Goal: Transaction & Acquisition: Purchase product/service

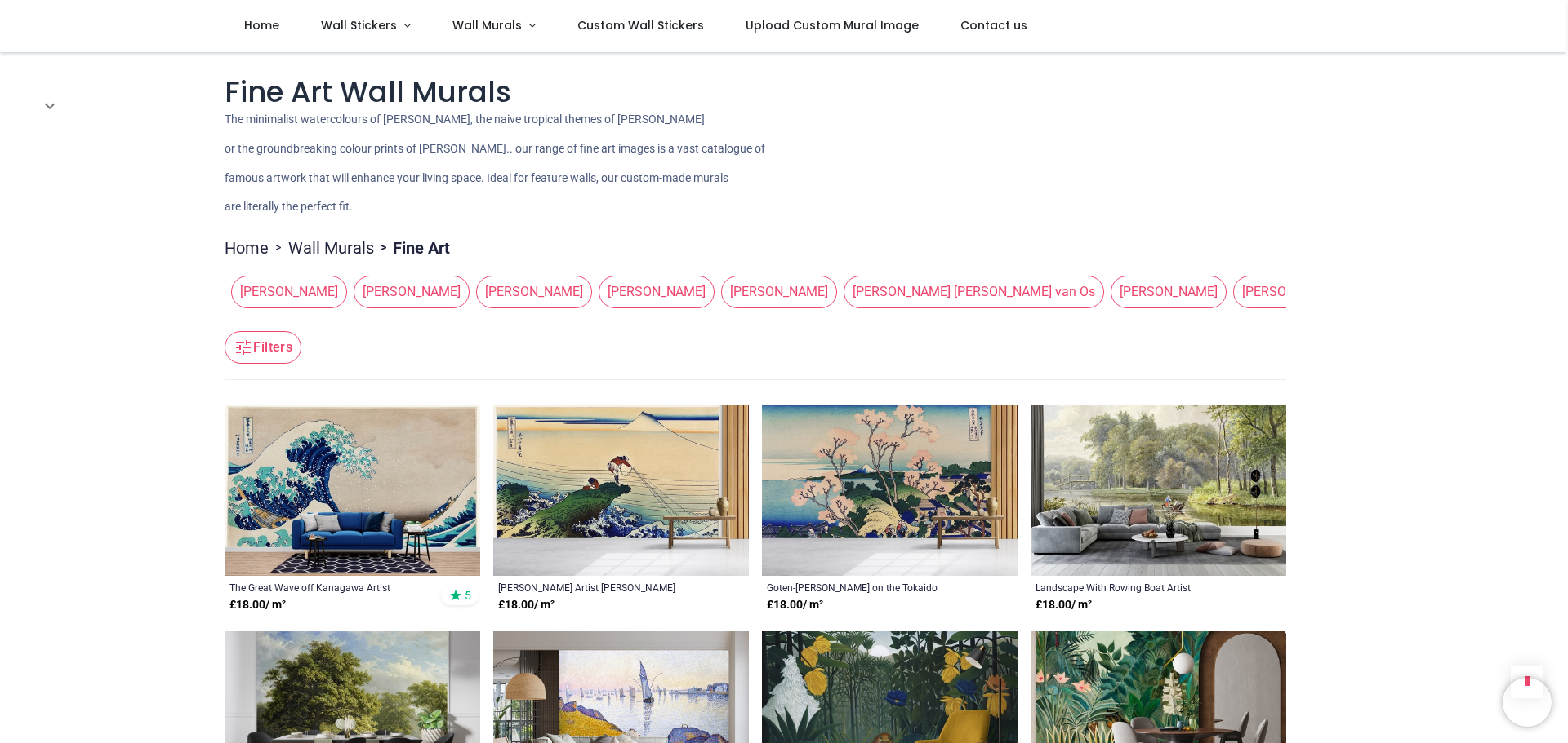
scroll to position [10201, 0]
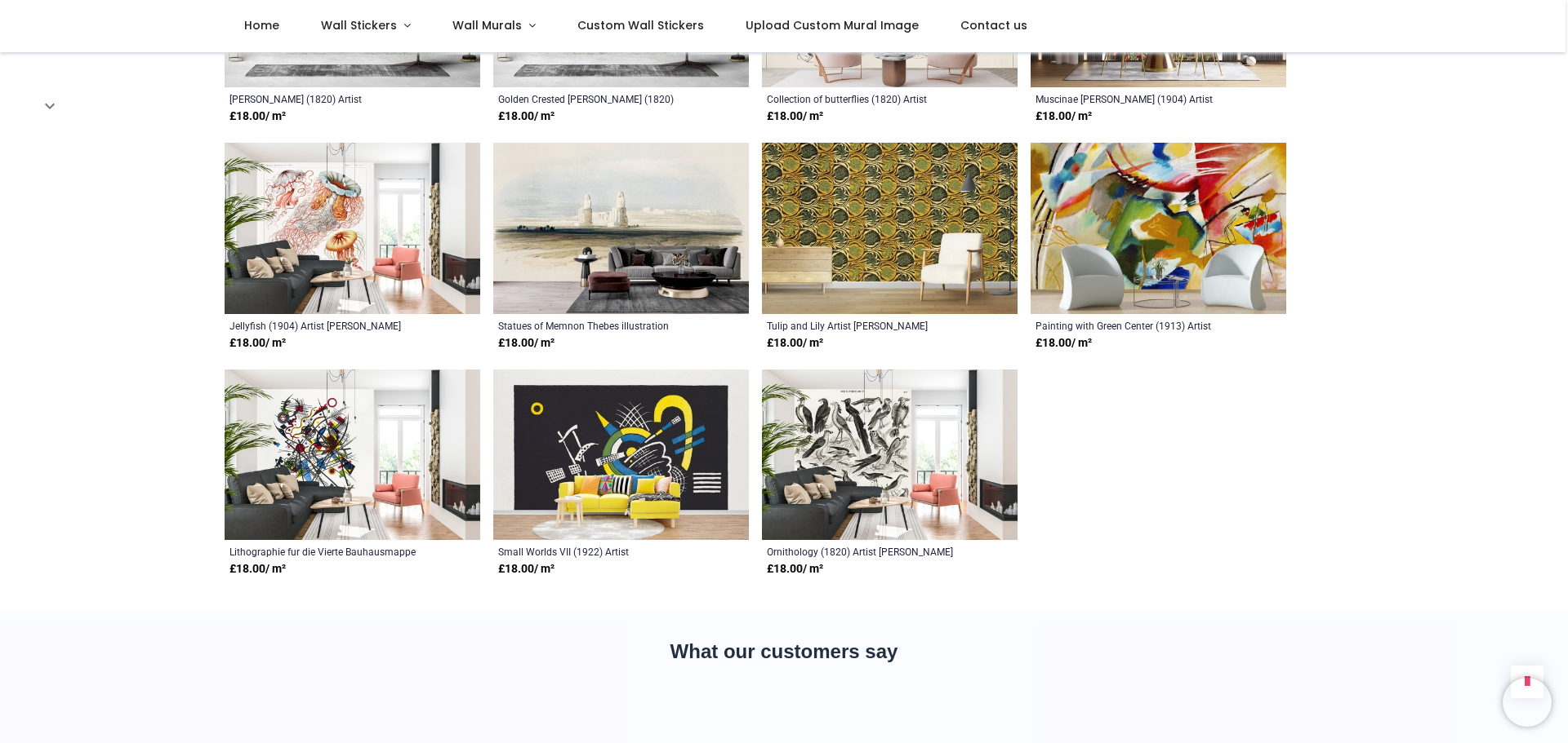
scroll to position [11425, 0]
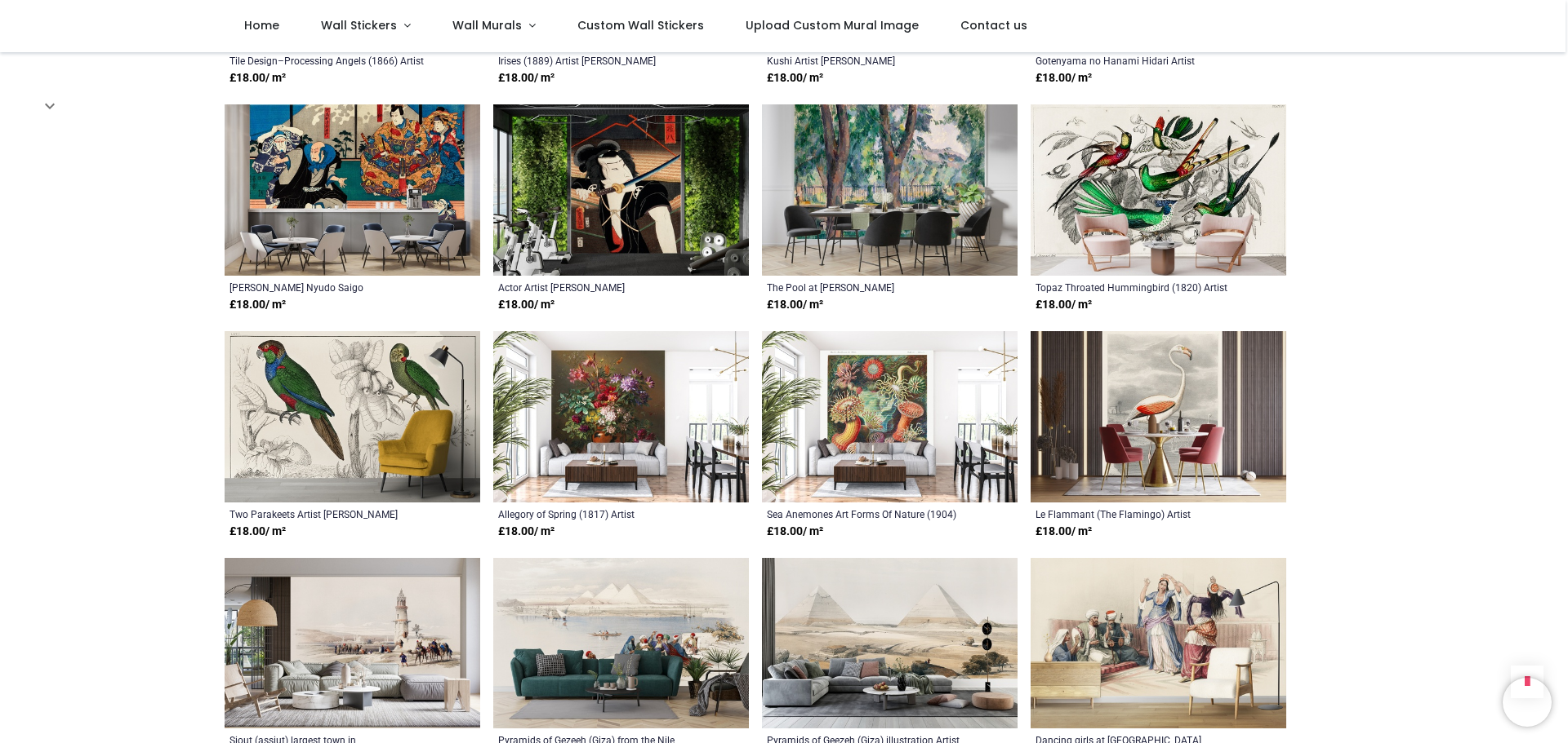
scroll to position [9792, 0]
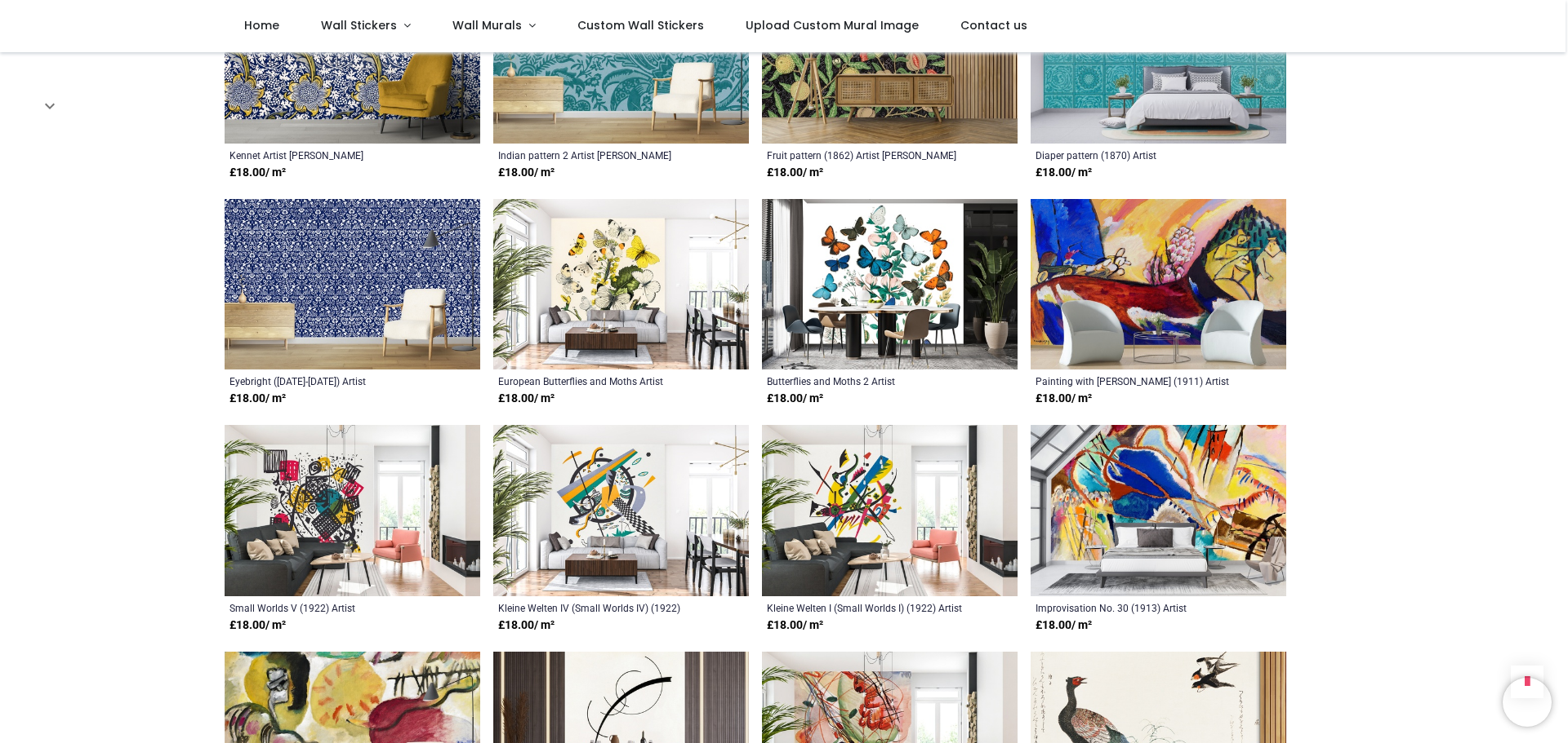
scroll to position [6774, 0]
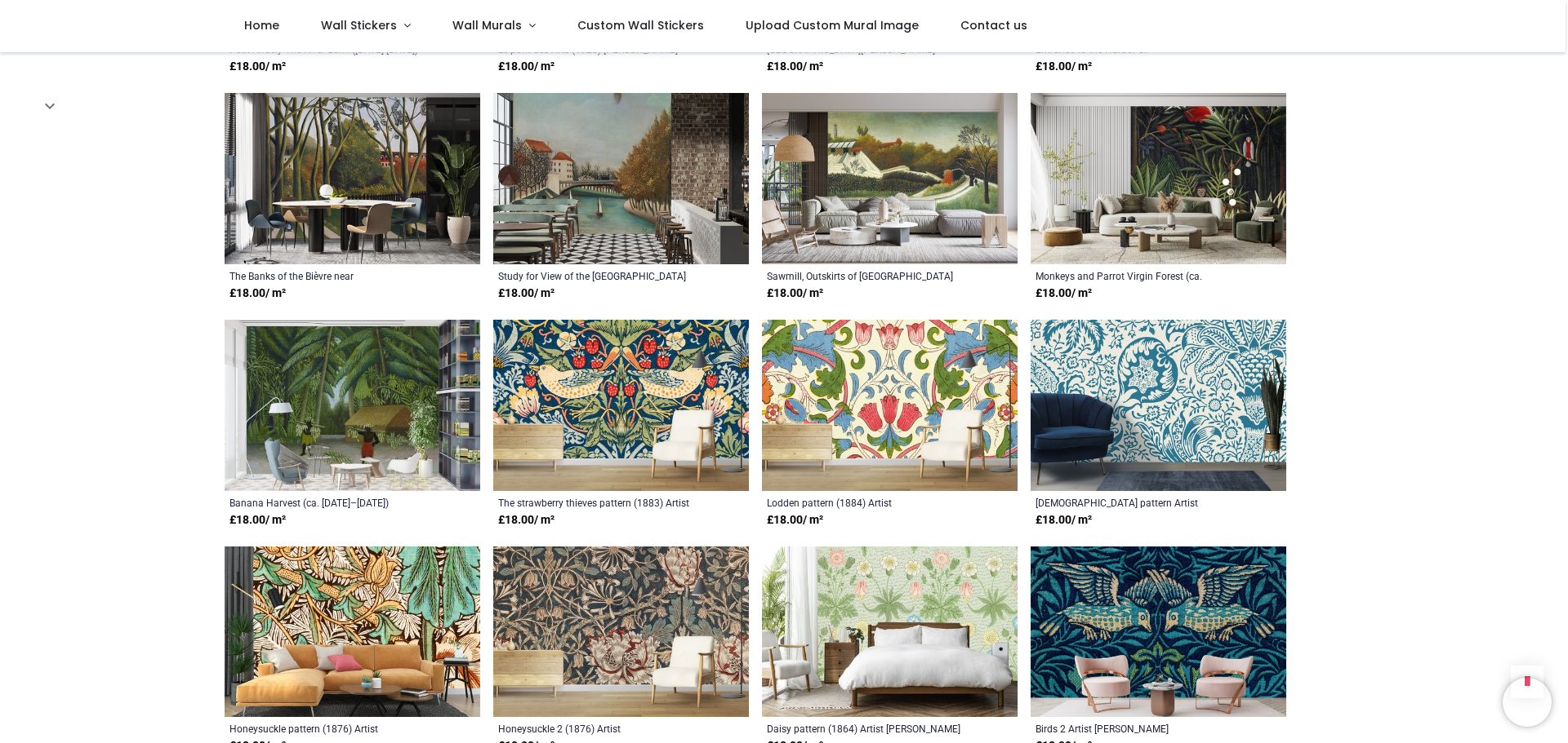
scroll to position [56, 0]
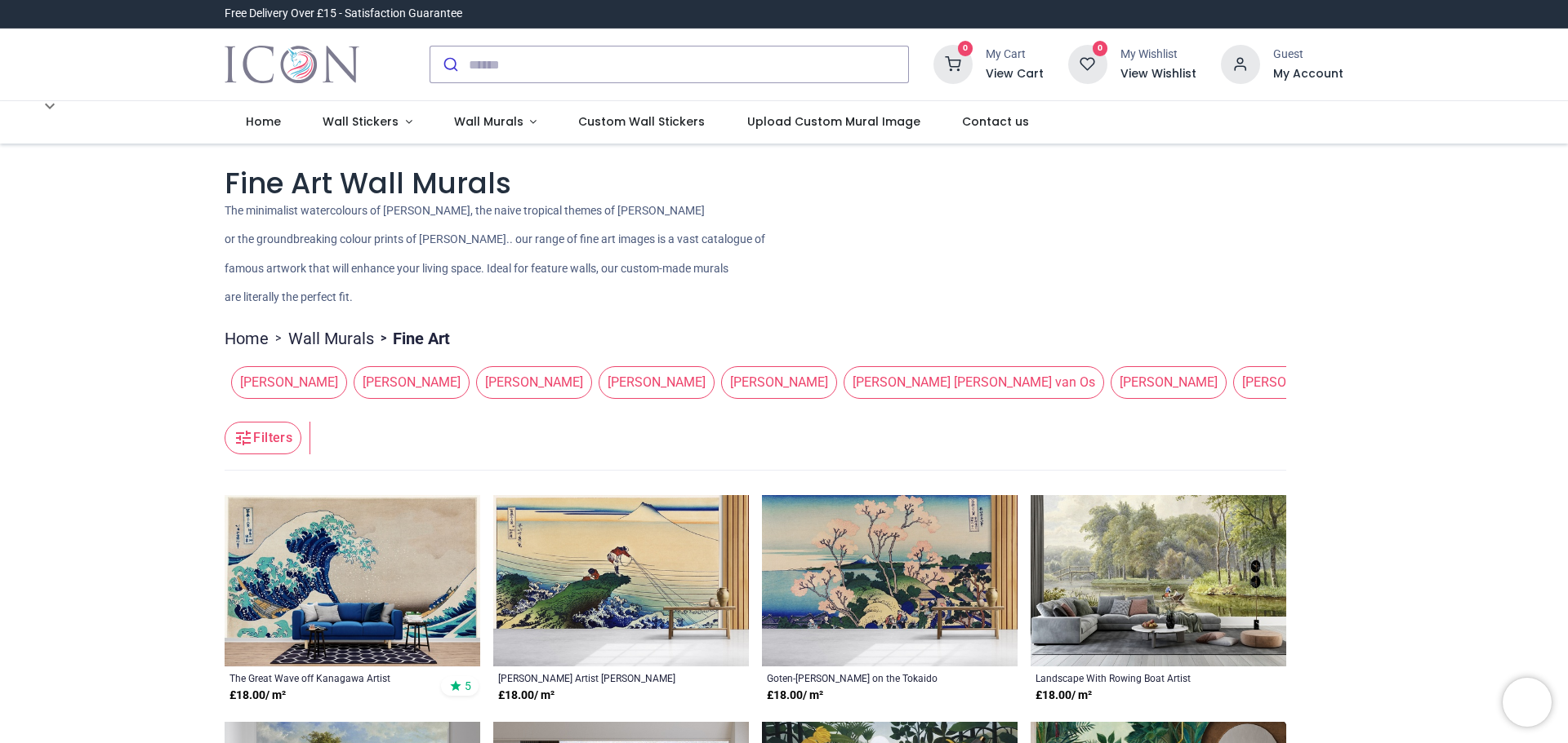
click at [1562, 15] on div "Free Delivery Over £15 - Satisfaction Guarantee" at bounding box center [784, 14] width 1568 height 29
click at [651, 118] on span "Custom Wall Stickers" at bounding box center [641, 122] width 126 height 16
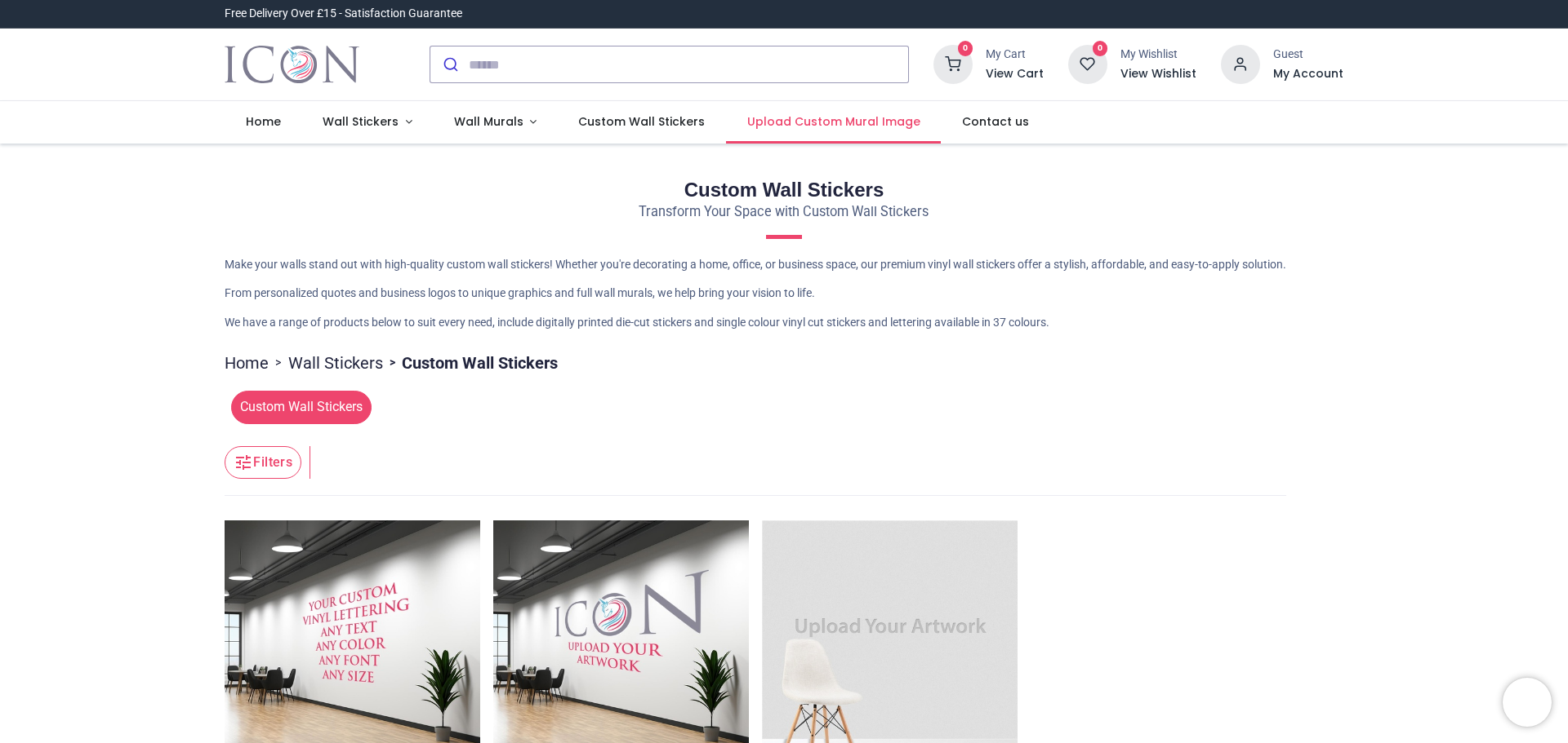
click at [772, 128] on span "Upload Custom Mural Image" at bounding box center [834, 122] width 173 height 16
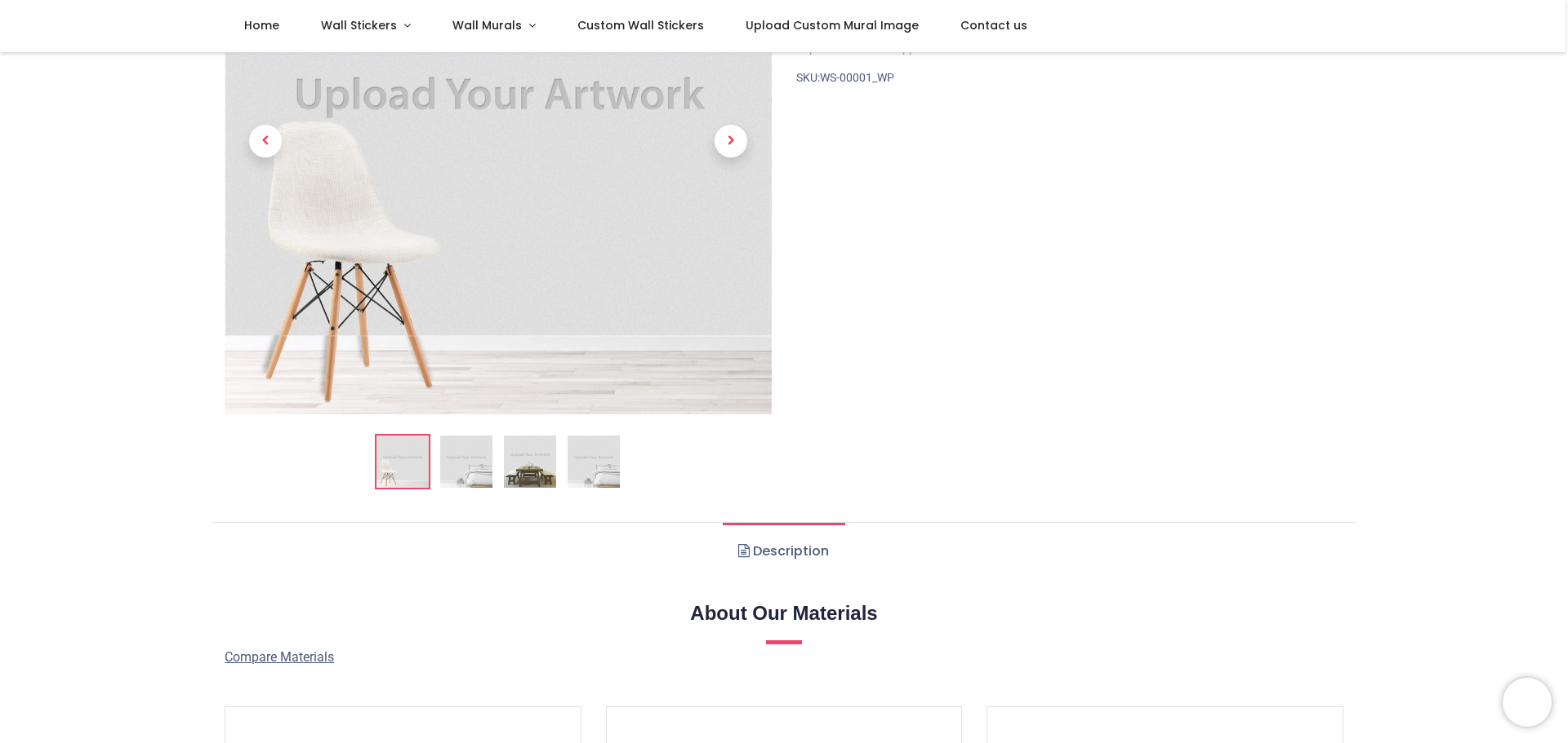
scroll to position [245, 0]
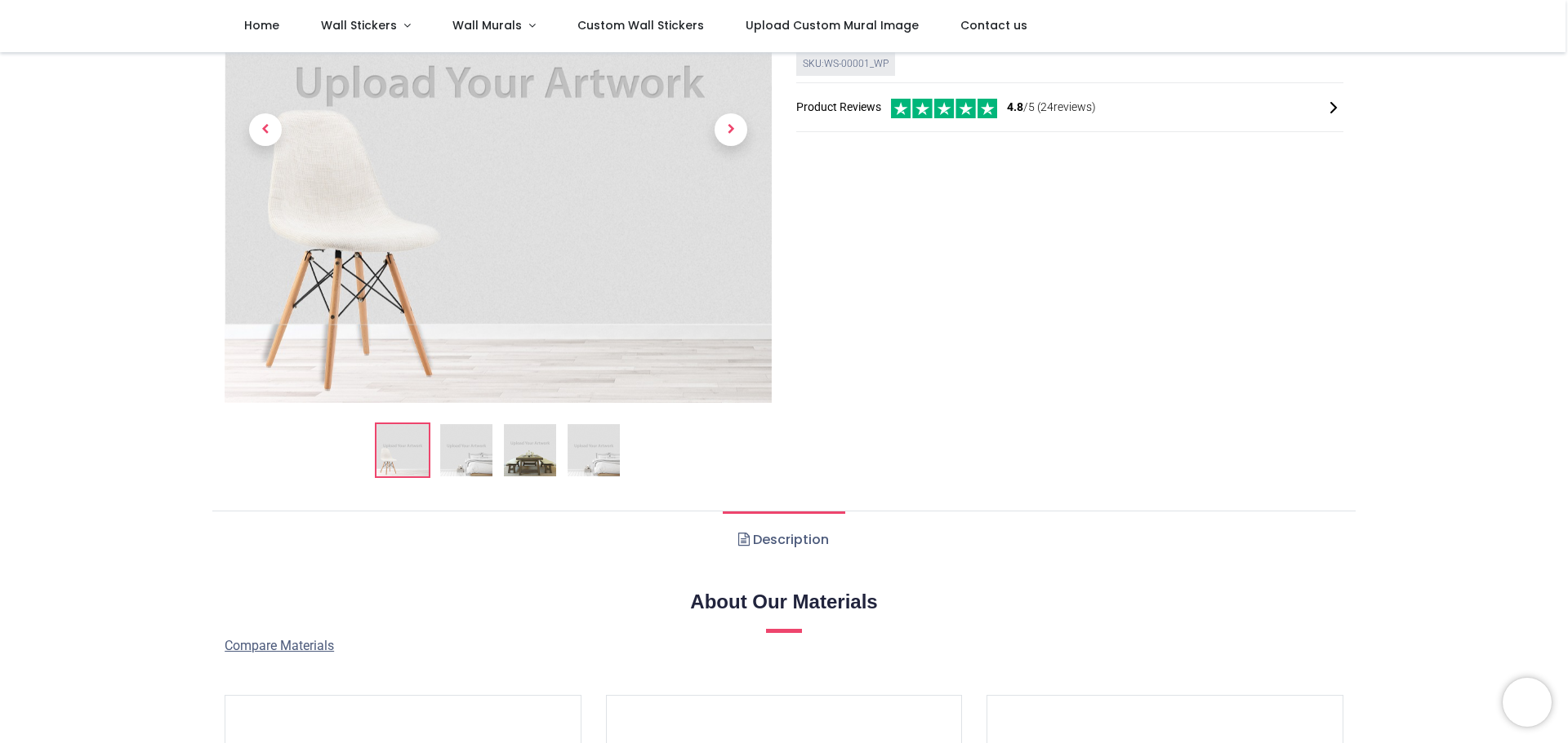
click at [534, 151] on img at bounding box center [498, 130] width 547 height 546
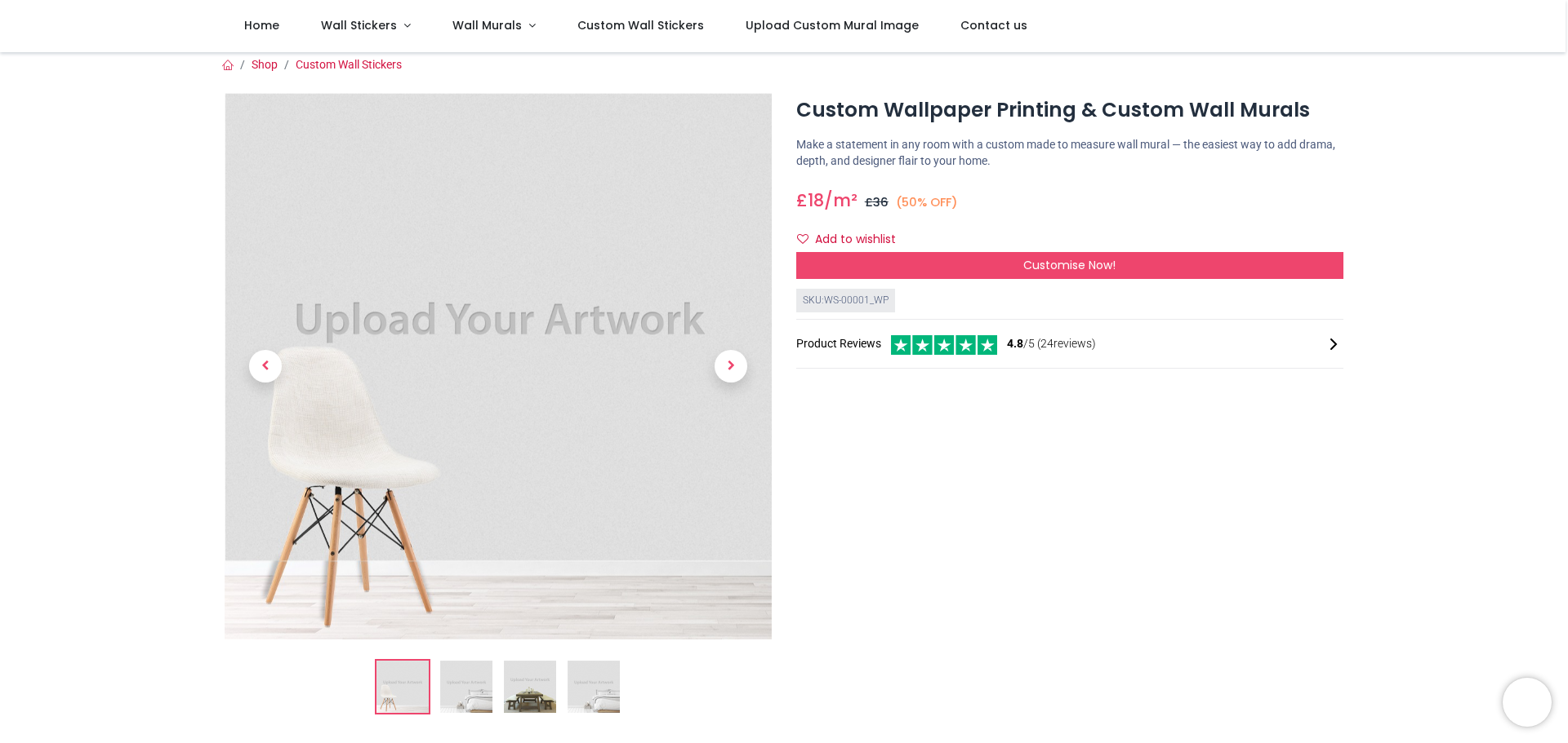
scroll to position [0, 0]
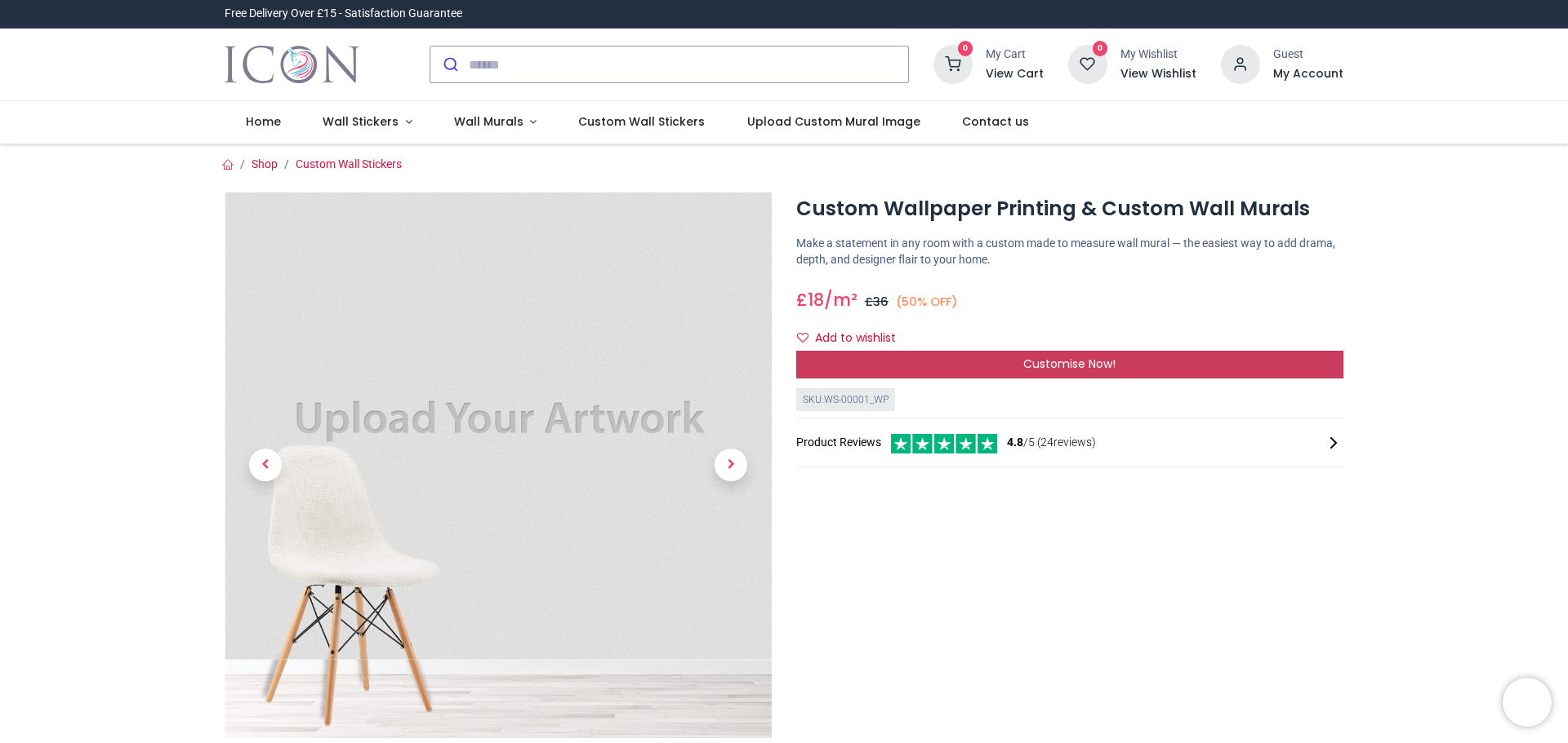
click at [1048, 364] on span "Customise Now!" at bounding box center [1069, 364] width 92 height 16
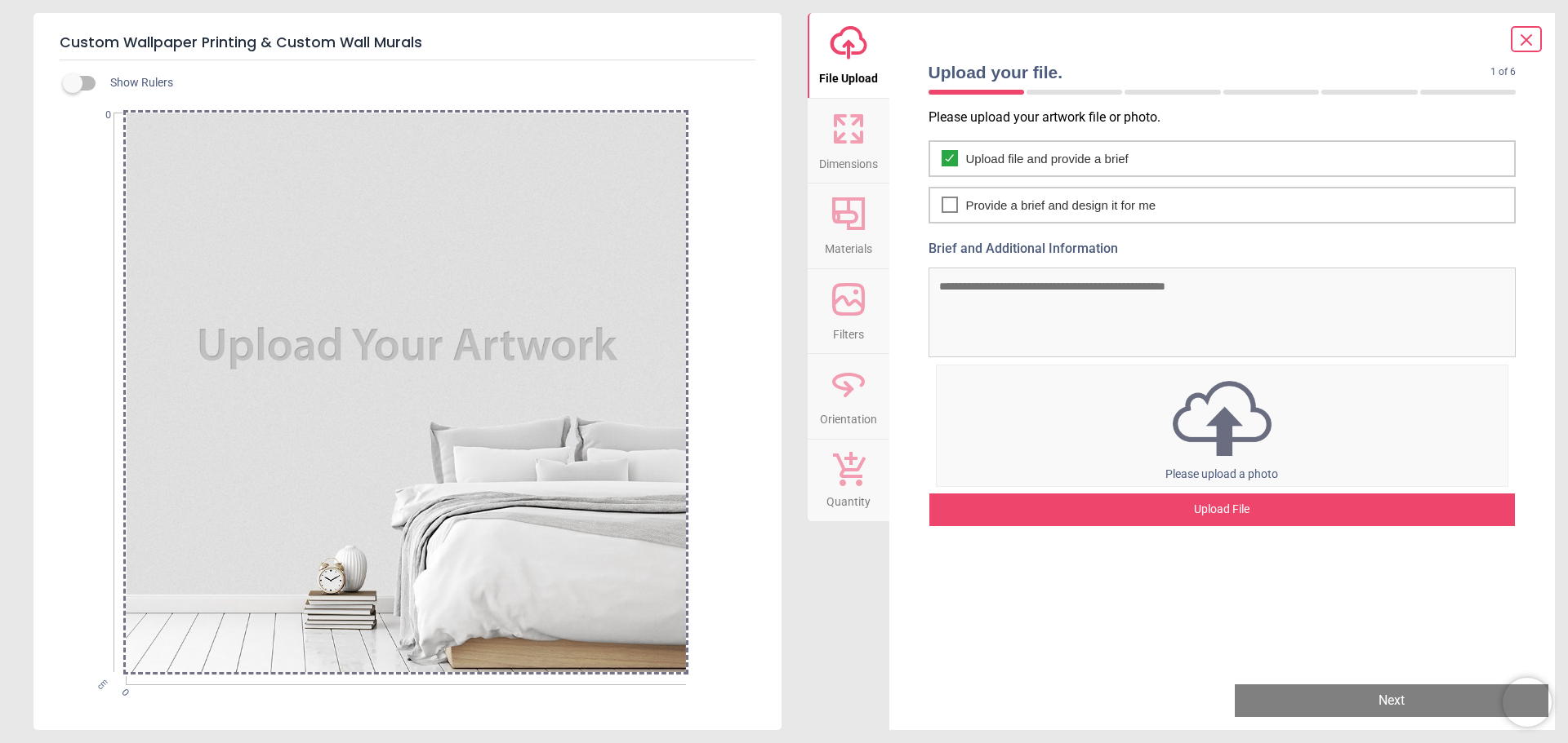
click at [1212, 502] on div "Upload File" at bounding box center [1222, 510] width 586 height 32
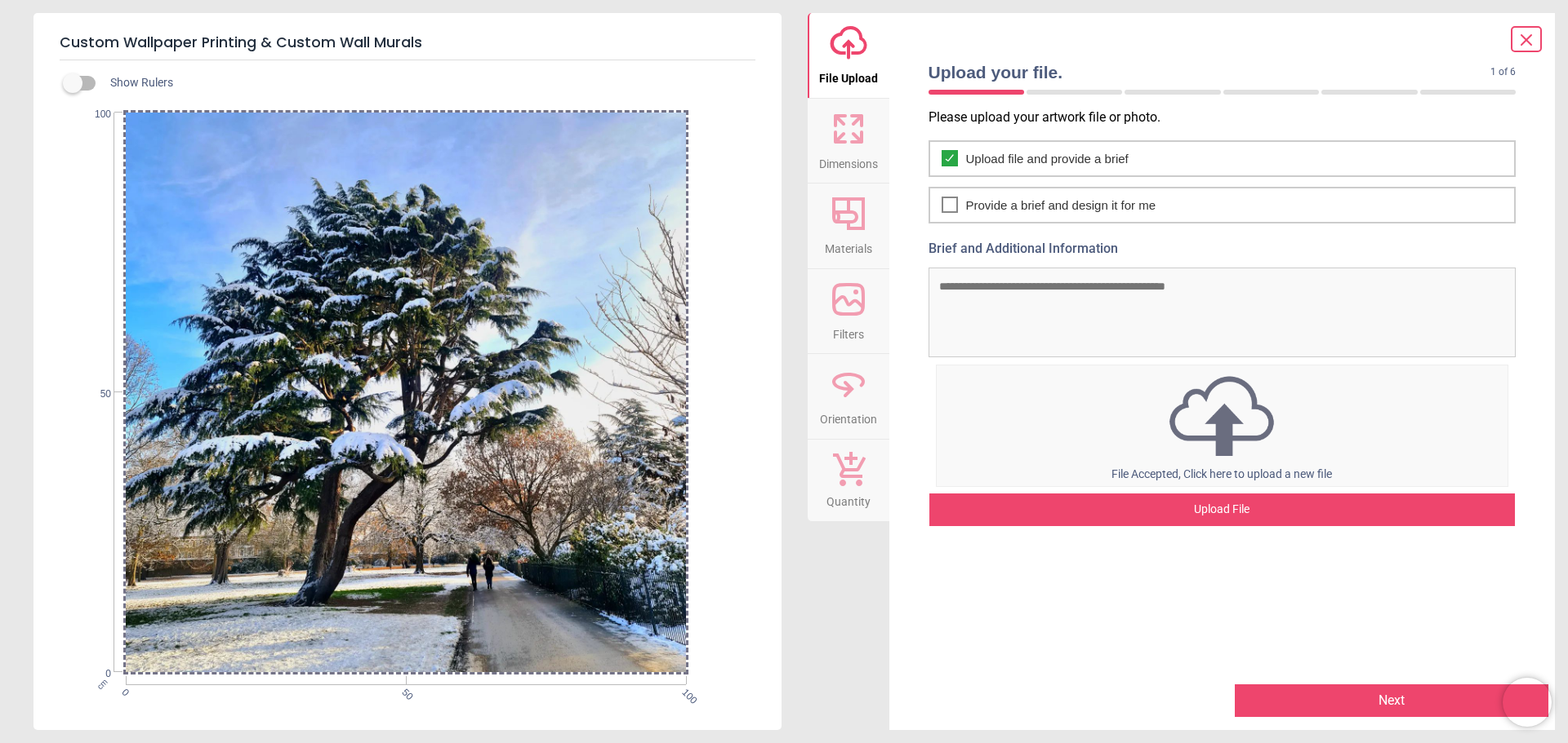
click at [857, 213] on icon at bounding box center [848, 213] width 39 height 39
click at [1360, 701] on button "Next" at bounding box center [1391, 701] width 314 height 32
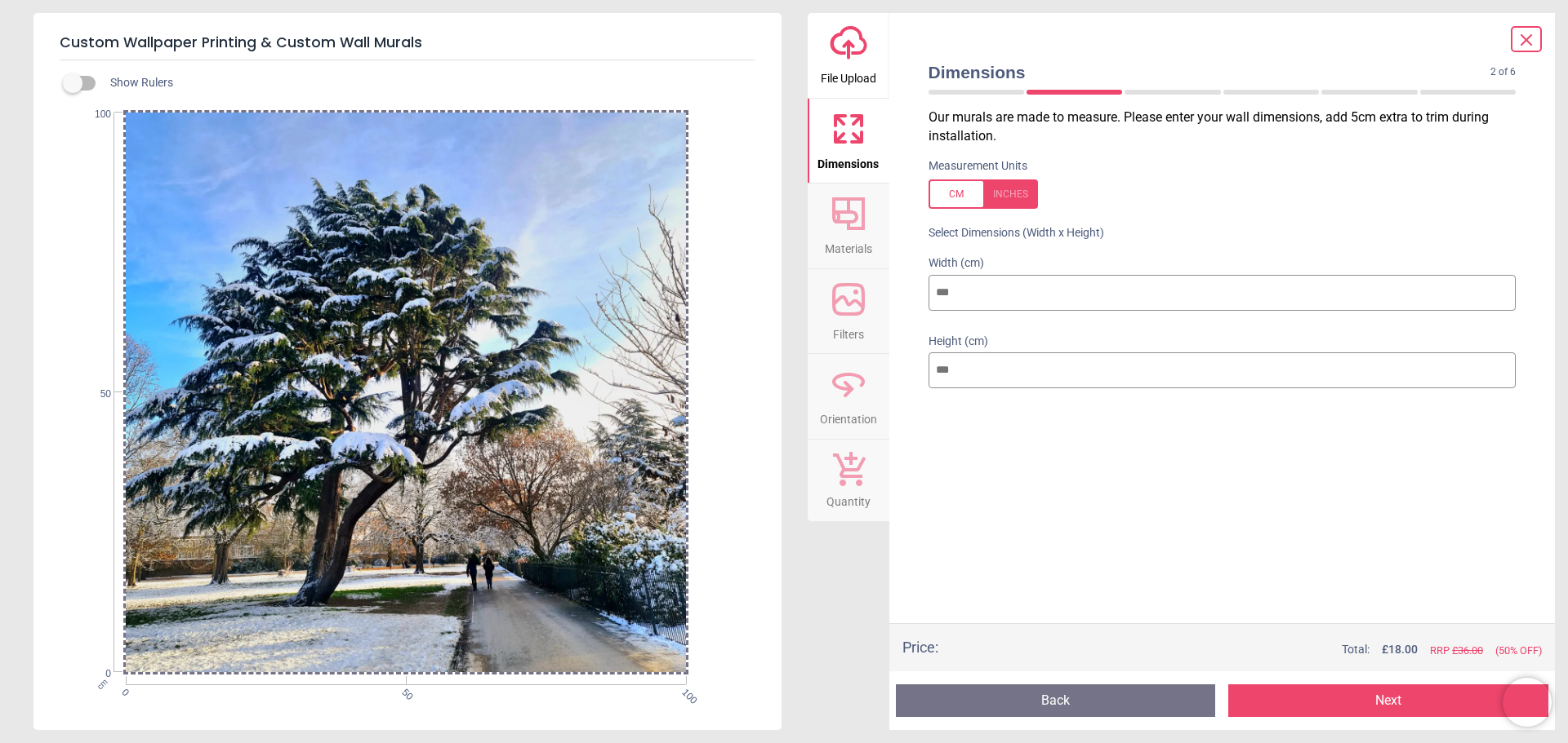
click at [949, 290] on input "***" at bounding box center [1222, 293] width 588 height 36
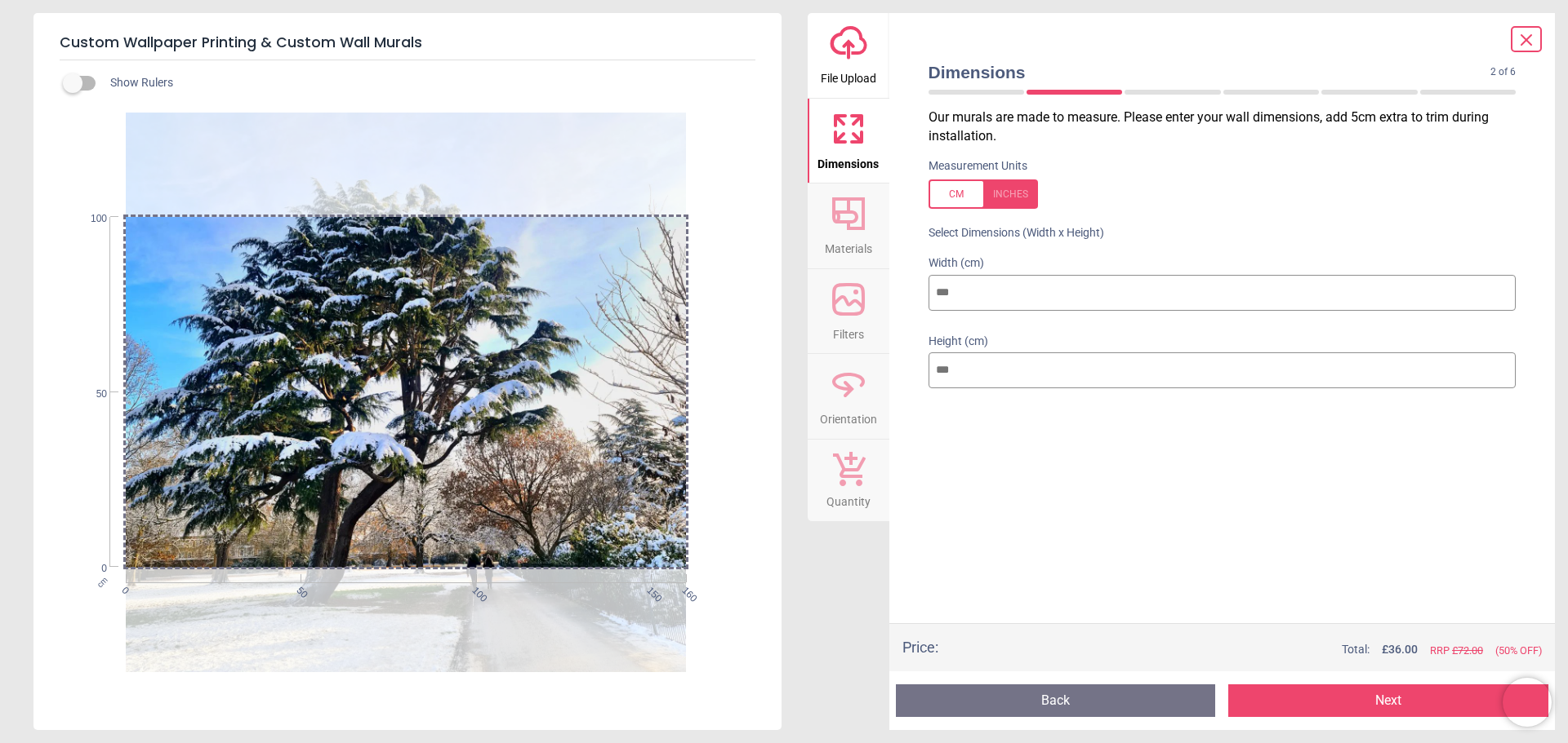
type input "***"
click at [947, 368] on input "***" at bounding box center [1222, 371] width 588 height 36
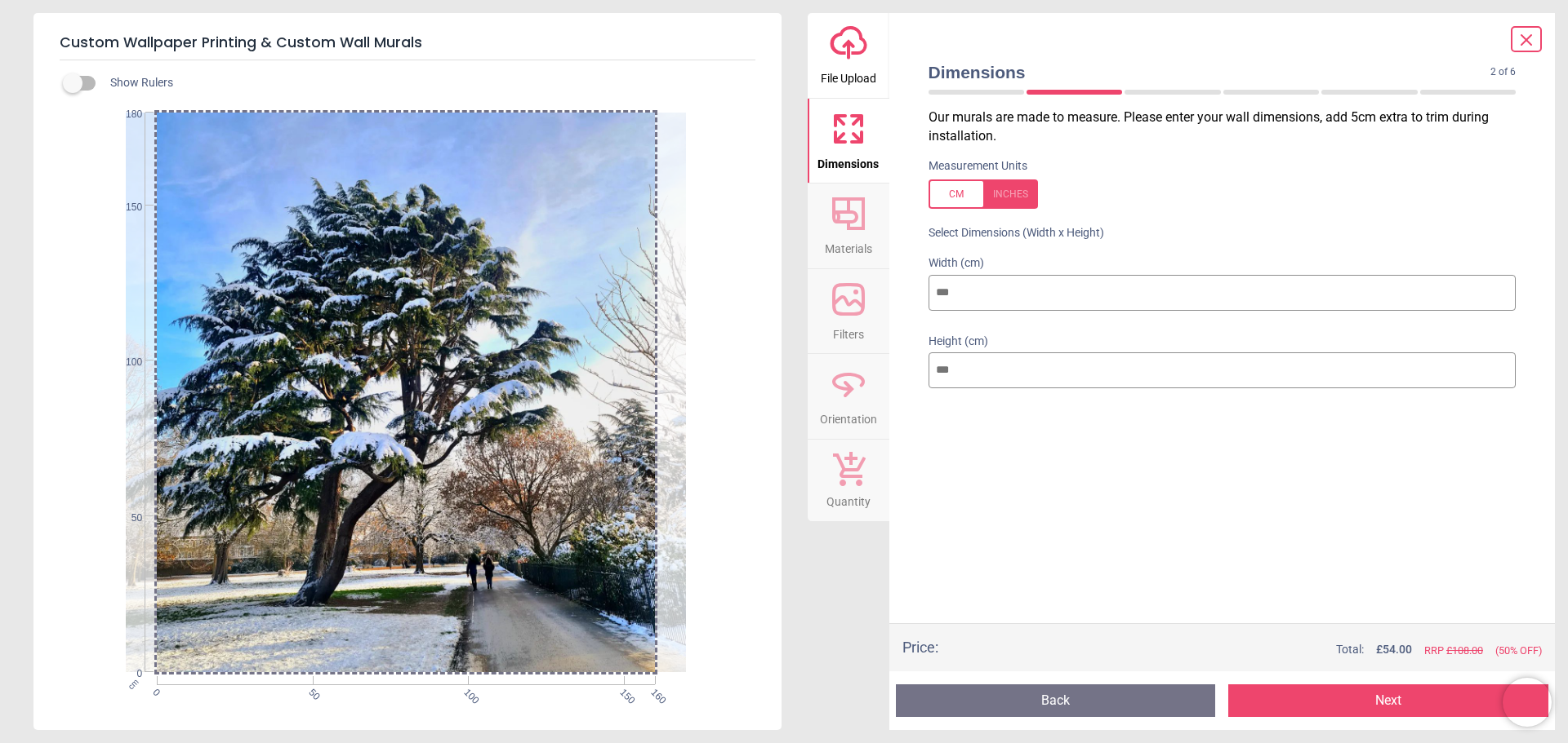
type input "***"
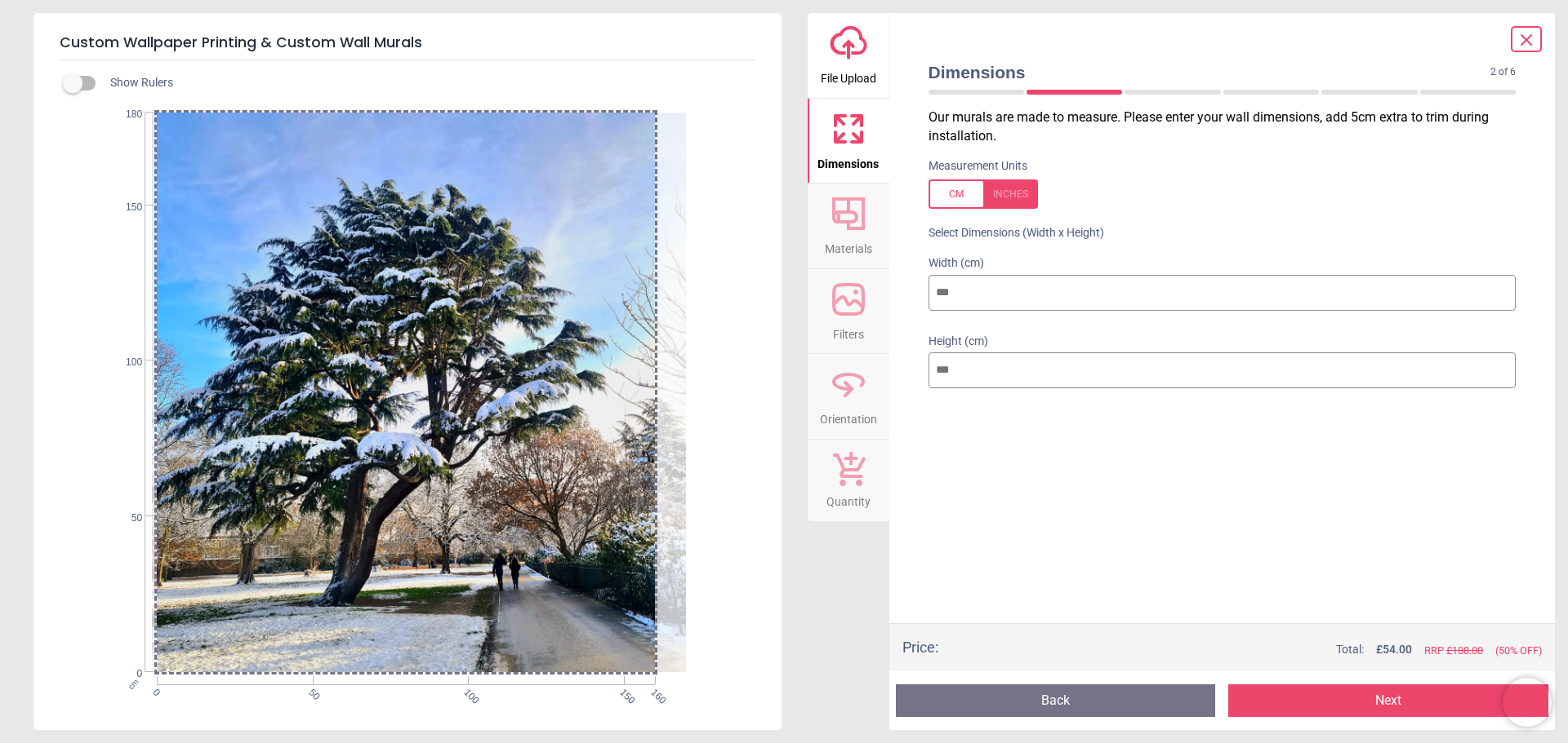
drag, startPoint x: 587, startPoint y: 461, endPoint x: 675, endPoint y: 469, distance: 88.4
click at [675, 469] on div at bounding box center [431, 392] width 560 height 560
click at [1406, 685] on button "Next" at bounding box center [1388, 701] width 320 height 32
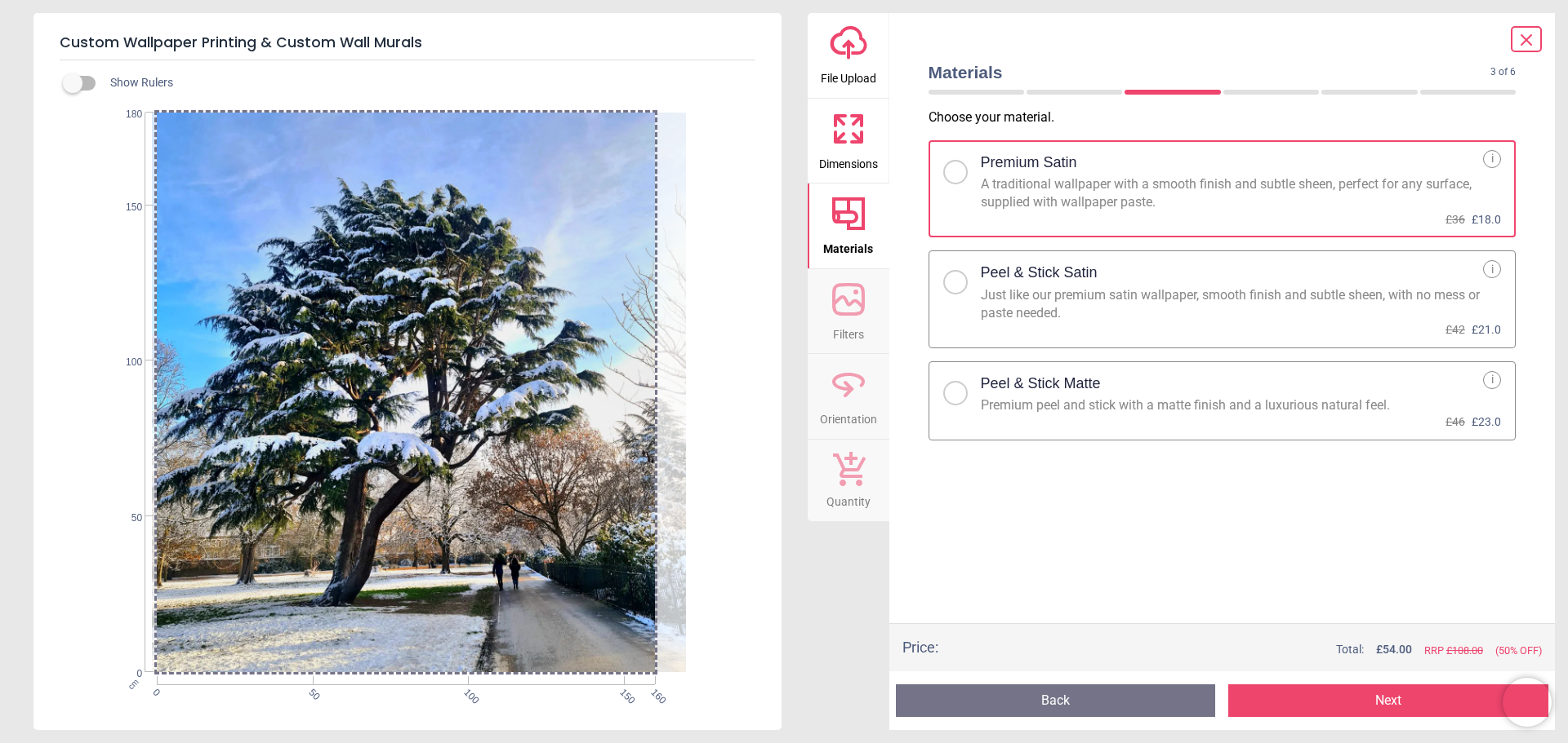
click at [953, 280] on div at bounding box center [955, 282] width 10 height 10
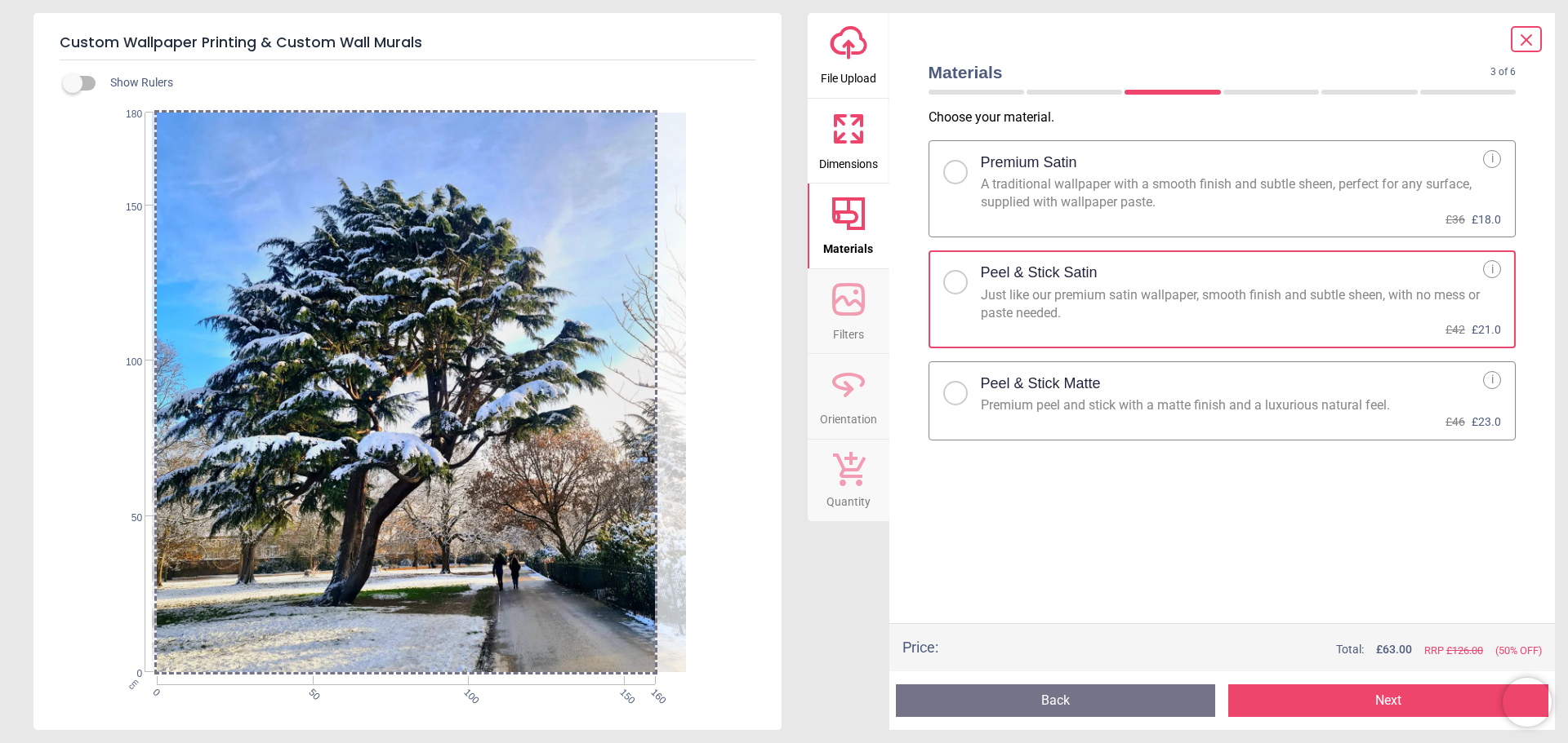
click at [1339, 699] on button "Next" at bounding box center [1388, 701] width 320 height 32
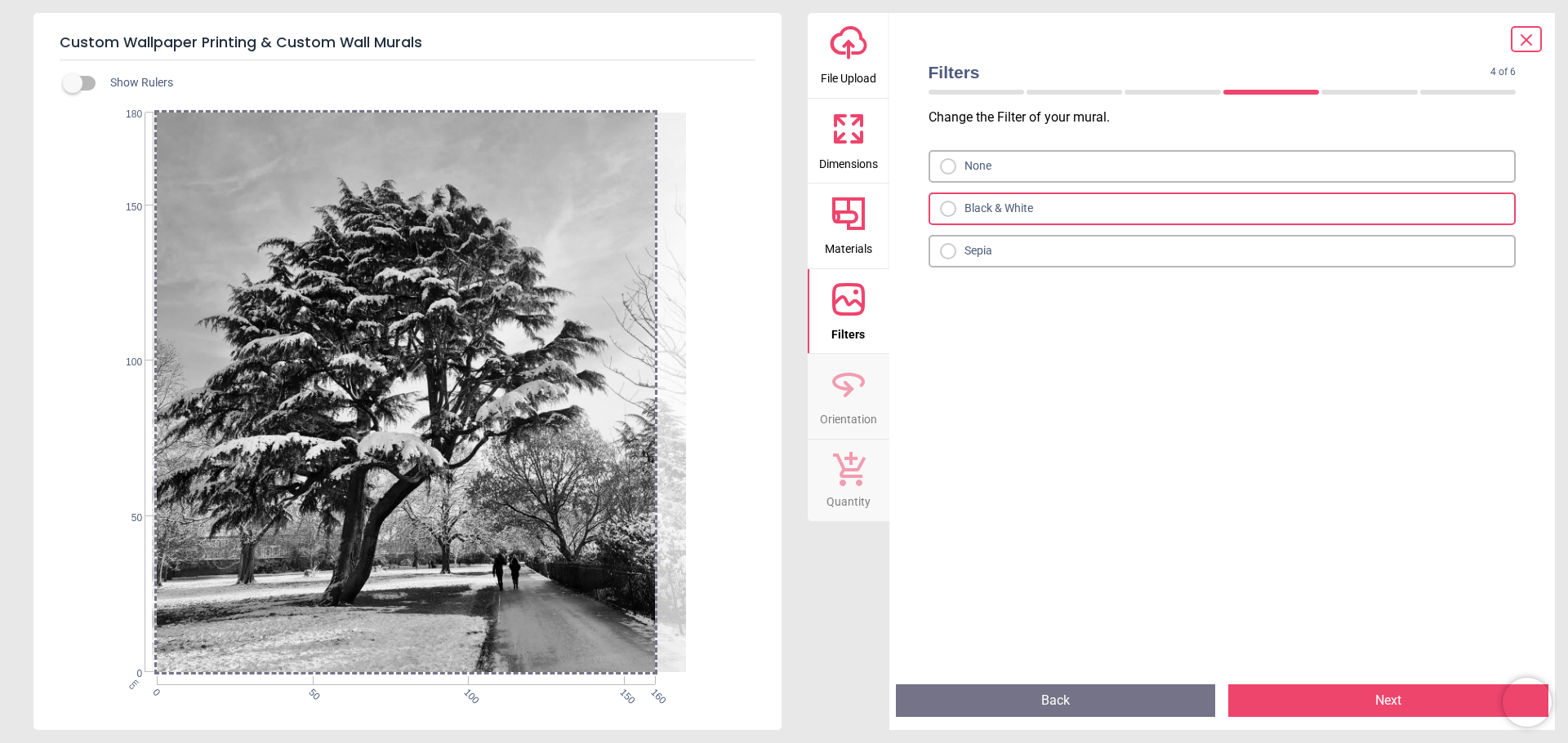
click at [943, 175] on div "None" at bounding box center [1222, 167] width 588 height 32
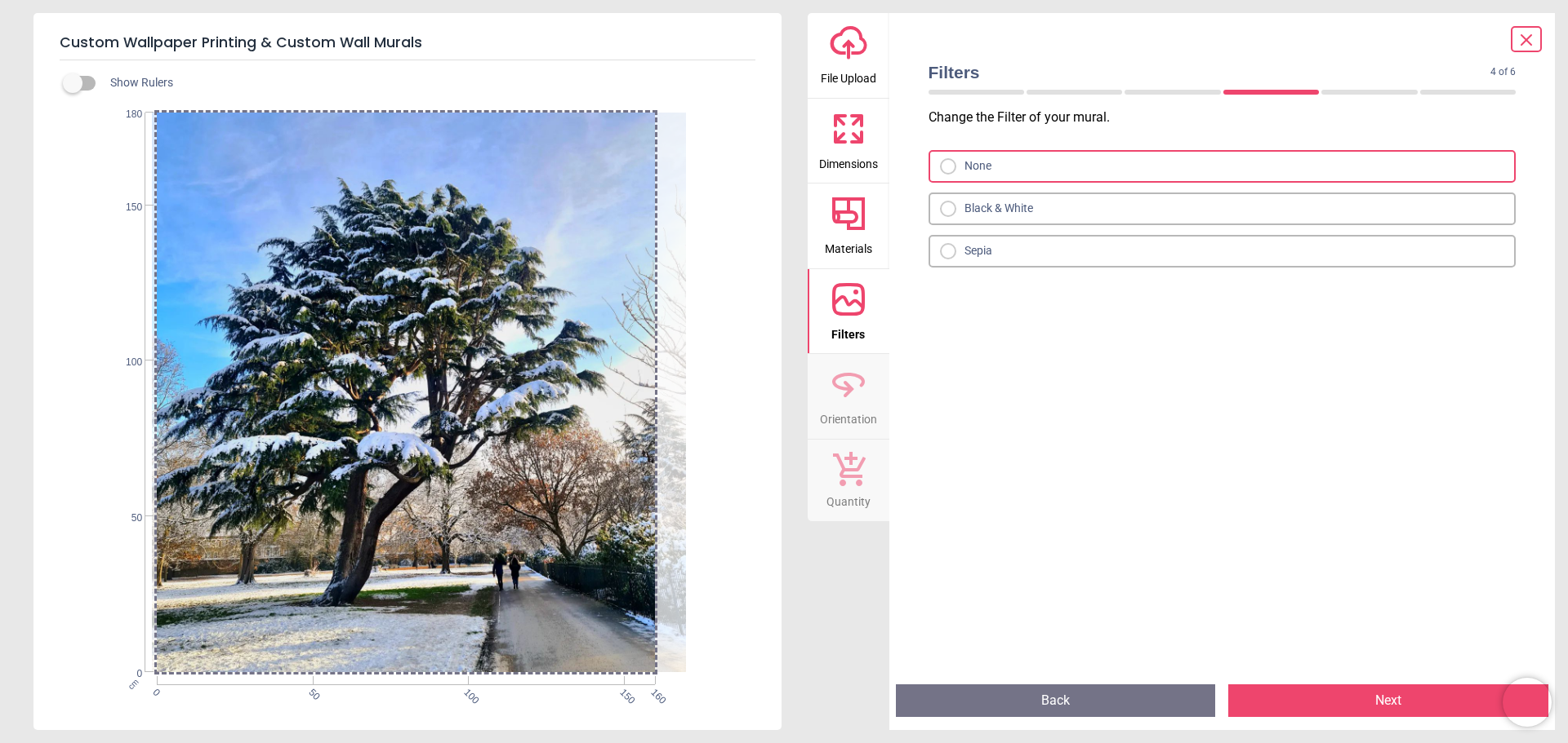
click at [949, 242] on div "Sepia" at bounding box center [1222, 252] width 588 height 32
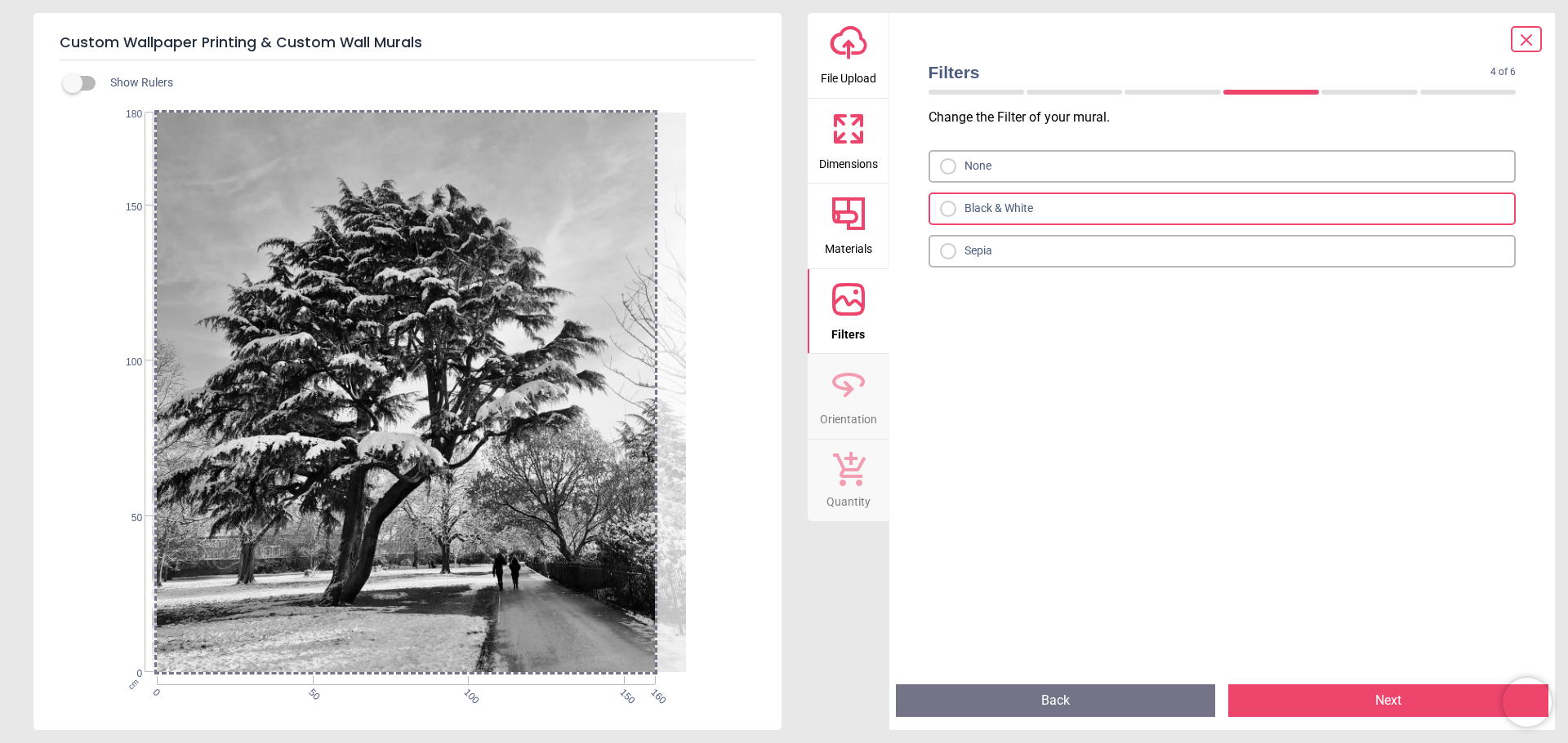
click at [945, 182] on div "None" at bounding box center [1222, 167] width 588 height 32
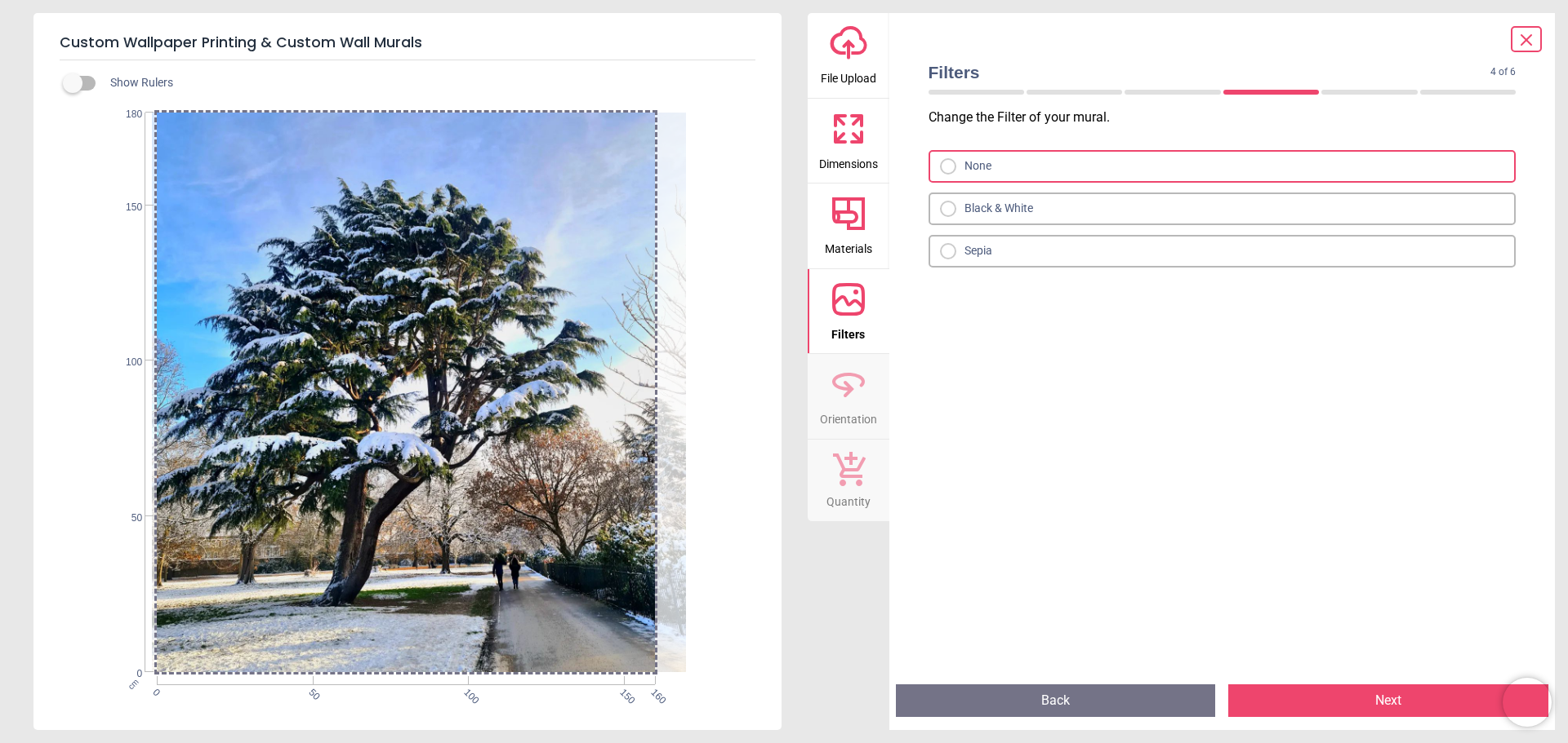
click at [1412, 696] on button "Next" at bounding box center [1388, 701] width 320 height 32
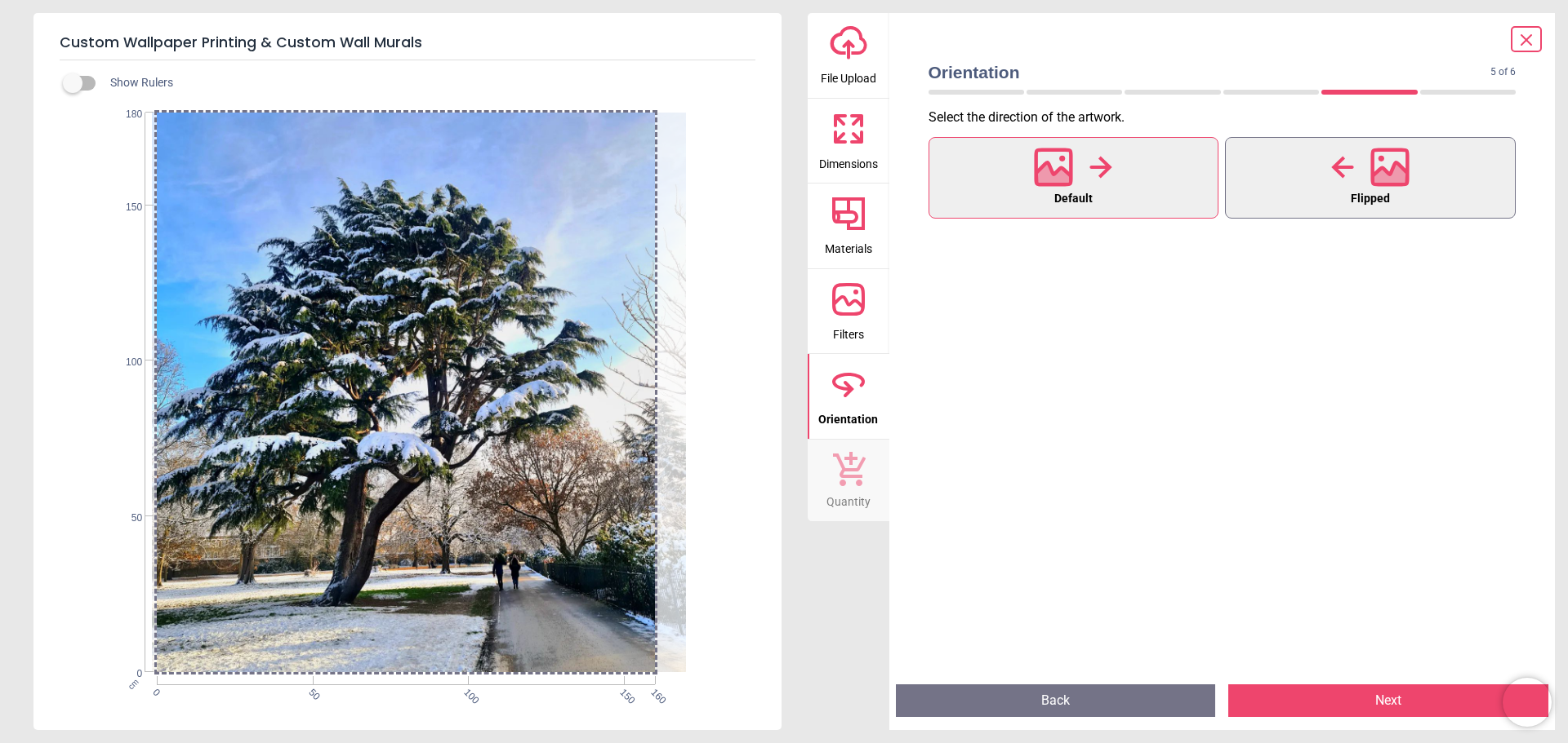
click at [1316, 198] on button "Flipped" at bounding box center [1370, 178] width 291 height 82
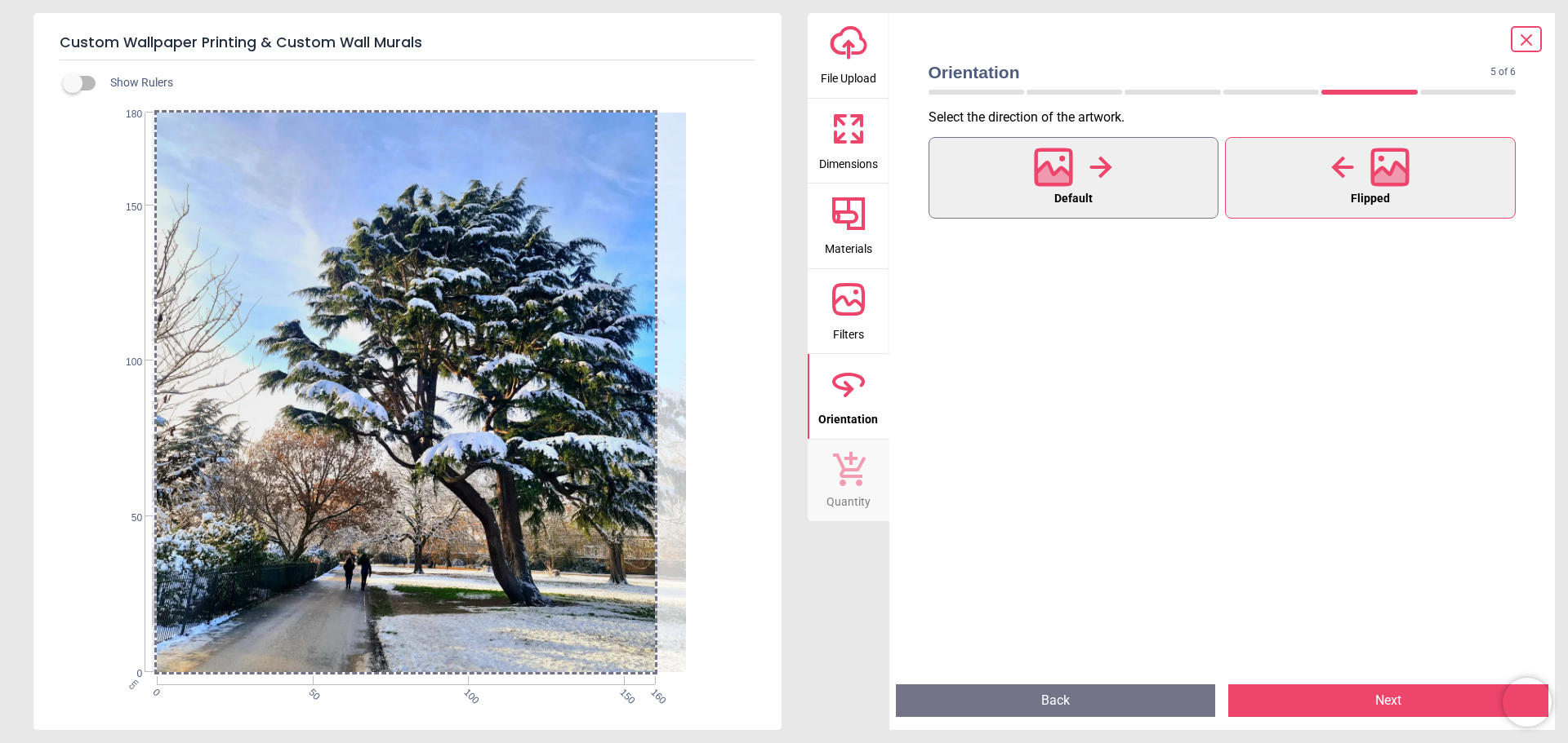
click at [996, 143] on button "Default" at bounding box center [1074, 178] width 291 height 82
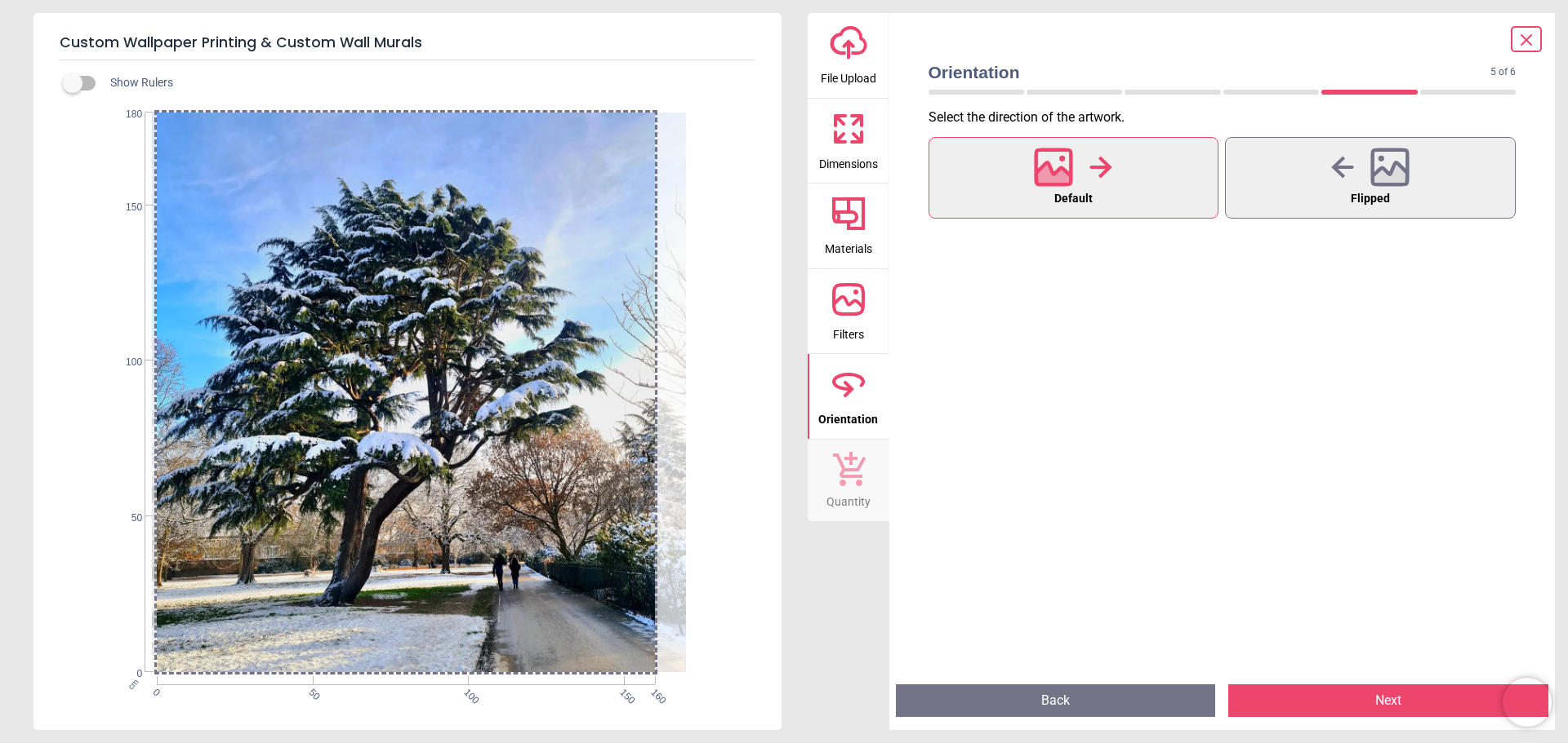
click at [1111, 701] on button "Back" at bounding box center [1056, 701] width 320 height 32
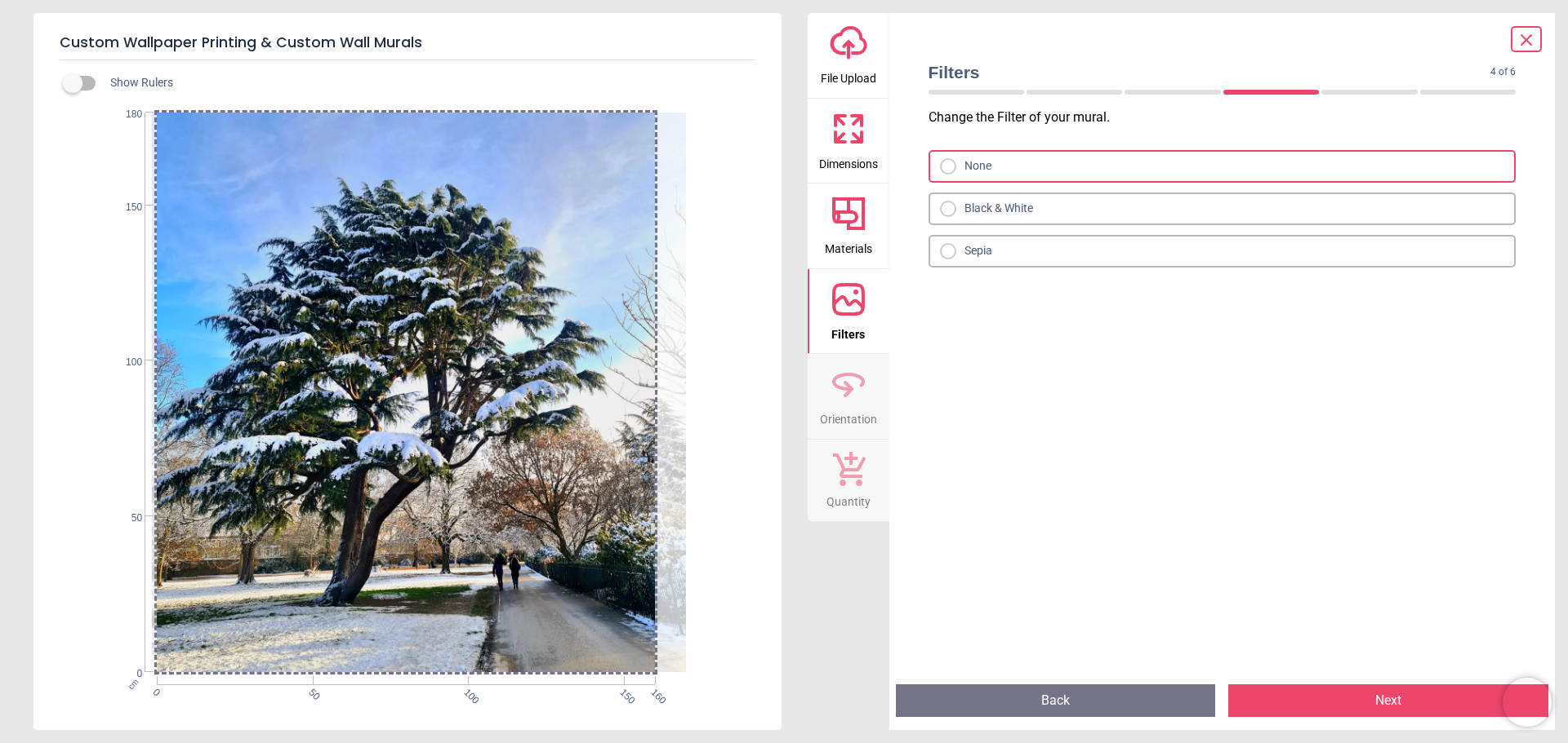
click at [1111, 701] on button "Back" at bounding box center [1056, 701] width 320 height 32
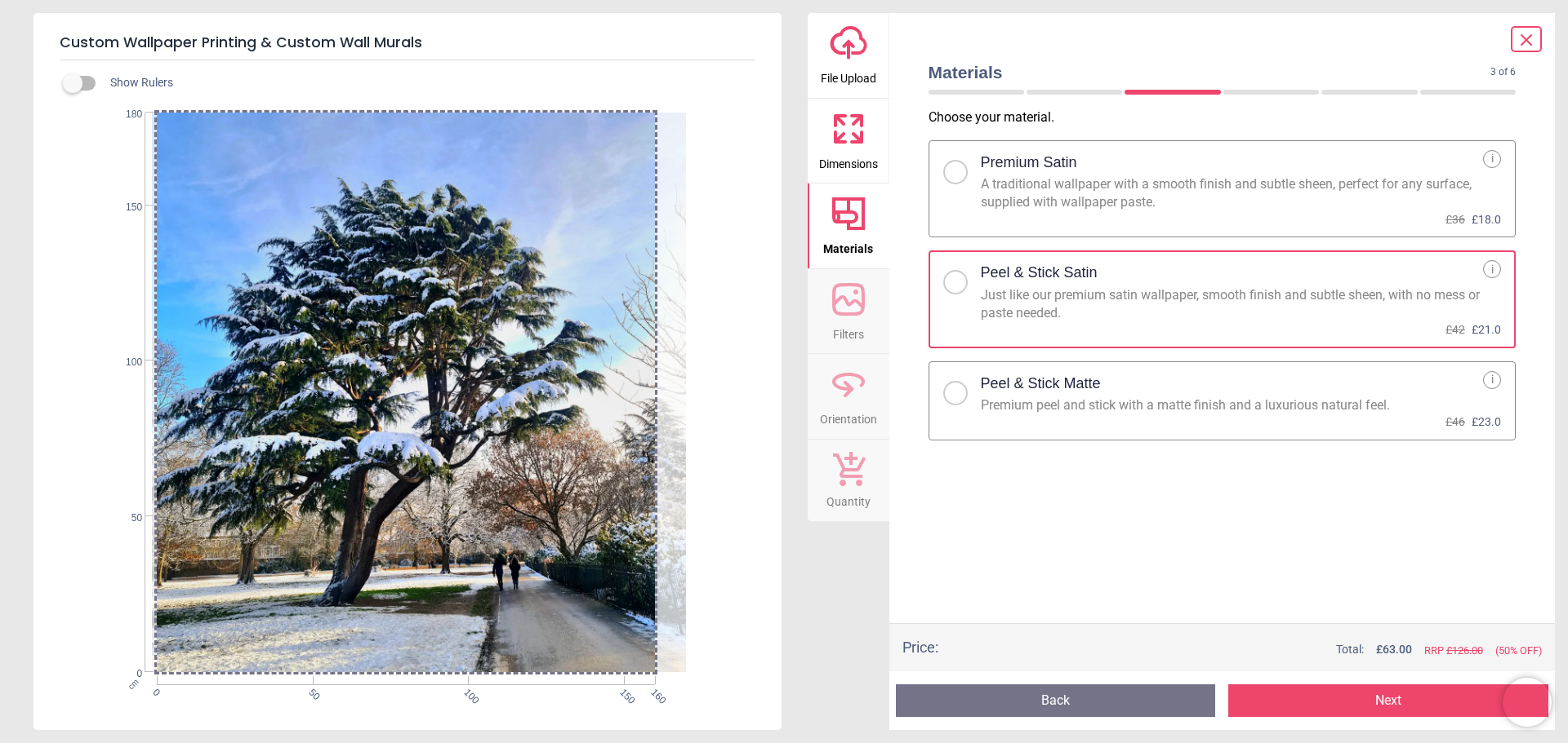
click at [1525, 47] on icon at bounding box center [1526, 40] width 20 height 20
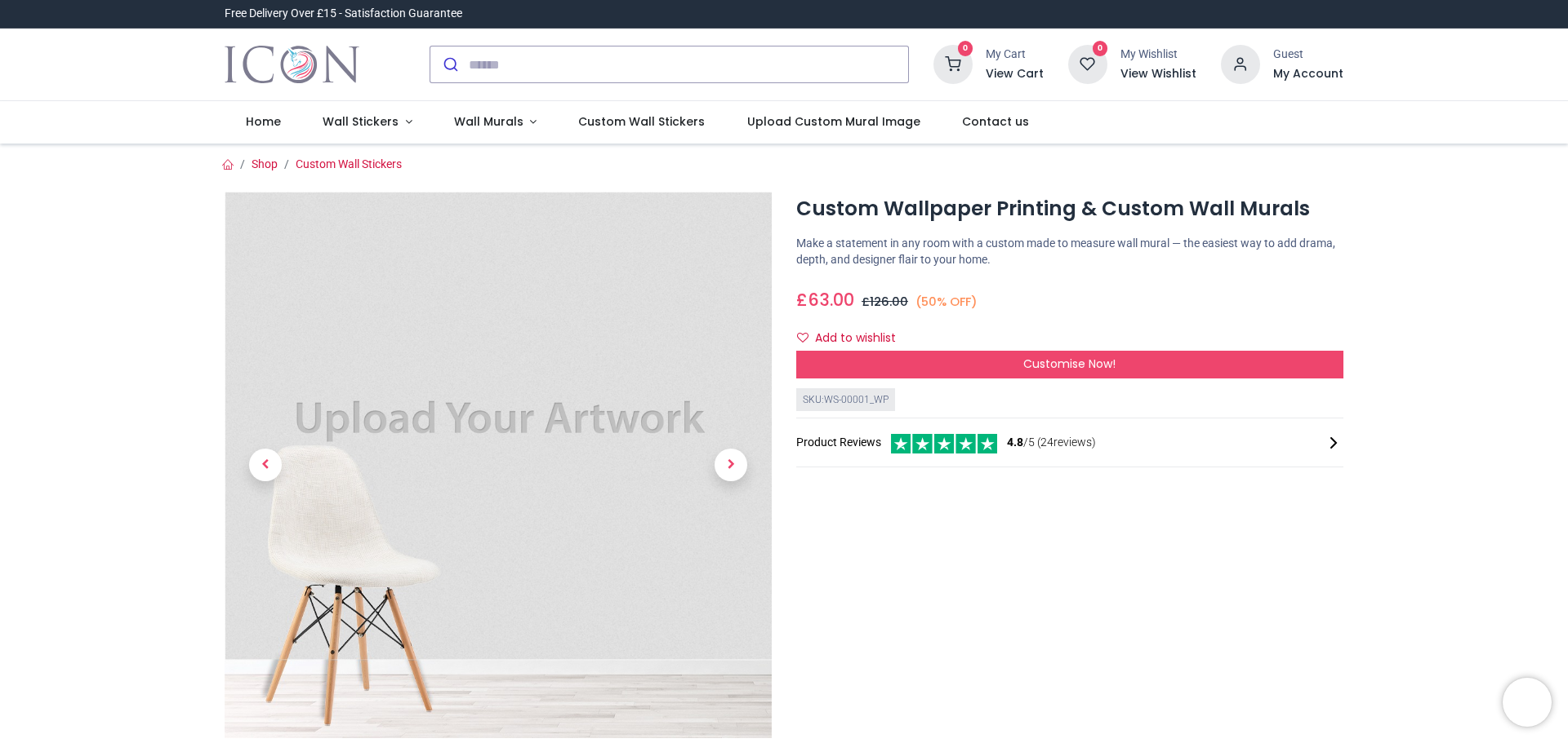
click at [1030, 348] on div "Add to wishlist" at bounding box center [1069, 338] width 547 height 28
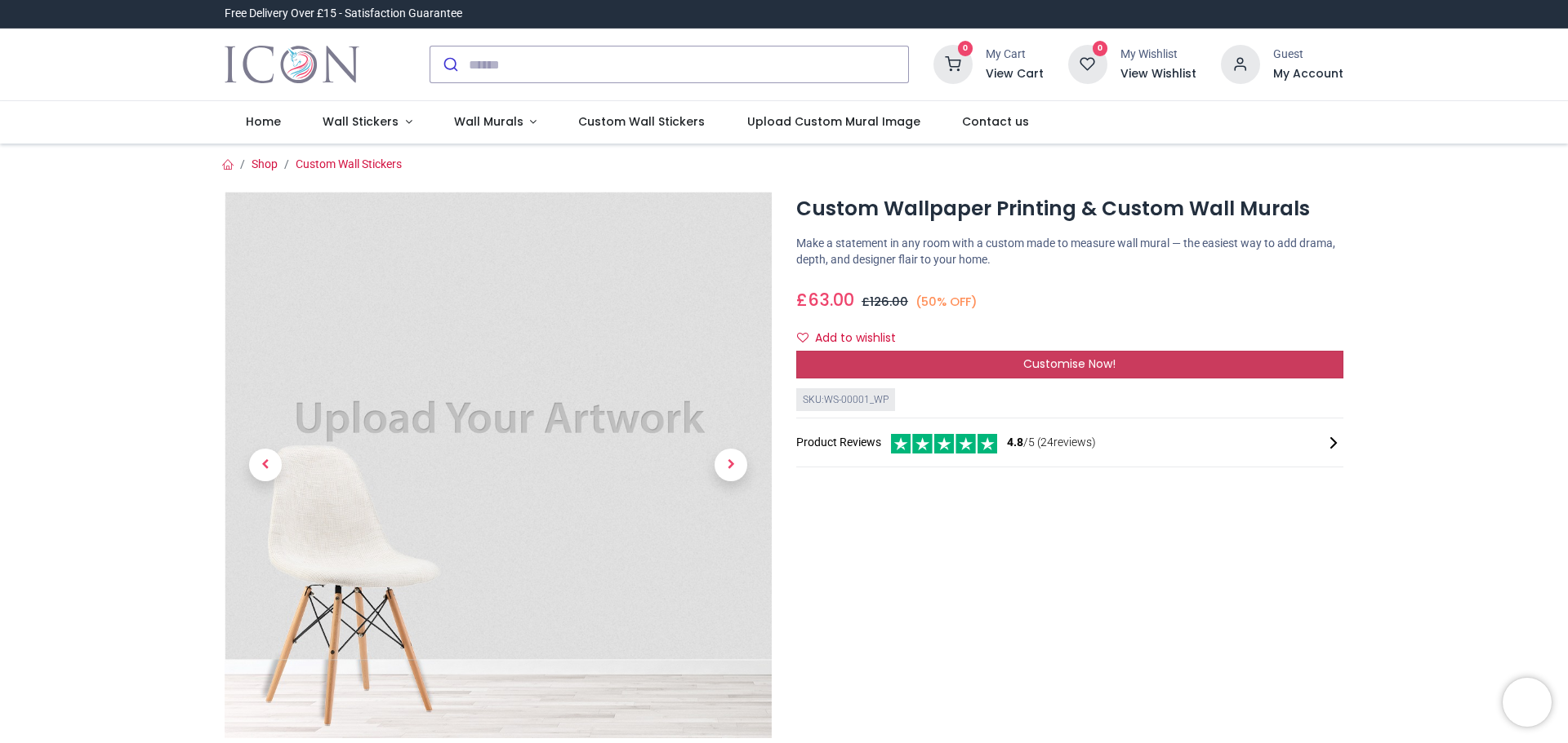
click at [1031, 353] on div "Customise Now!" at bounding box center [1069, 364] width 547 height 28
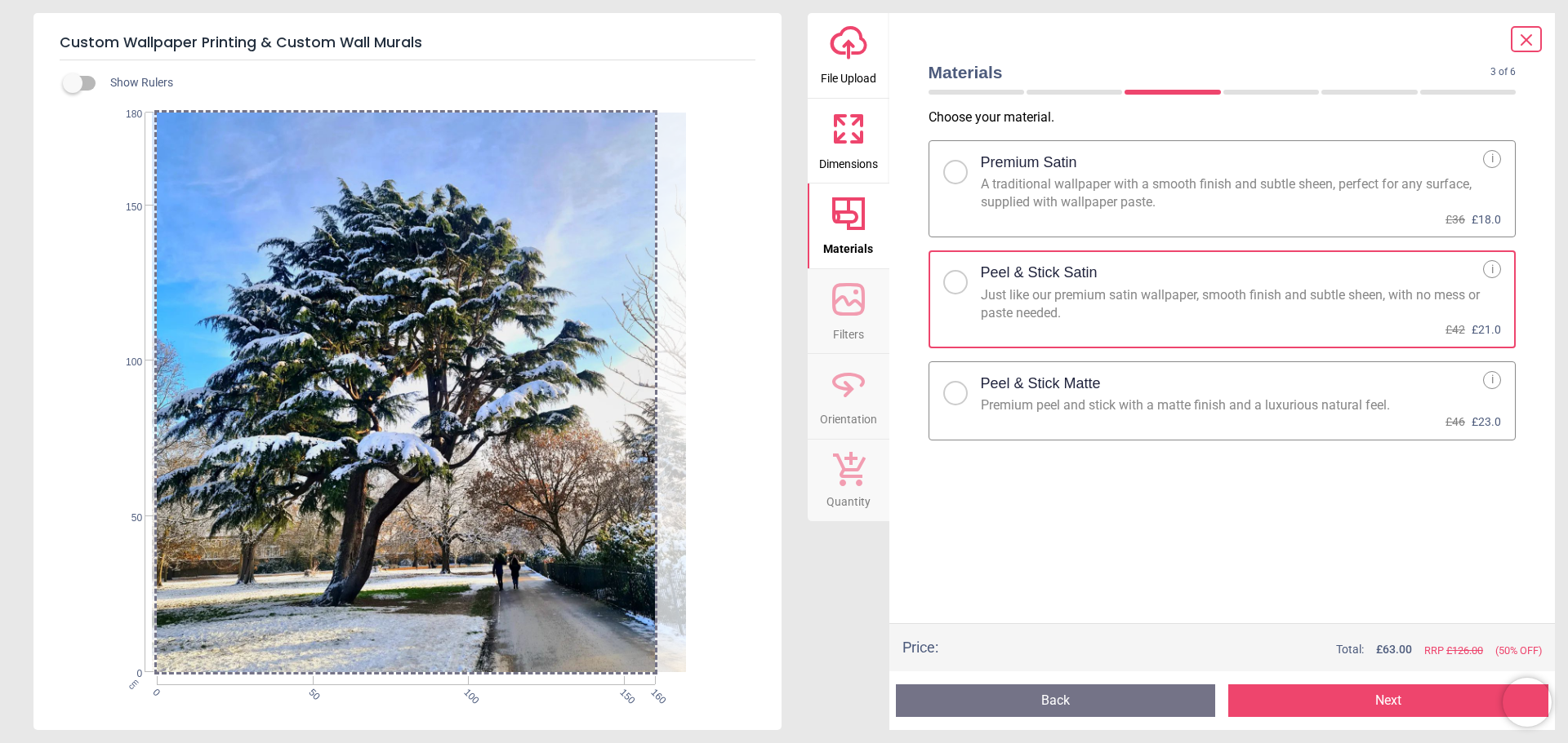
click at [844, 79] on span "File Upload" at bounding box center [849, 75] width 56 height 24
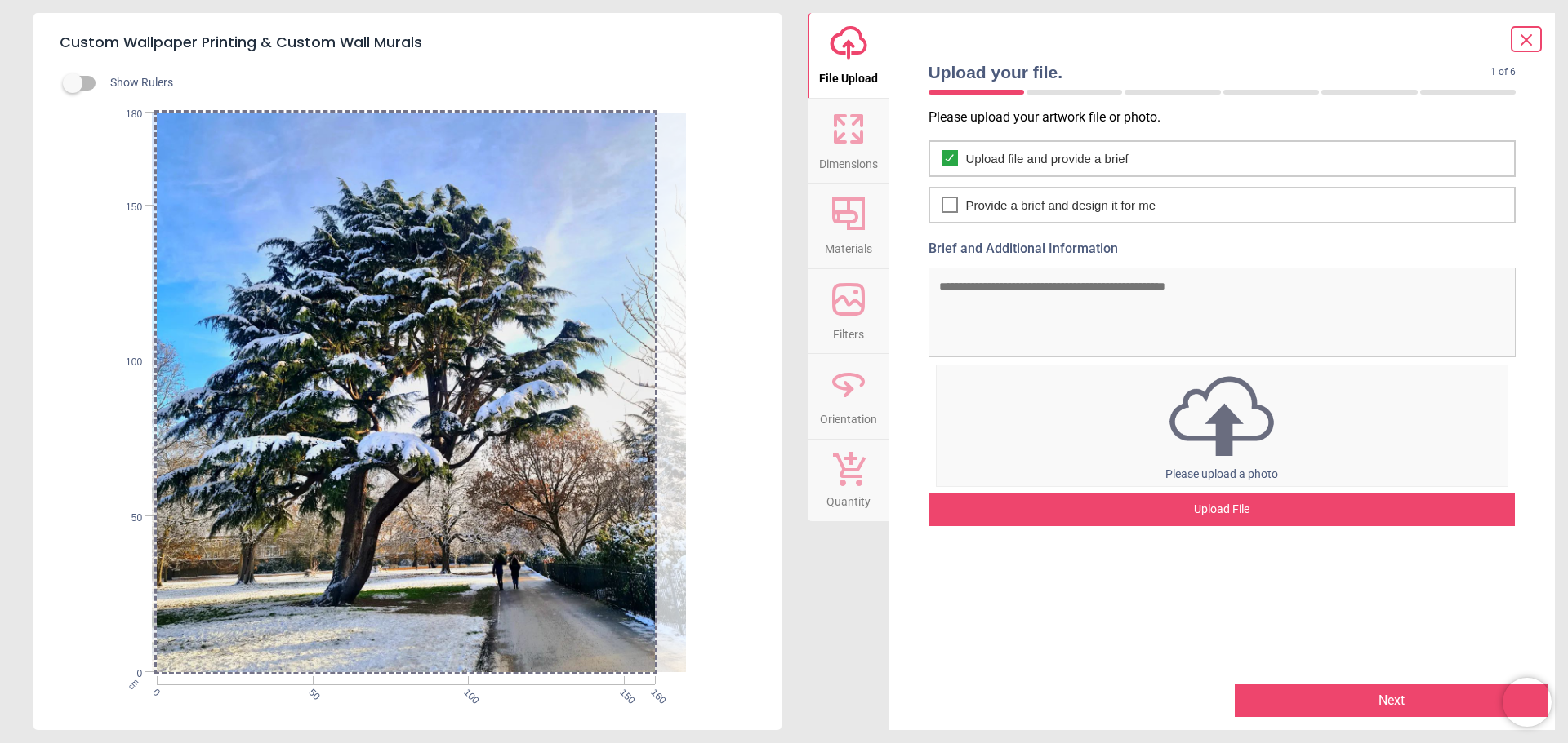
click at [1157, 518] on div "Upload File" at bounding box center [1222, 510] width 586 height 32
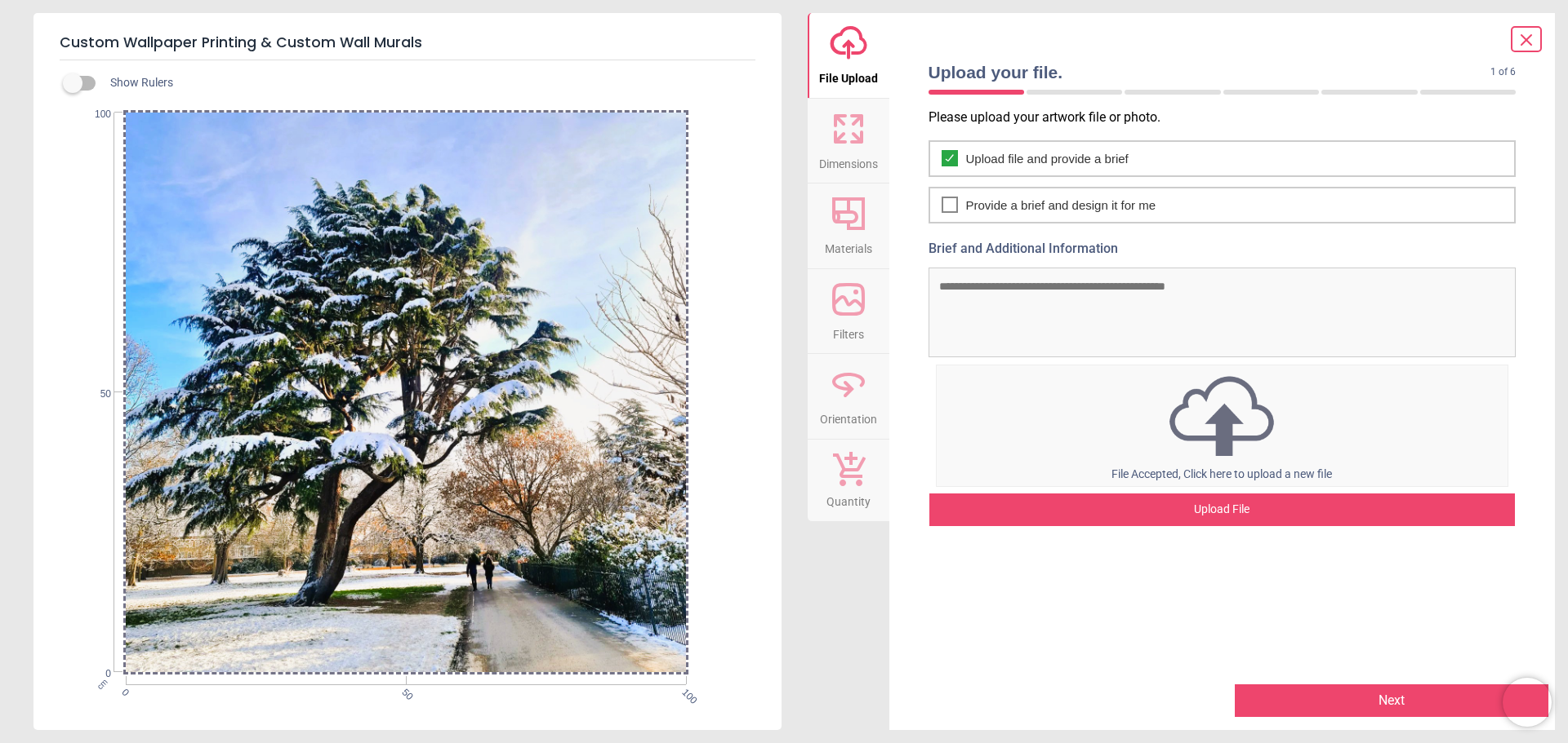
click at [1313, 689] on button "Next" at bounding box center [1391, 701] width 314 height 32
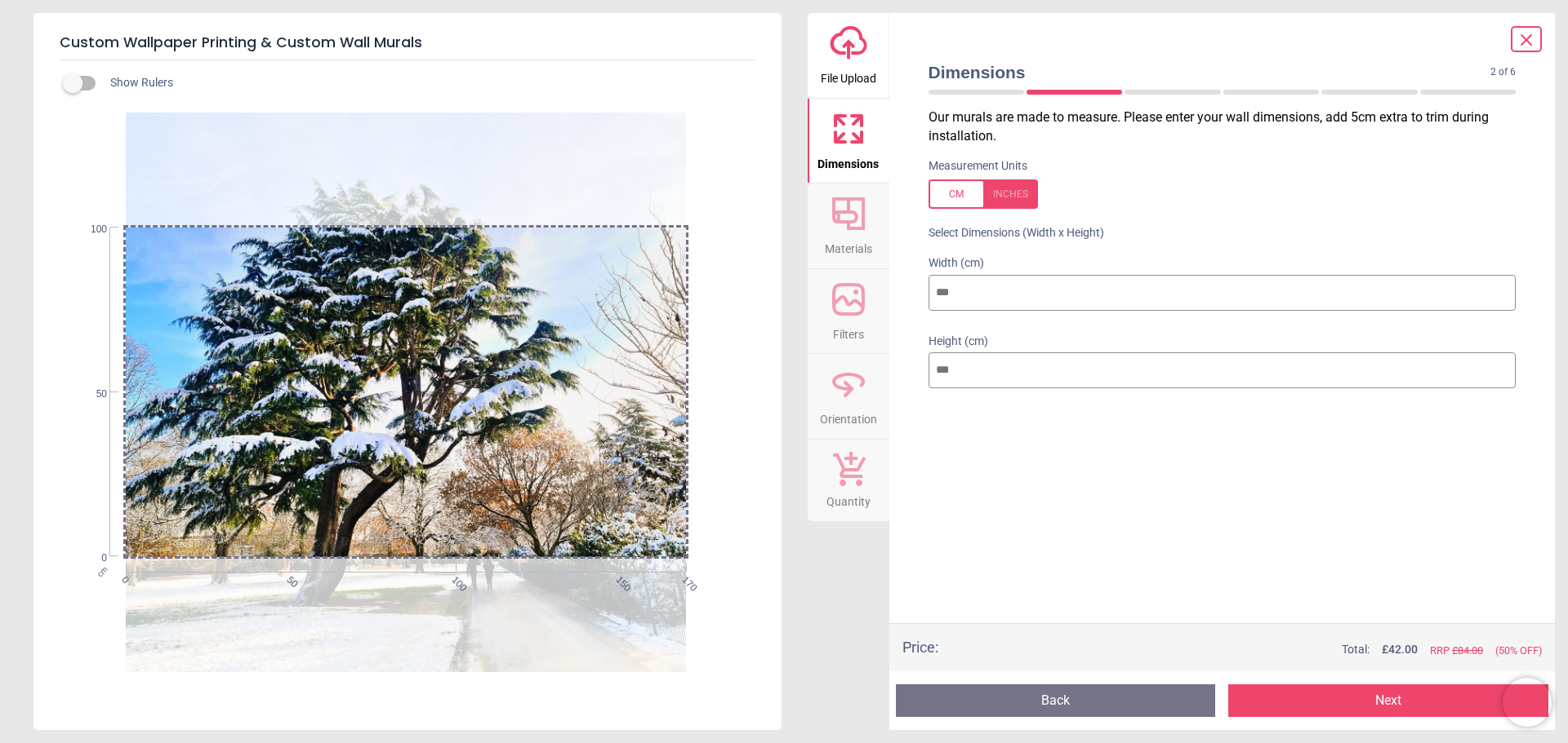
click at [945, 289] on input "***" at bounding box center [1222, 293] width 588 height 36
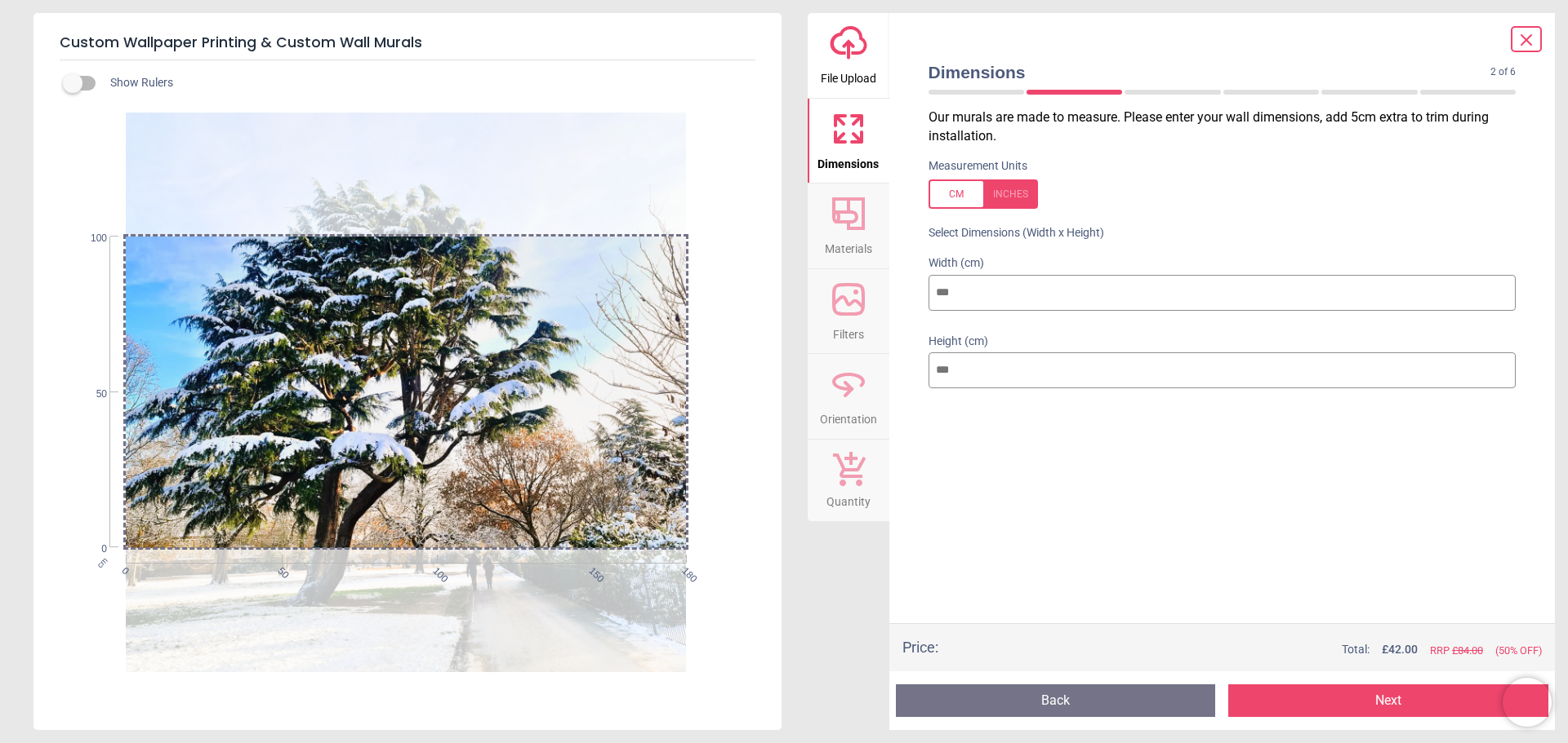
type input "***"
click at [948, 374] on input "***" at bounding box center [1222, 371] width 588 height 36
click at [942, 364] on input "***" at bounding box center [1222, 371] width 588 height 36
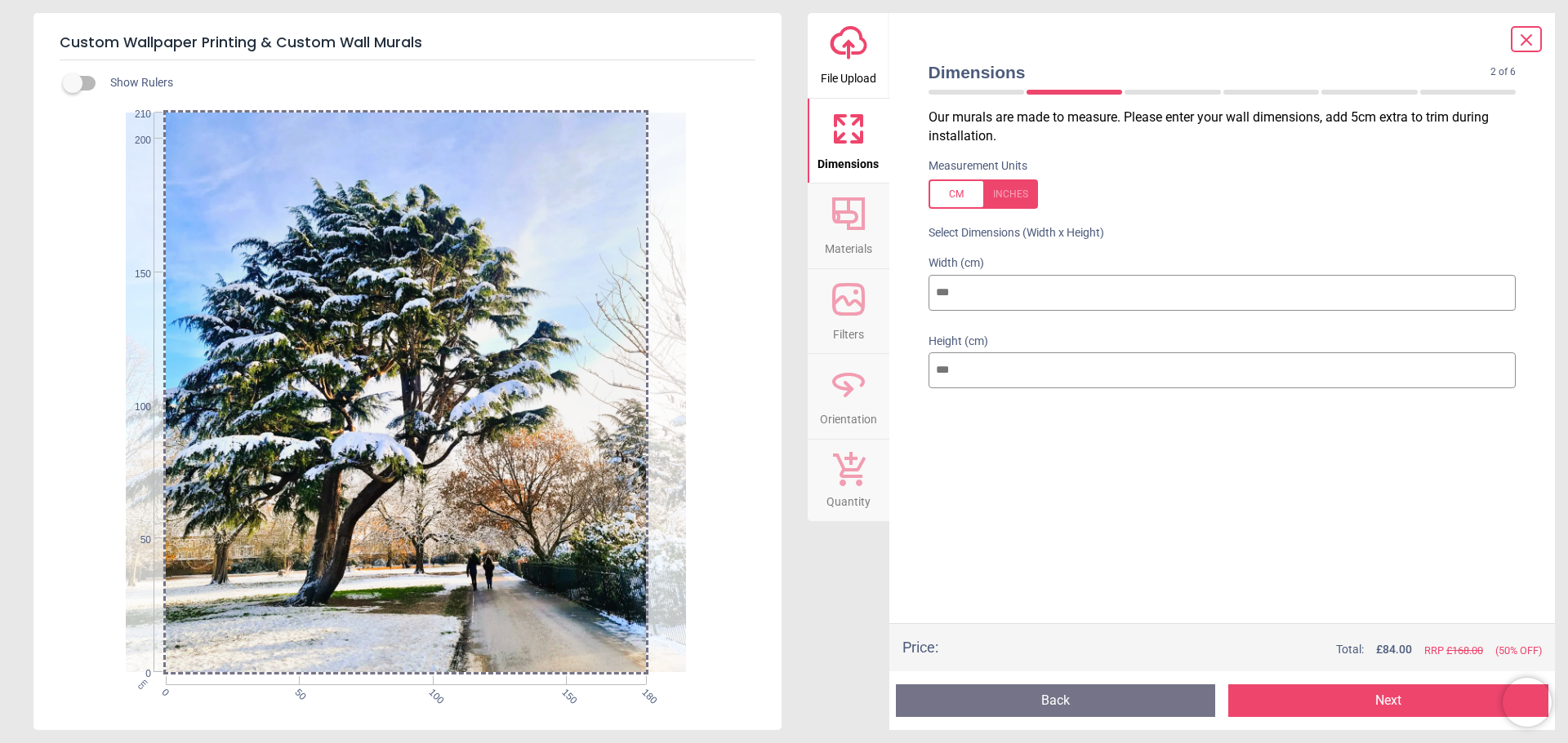
type input "***"
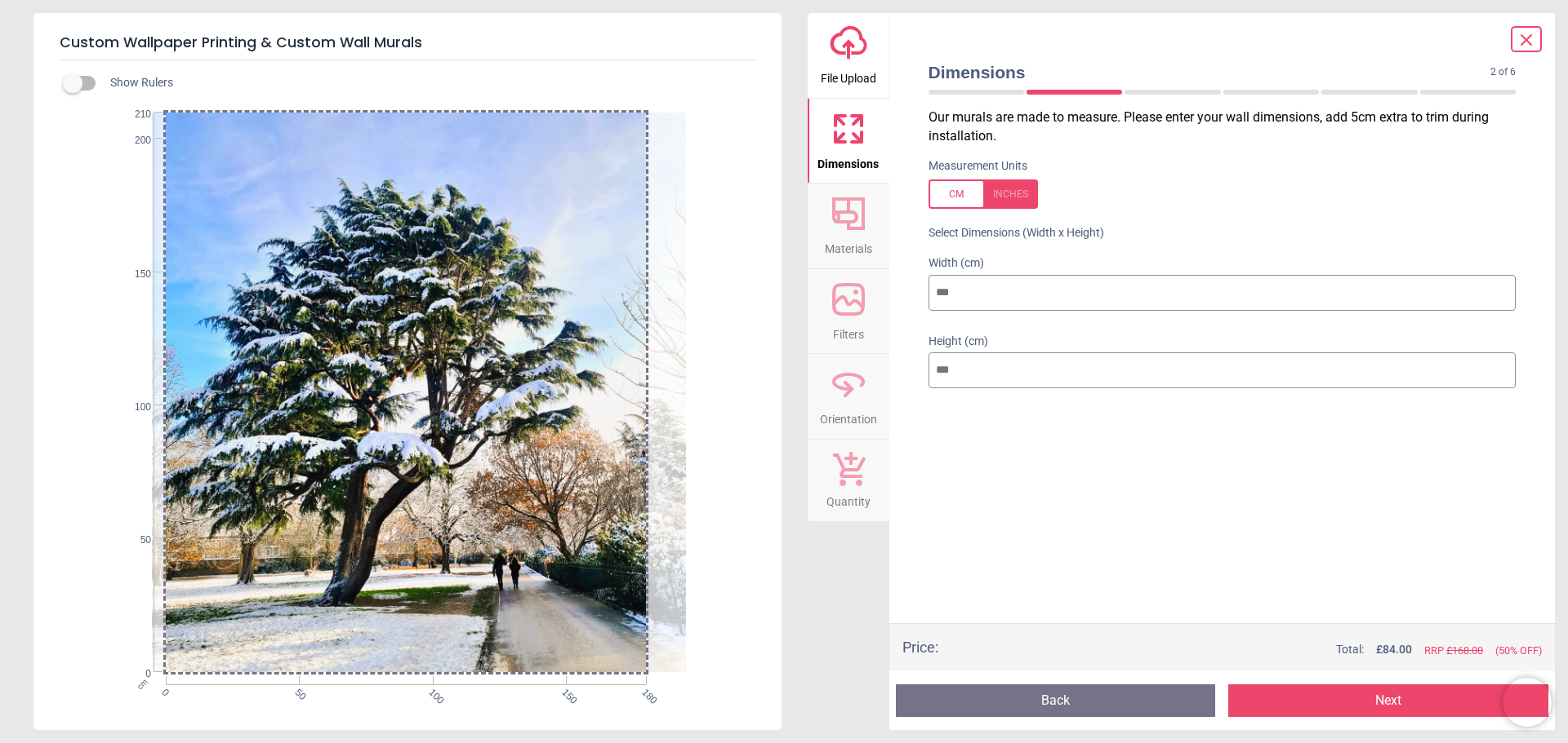
drag, startPoint x: 371, startPoint y: 231, endPoint x: 397, endPoint y: 193, distance: 46.0
click at [397, 193] on div at bounding box center [431, 392] width 560 height 560
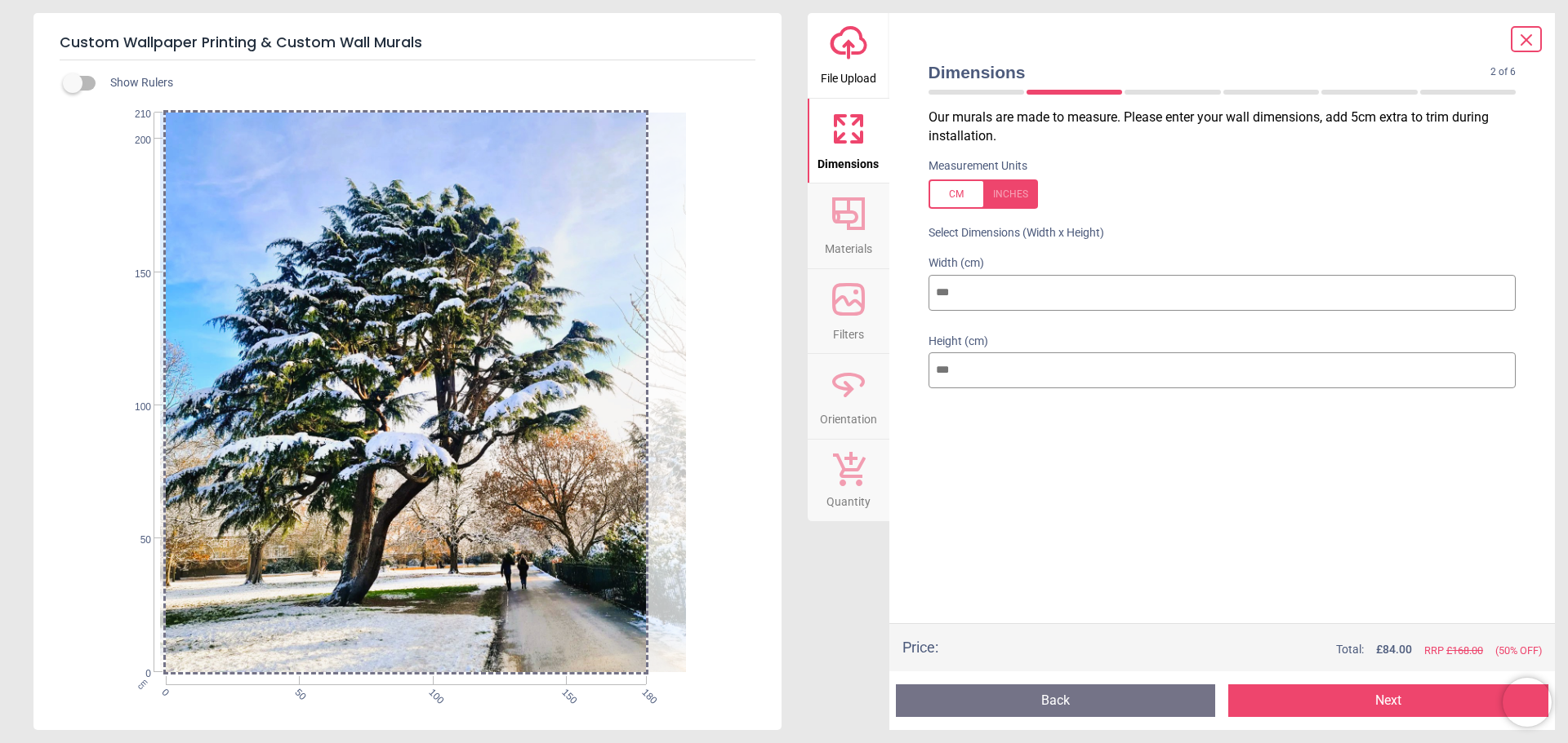
drag, startPoint x: 534, startPoint y: 455, endPoint x: 565, endPoint y: 455, distance: 31.0
click at [565, 455] on div at bounding box center [439, 392] width 560 height 560
drag, startPoint x: 576, startPoint y: 495, endPoint x: 576, endPoint y: 527, distance: 32.0
click at [576, 527] on div at bounding box center [439, 392] width 560 height 560
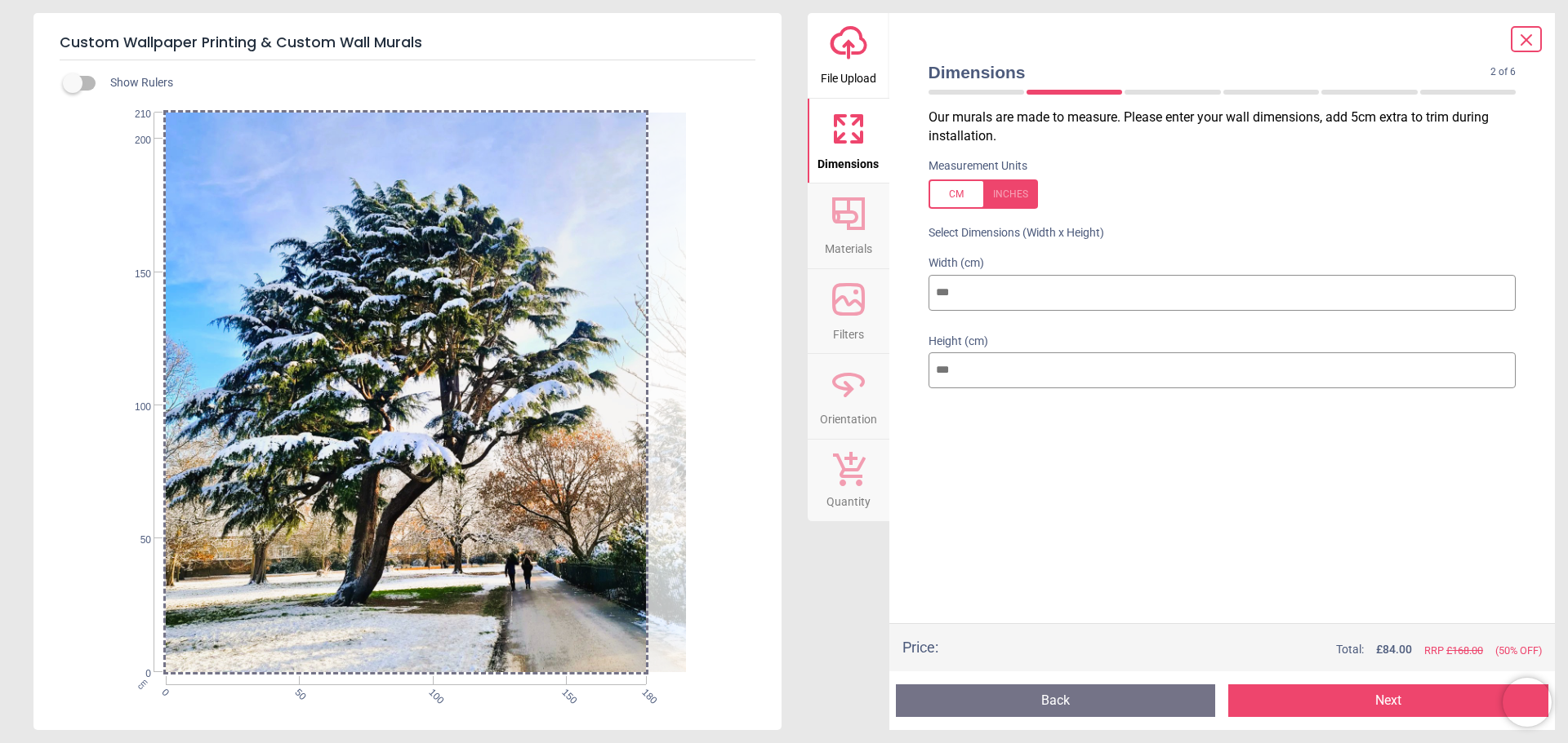
drag, startPoint x: 563, startPoint y: 431, endPoint x: 578, endPoint y: 372, distance: 60.9
click at [580, 373] on div at bounding box center [444, 392] width 560 height 560
drag, startPoint x: 504, startPoint y: 396, endPoint x: 528, endPoint y: 329, distance: 71.2
click at [528, 329] on div at bounding box center [442, 392] width 560 height 560
drag, startPoint x: 466, startPoint y: 416, endPoint x: 488, endPoint y: 304, distance: 114.1
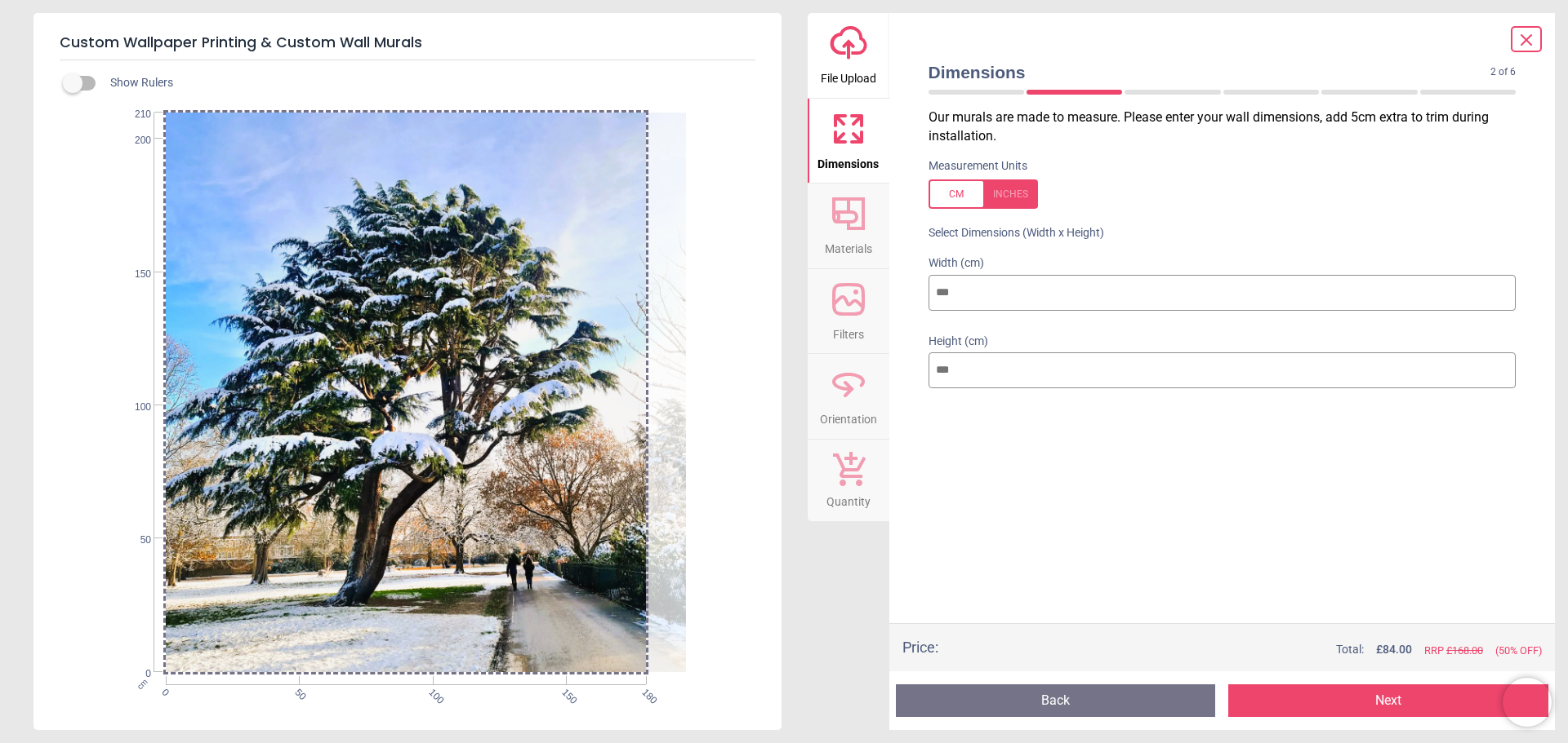
click at [488, 309] on div at bounding box center [446, 392] width 560 height 560
drag, startPoint x: 484, startPoint y: 298, endPoint x: 493, endPoint y: 310, distance: 15.0
click at [493, 310] on div at bounding box center [445, 392] width 560 height 560
click at [1331, 709] on button "Next" at bounding box center [1388, 701] width 320 height 32
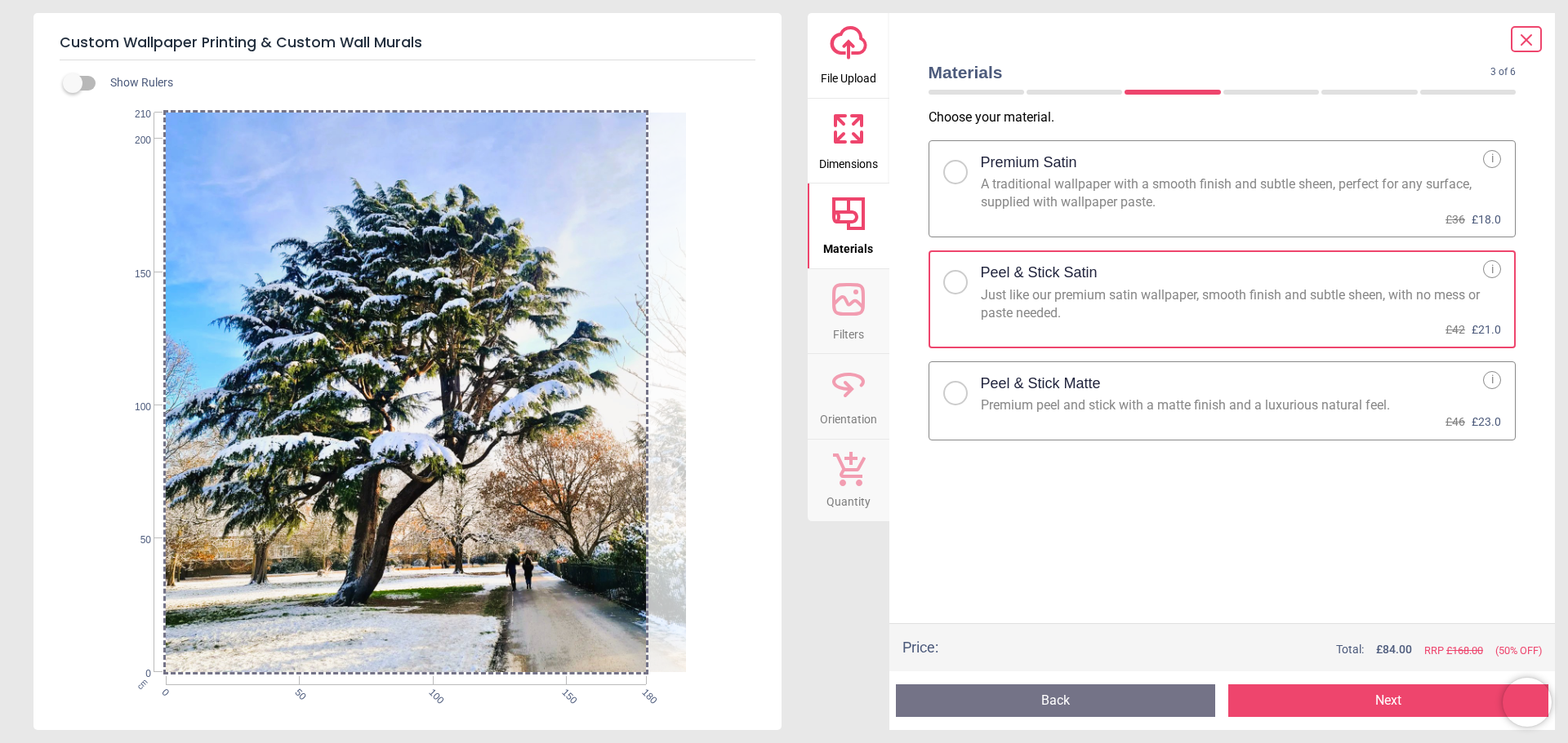
click at [1312, 695] on button "Next" at bounding box center [1388, 701] width 320 height 32
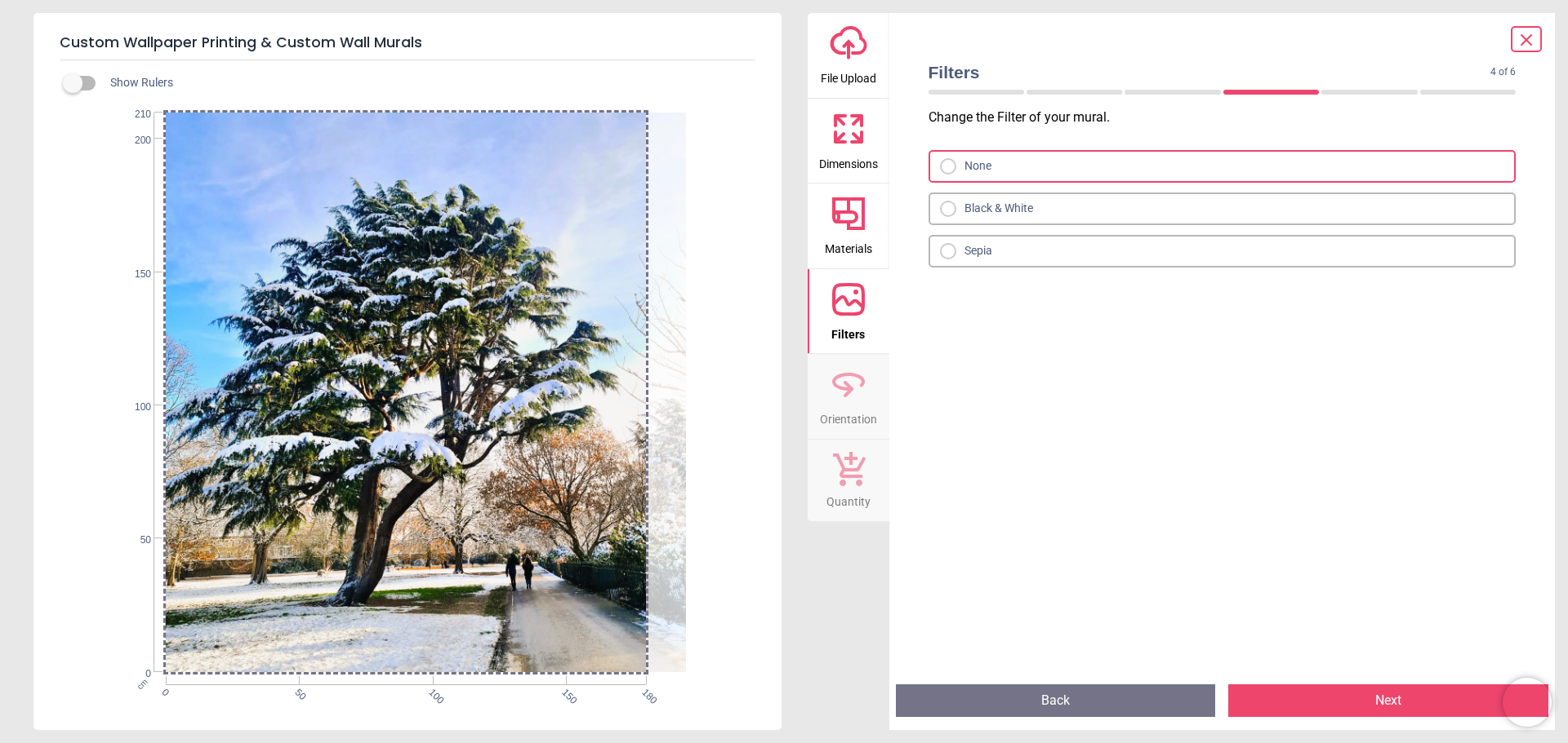
click at [950, 217] on div "Black & White" at bounding box center [1222, 209] width 588 height 32
click at [825, 47] on button "upload-cloud-line File Upload" at bounding box center [848, 55] width 82 height 85
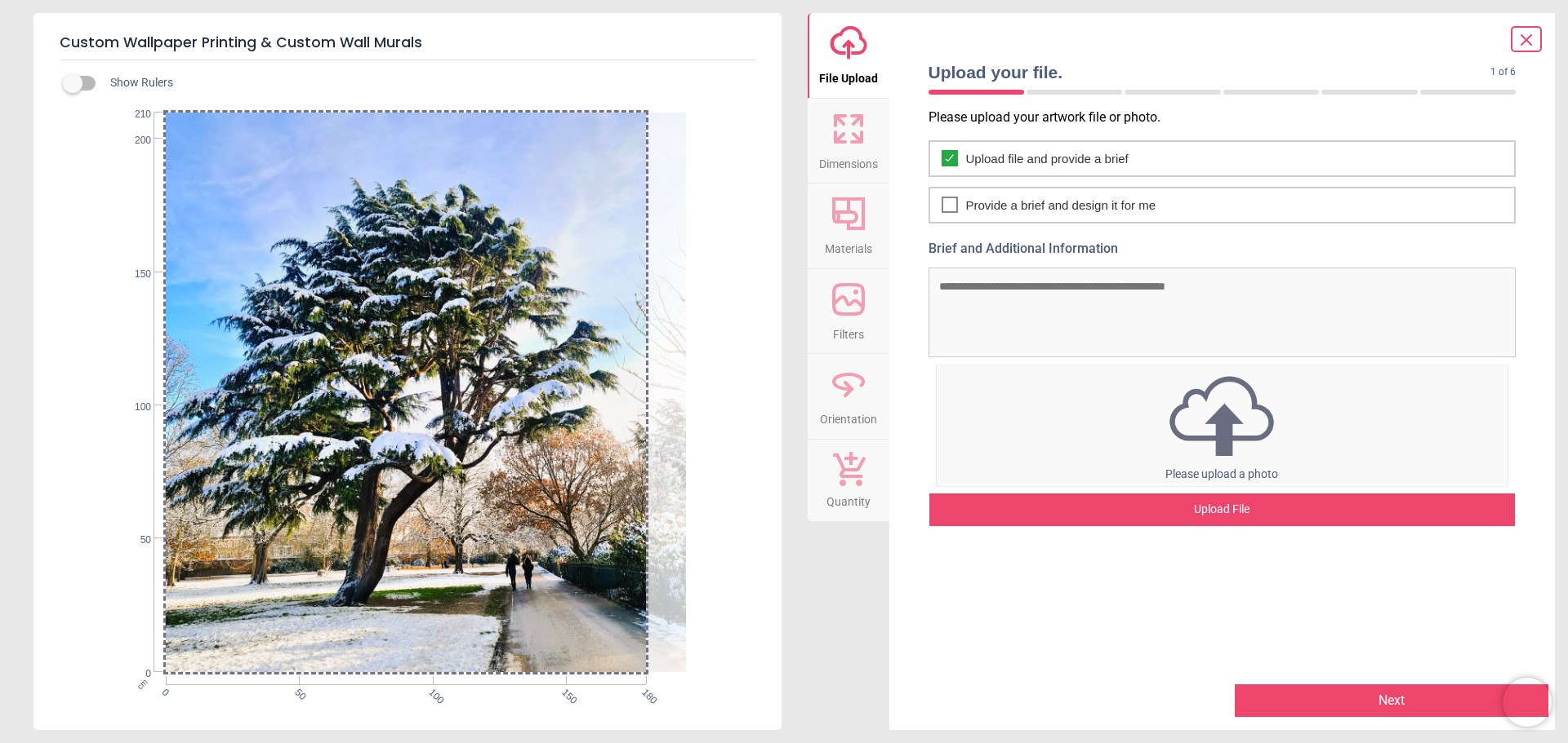
click at [1248, 511] on div "Upload File" at bounding box center [1222, 510] width 586 height 32
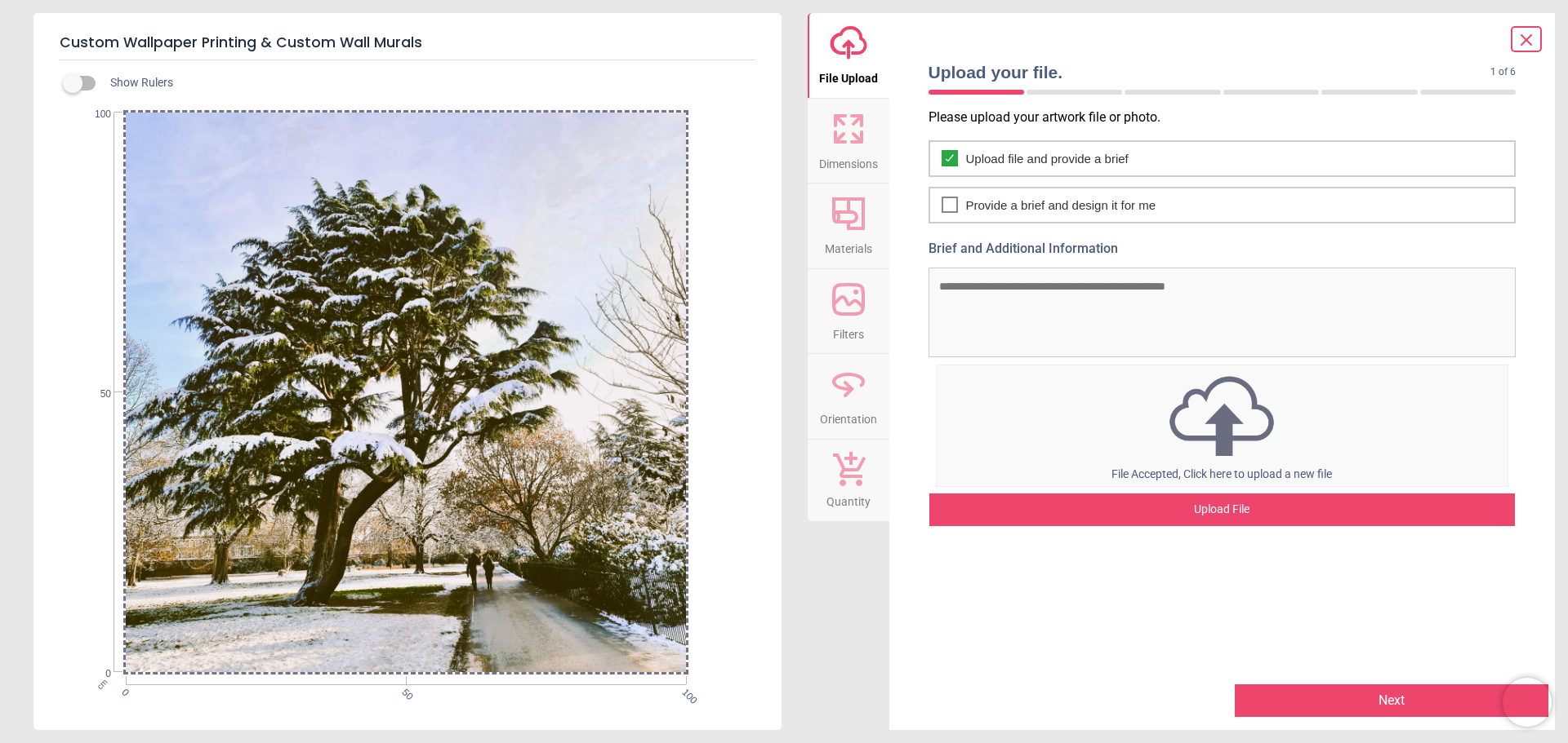
click at [1335, 695] on button "Next" at bounding box center [1391, 701] width 314 height 32
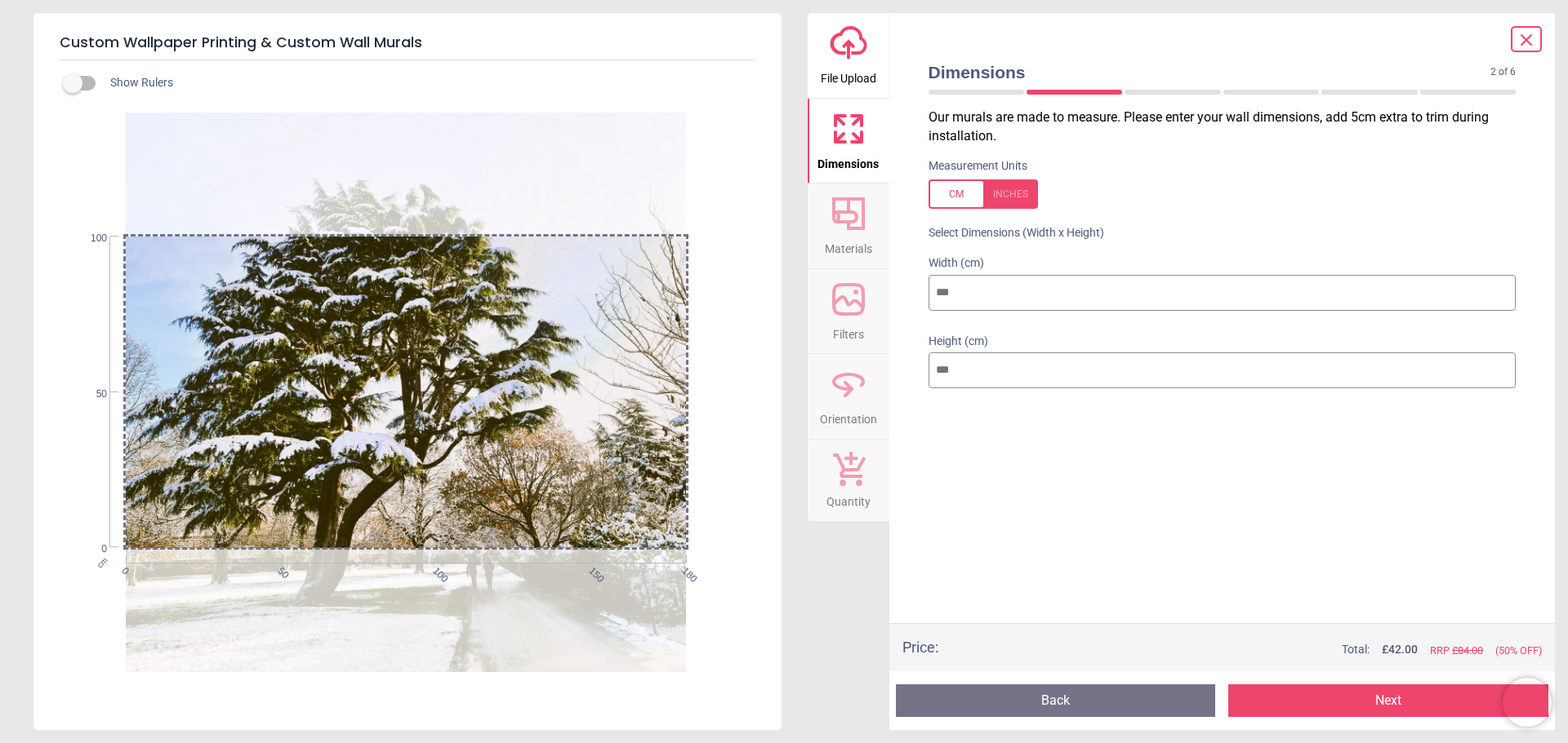
type input "***"
click at [938, 365] on input "***" at bounding box center [1222, 371] width 588 height 36
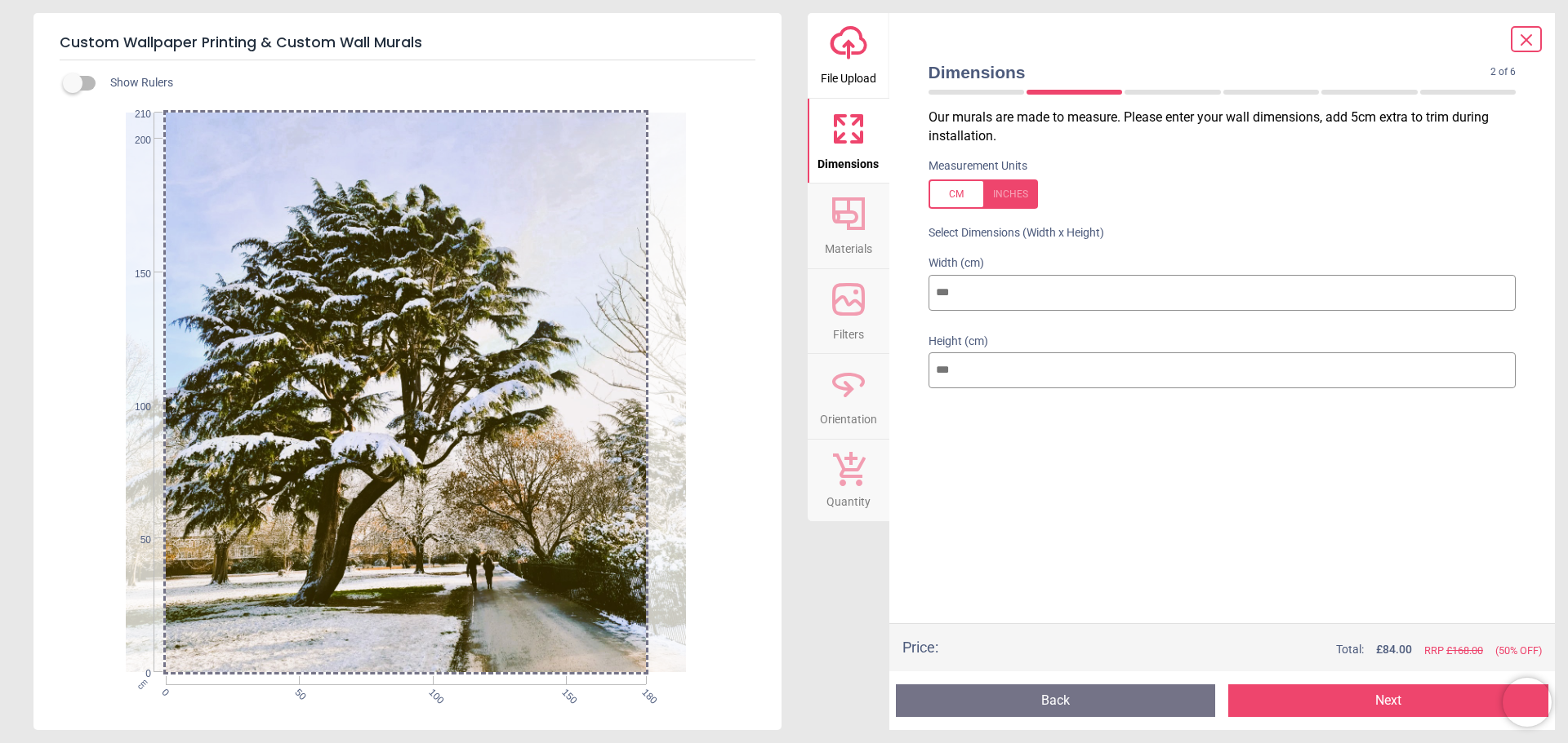
type input "***"
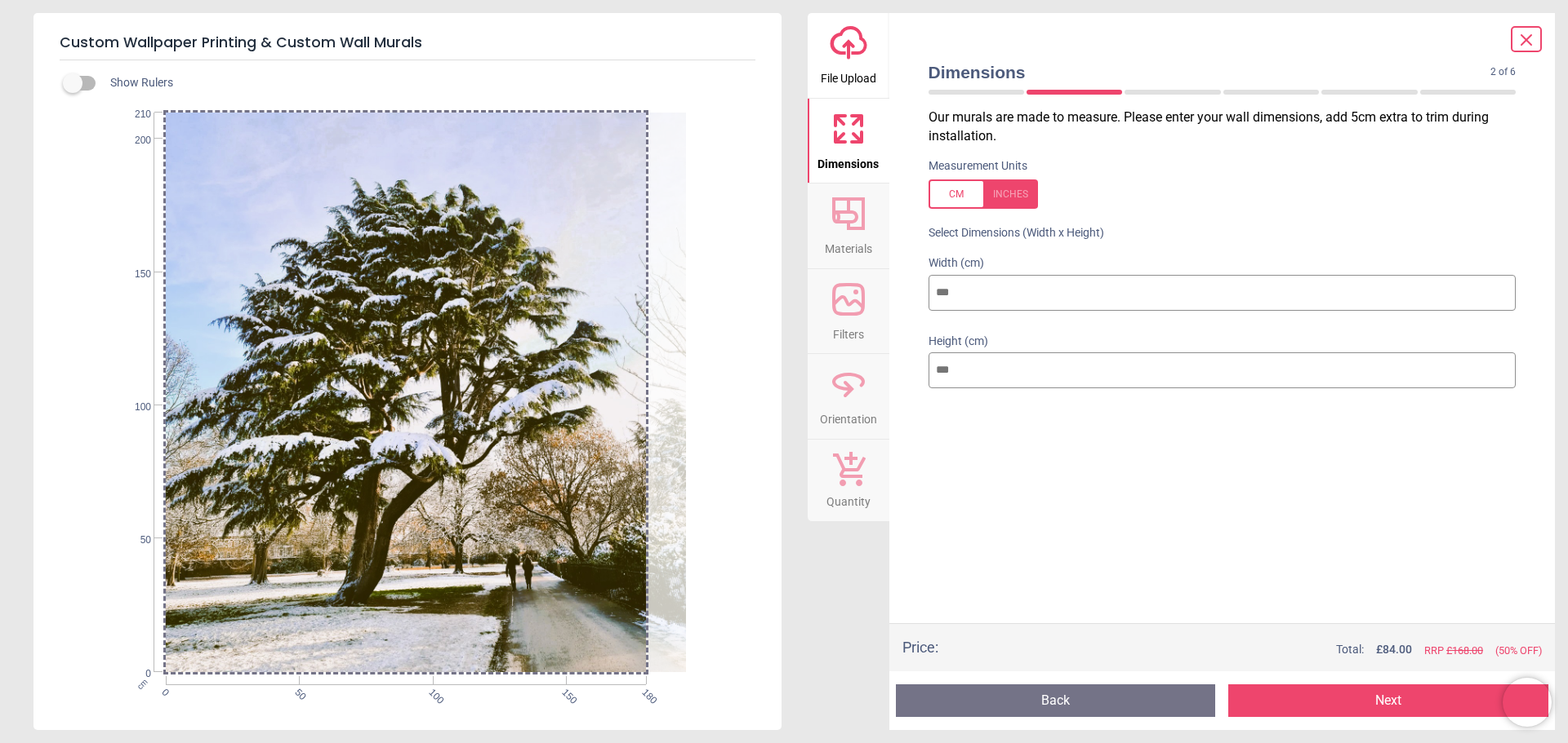
drag, startPoint x: 536, startPoint y: 595, endPoint x: 576, endPoint y: 607, distance: 41.8
click at [576, 607] on div at bounding box center [445, 392] width 560 height 560
click at [1425, 696] on button "Next" at bounding box center [1388, 701] width 320 height 32
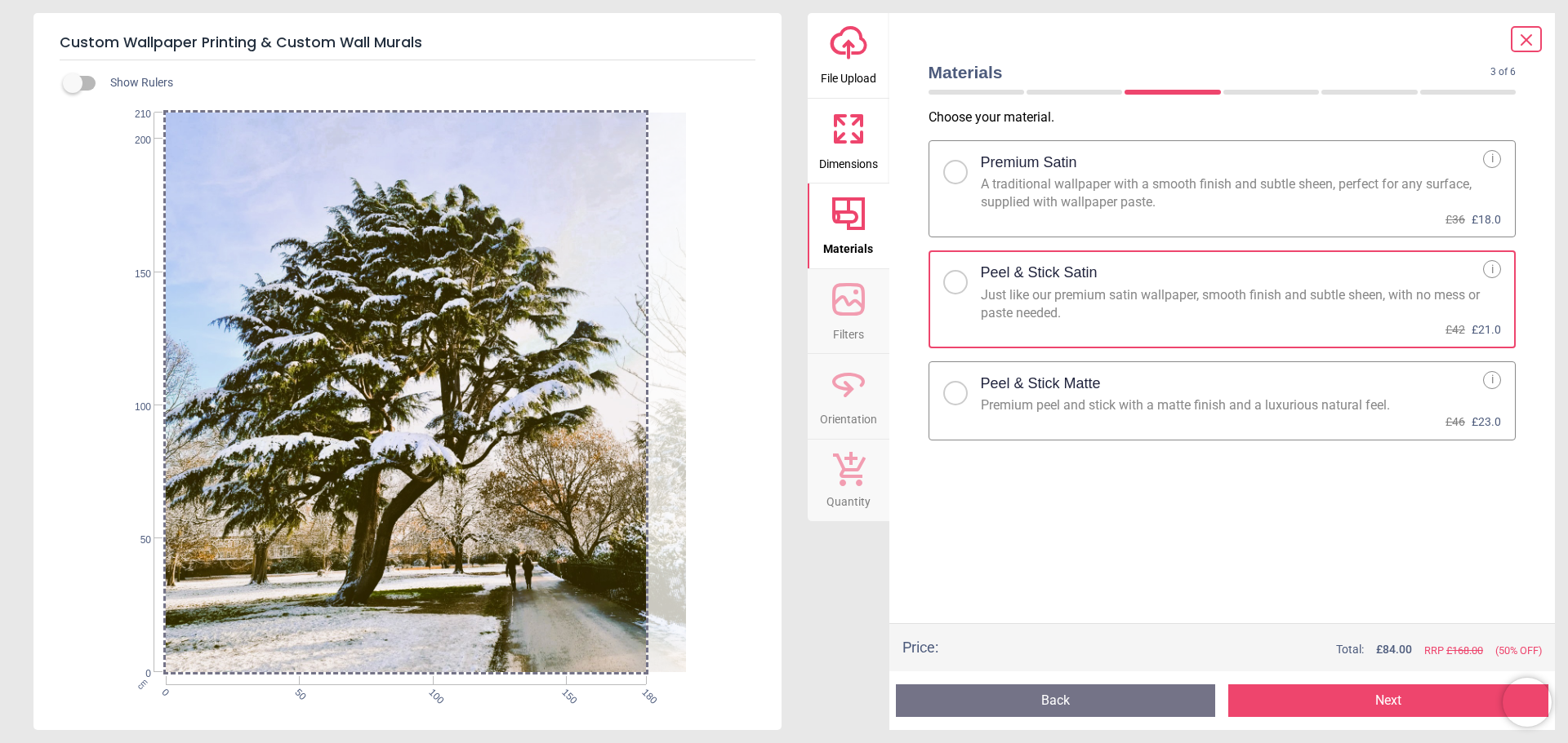
click at [1431, 705] on button "Next" at bounding box center [1388, 701] width 320 height 32
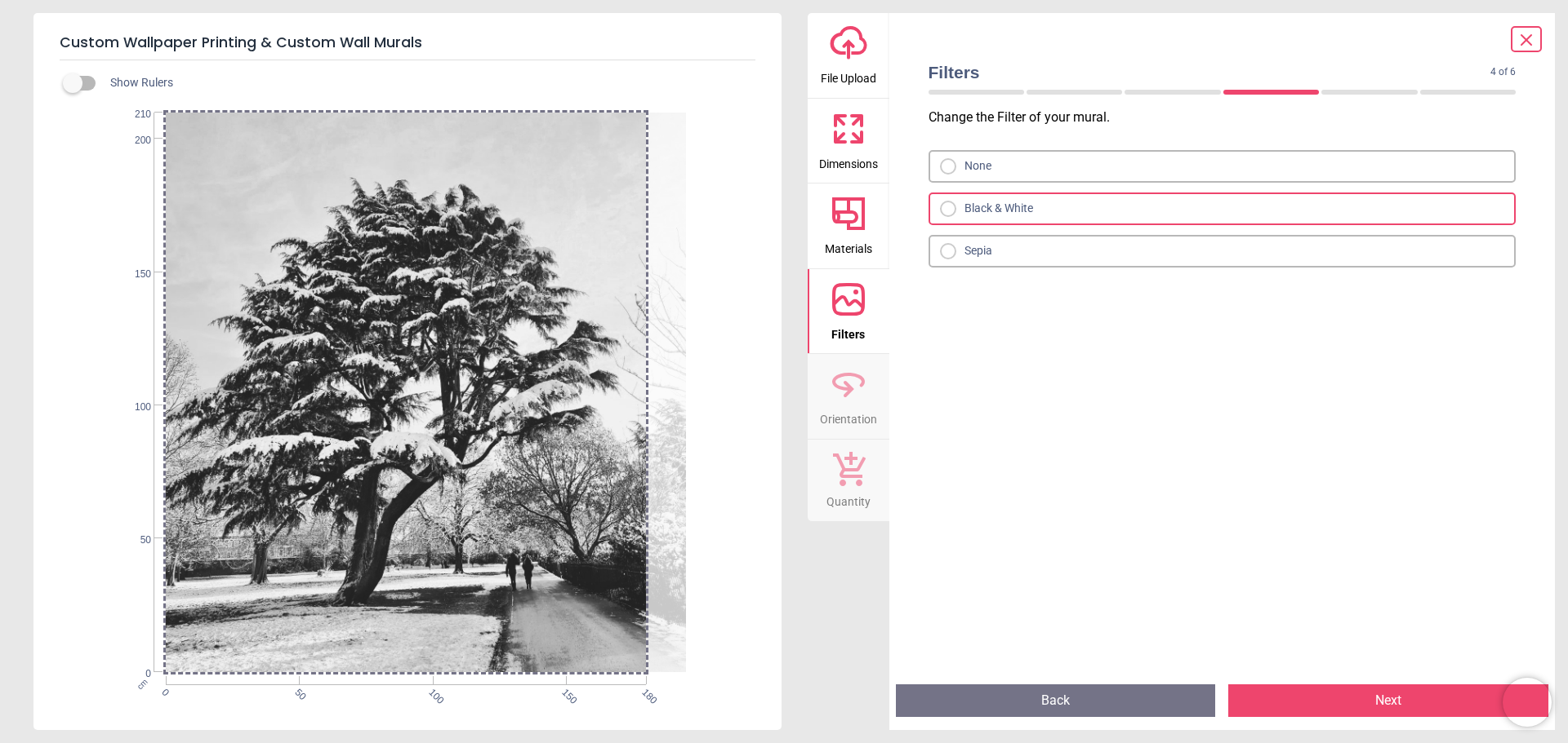
click at [944, 179] on div "None" at bounding box center [1222, 167] width 588 height 32
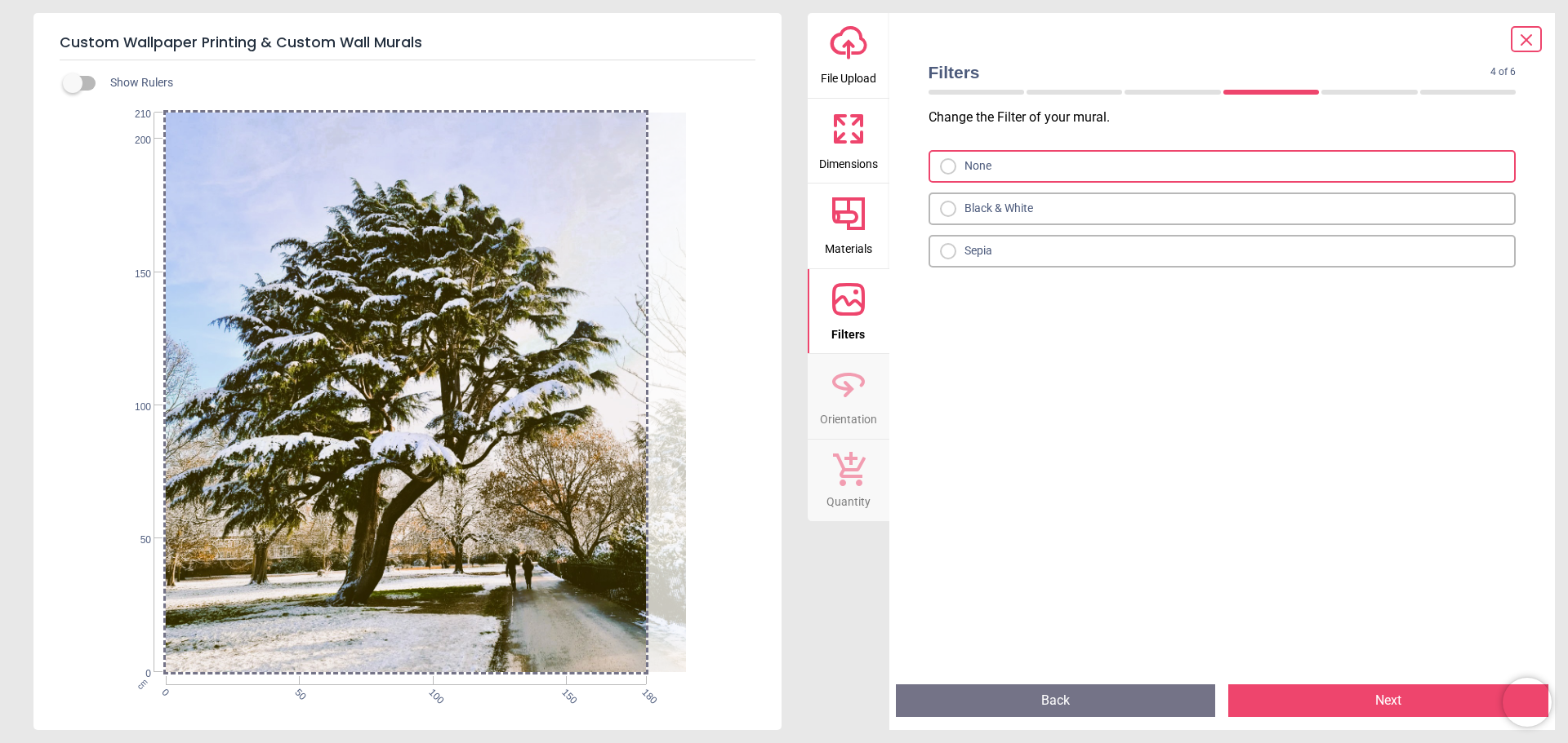
click at [1370, 695] on button "Next" at bounding box center [1388, 701] width 320 height 32
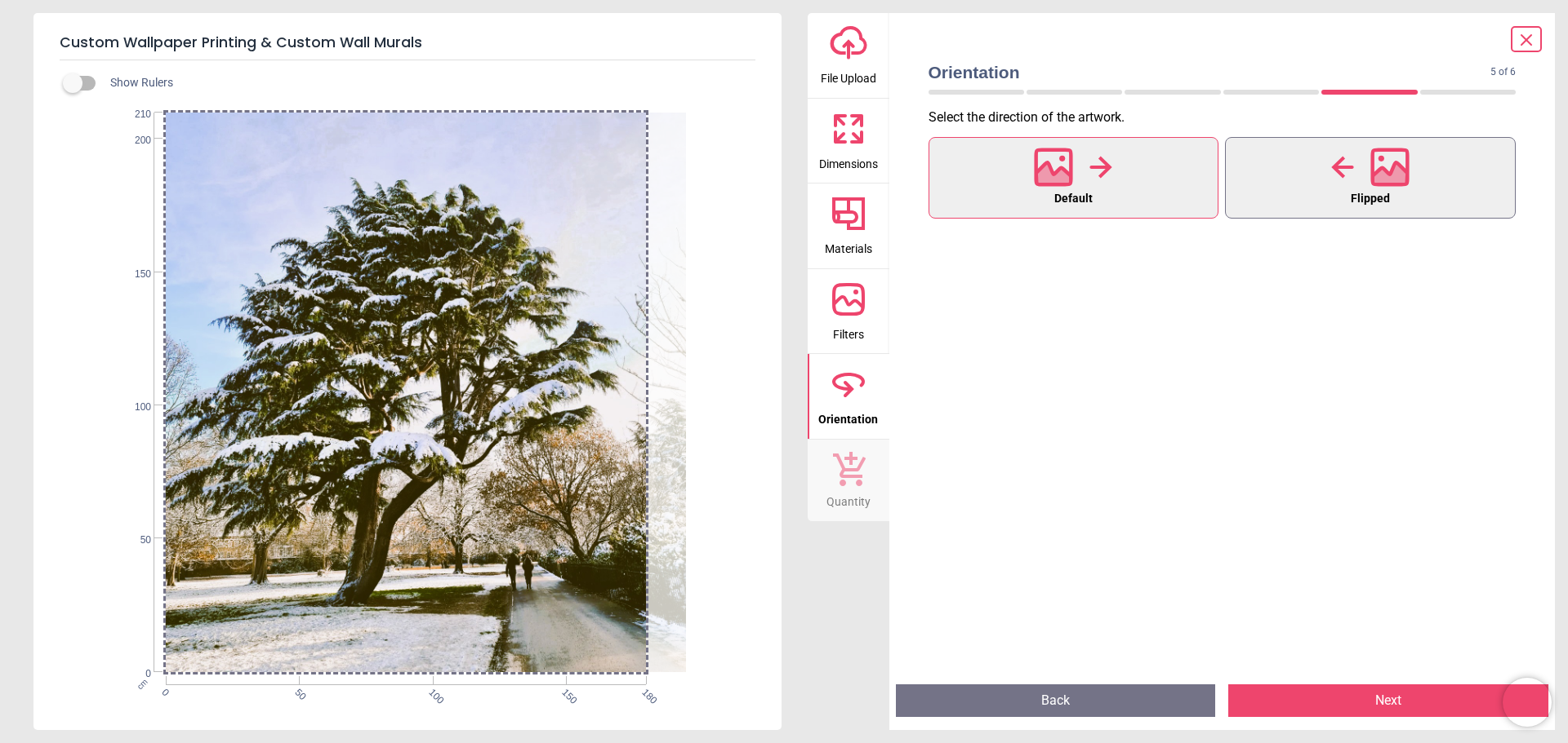
click at [1302, 213] on button "Flipped" at bounding box center [1370, 178] width 291 height 82
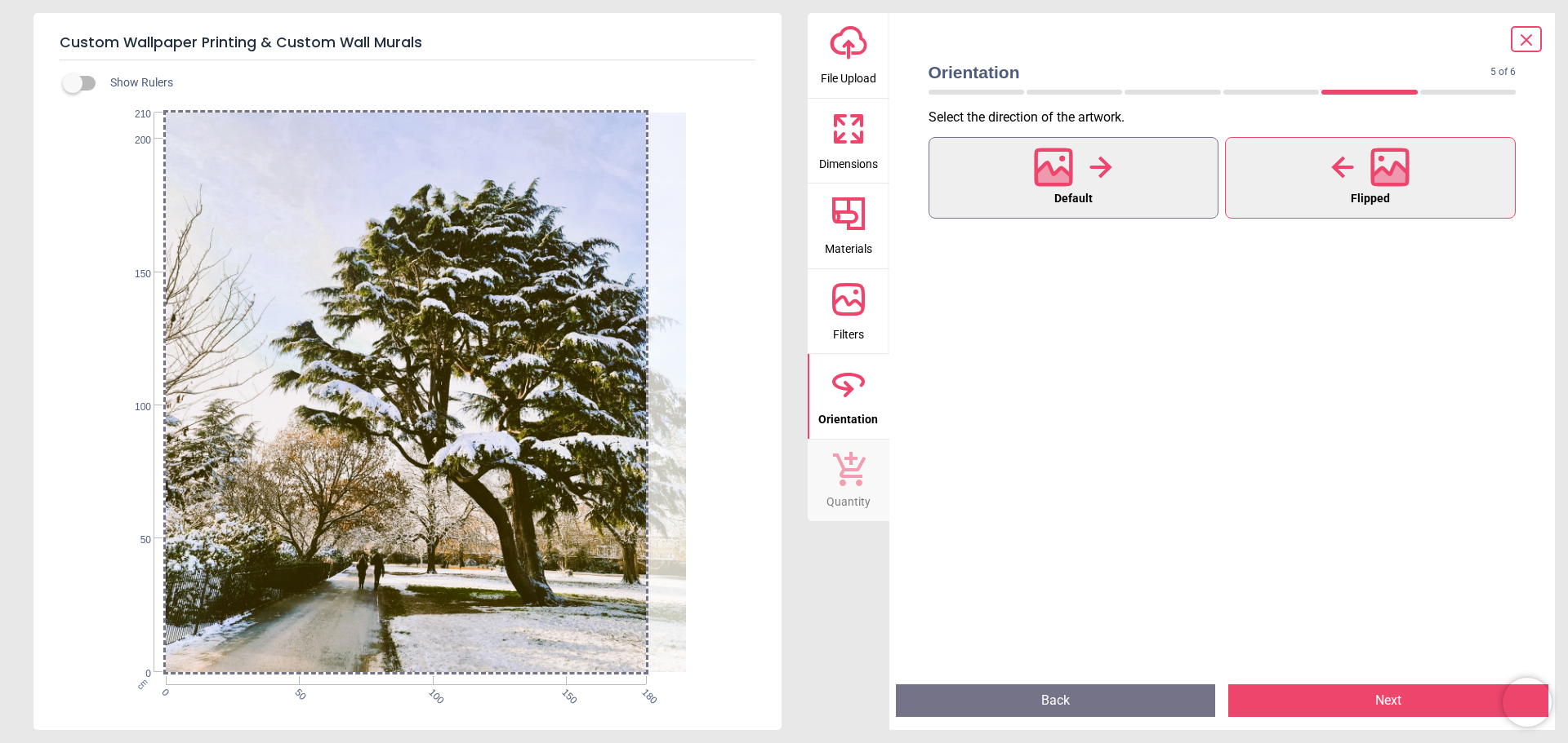
click at [1029, 185] on button "Default" at bounding box center [1074, 178] width 291 height 82
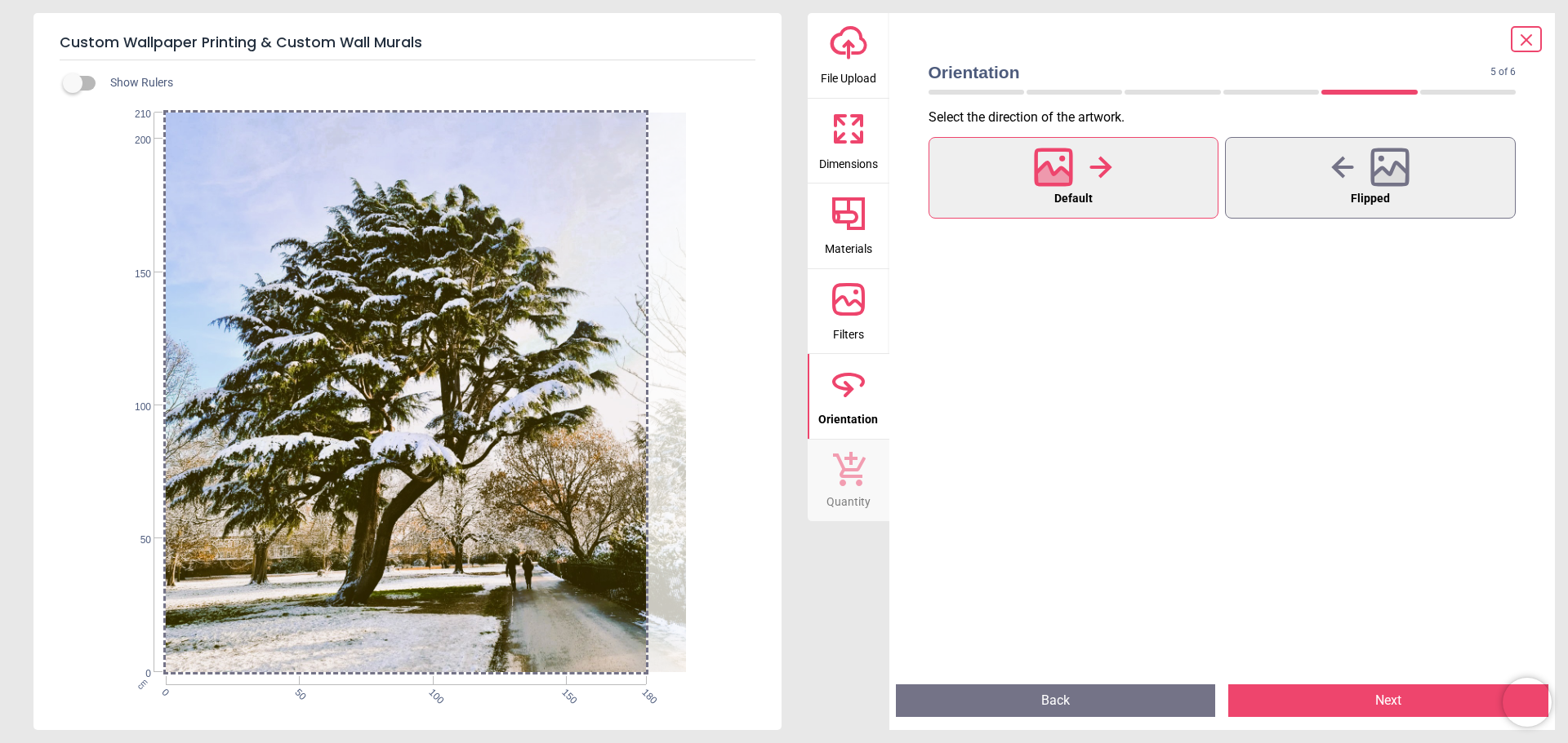
click at [1354, 690] on button "Next" at bounding box center [1388, 701] width 320 height 32
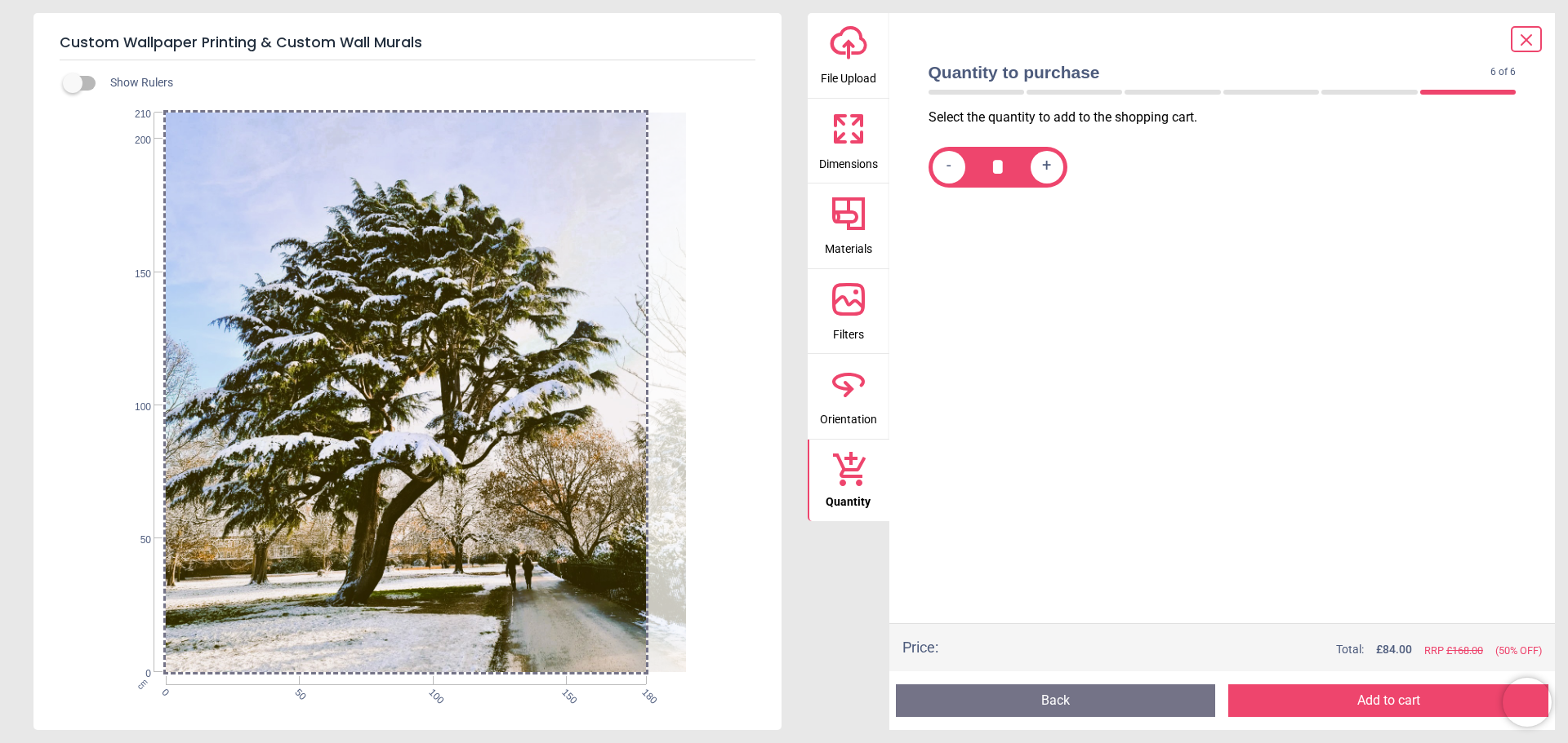
click at [1328, 709] on button "Add to cart" at bounding box center [1388, 701] width 320 height 32
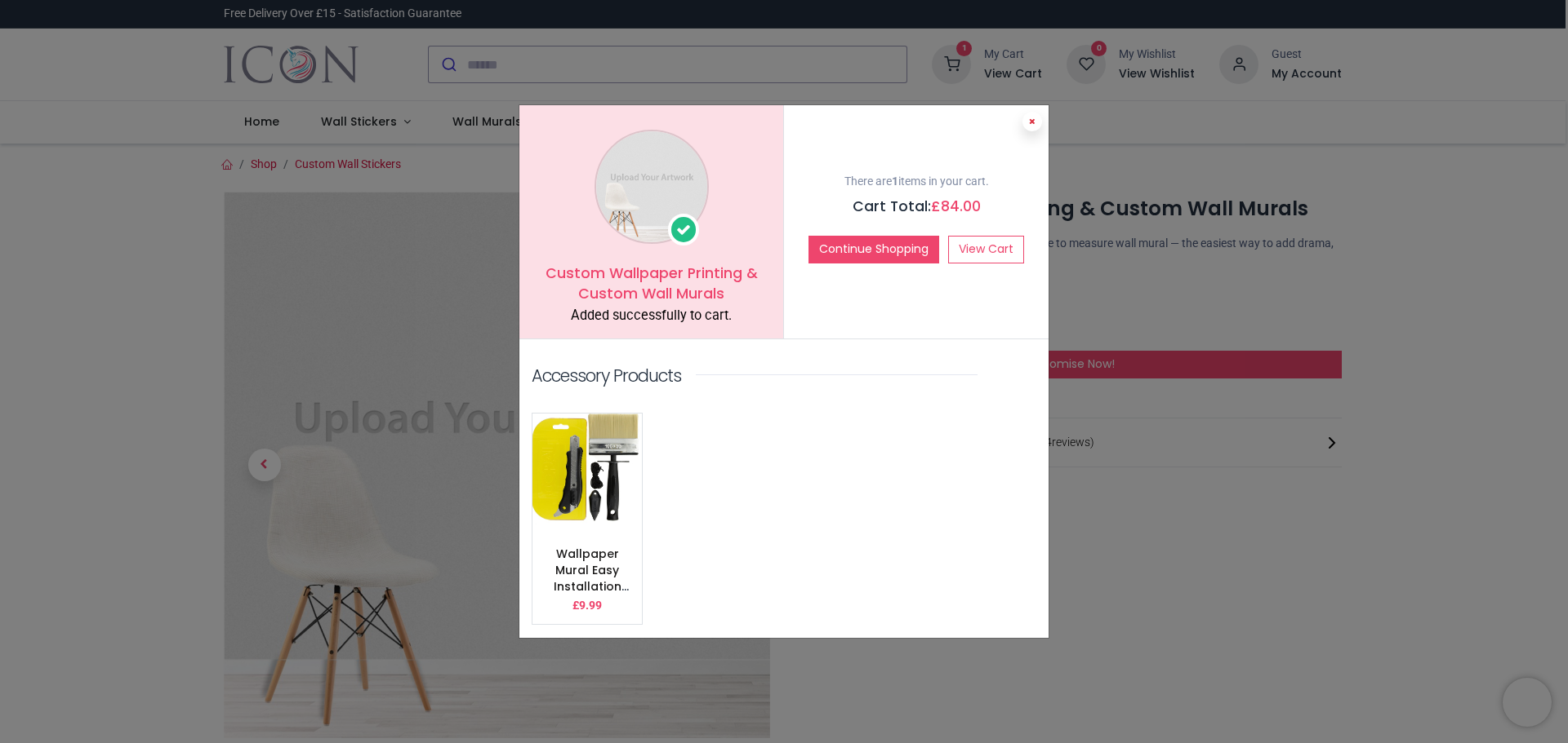
click at [1028, 123] on button at bounding box center [1032, 122] width 20 height 20
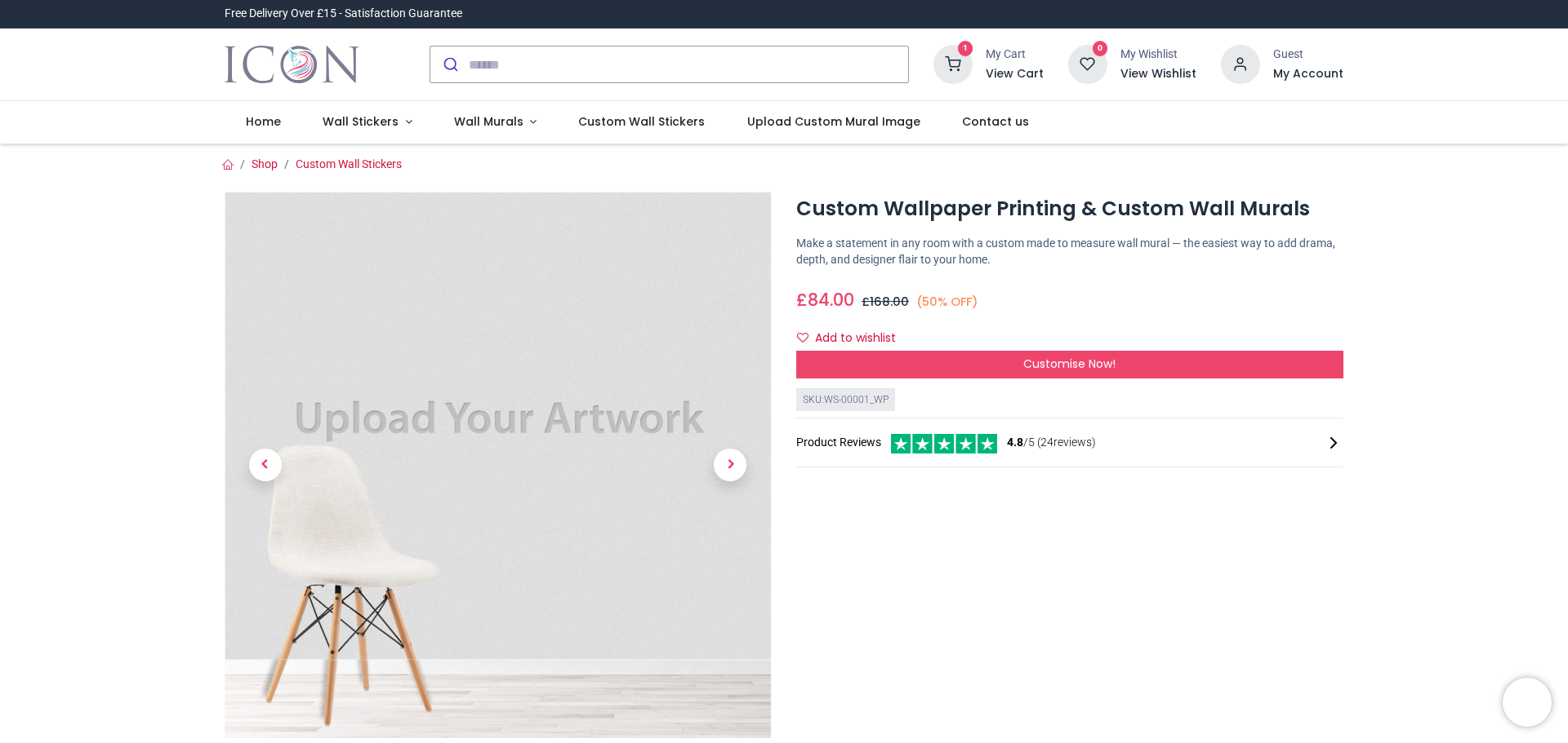
click at [967, 61] on icon at bounding box center [952, 64] width 39 height 39
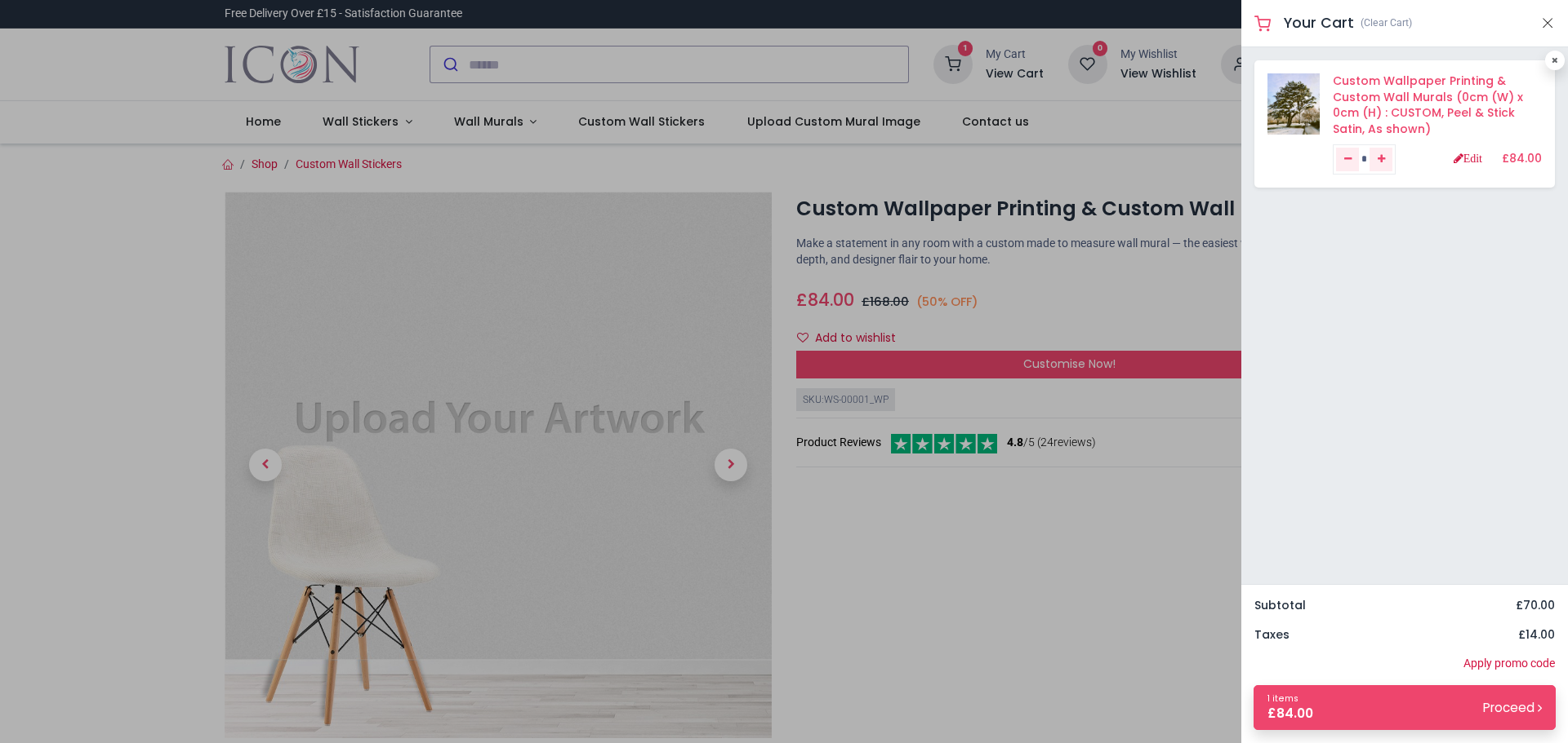
click at [1435, 90] on link "Custom Wallpaper Printing & Custom Wall Murals (0cm (W) x 0cm (H) : CUSTOM, Pee…" at bounding box center [1427, 105] width 190 height 64
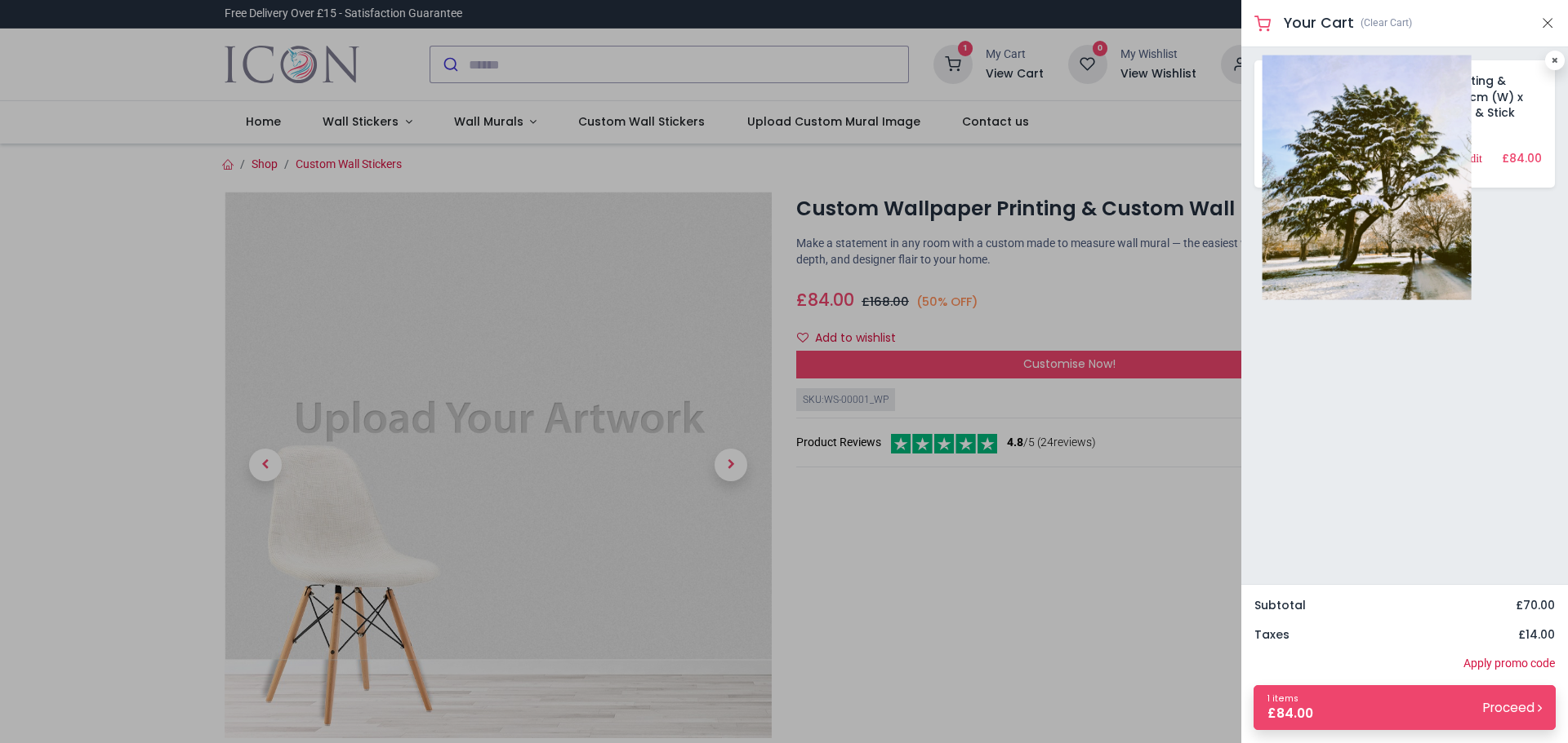
click at [1297, 96] on img at bounding box center [1367, 178] width 209 height 244
click at [1390, 235] on img at bounding box center [1367, 178] width 209 height 244
click at [1277, 88] on img at bounding box center [1367, 178] width 209 height 244
click at [1358, 202] on img at bounding box center [1367, 178] width 209 height 244
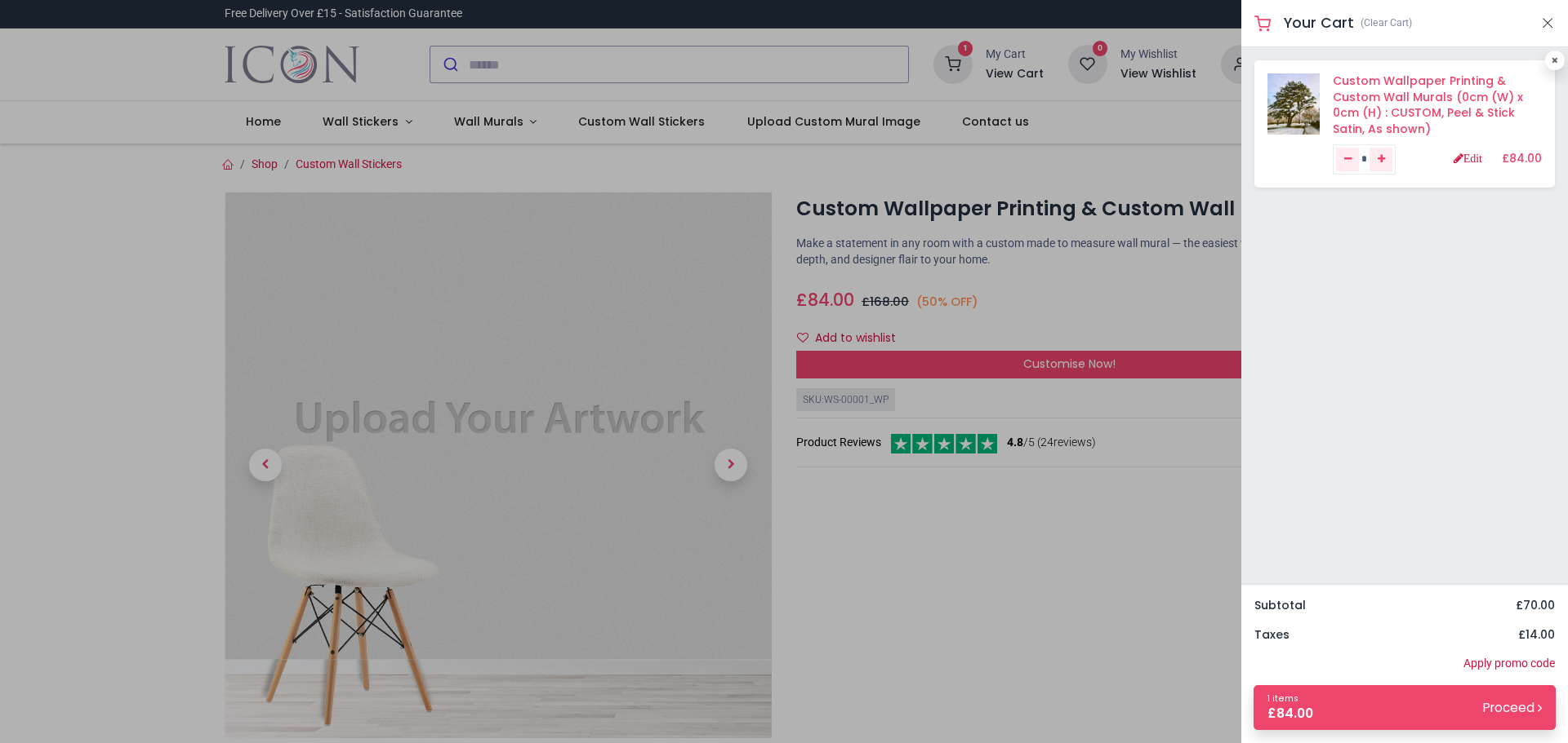
click at [1432, 77] on link "Custom Wallpaper Printing & Custom Wall Murals (0cm (W) x 0cm (H) : CUSTOM, Pee…" at bounding box center [1427, 105] width 190 height 64
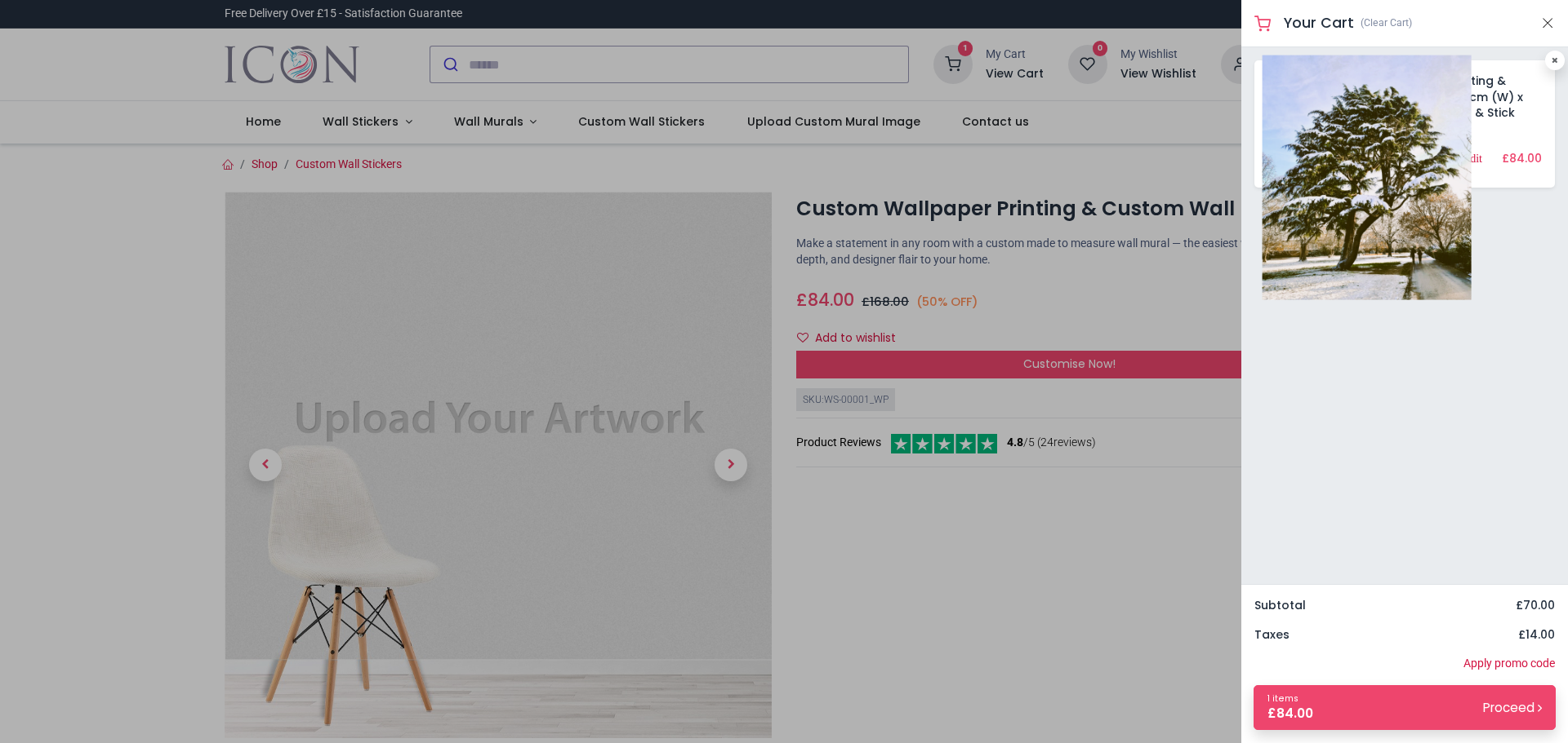
click at [1306, 117] on img at bounding box center [1367, 178] width 209 height 244
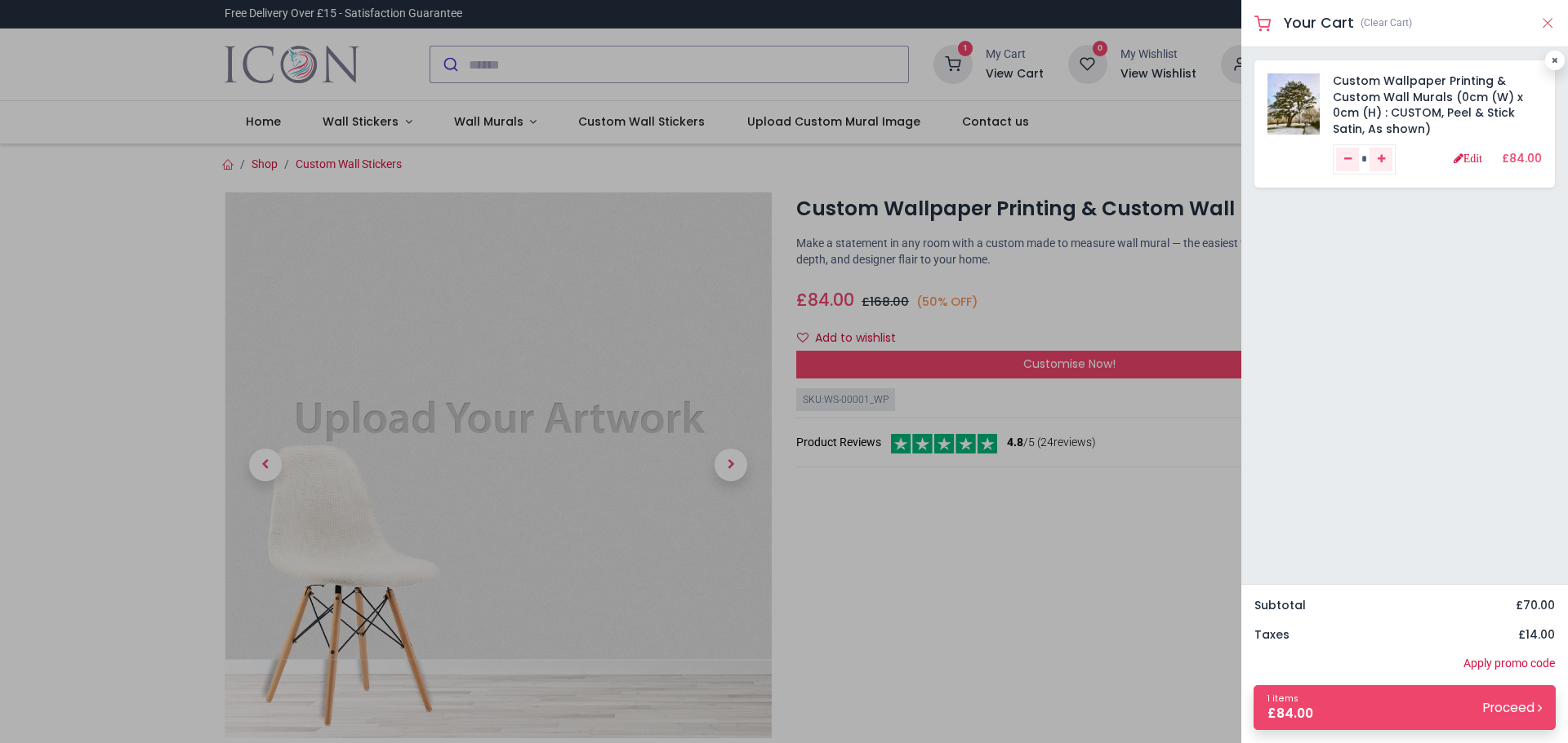
click at [1550, 18] on button "Close" at bounding box center [1547, 23] width 14 height 21
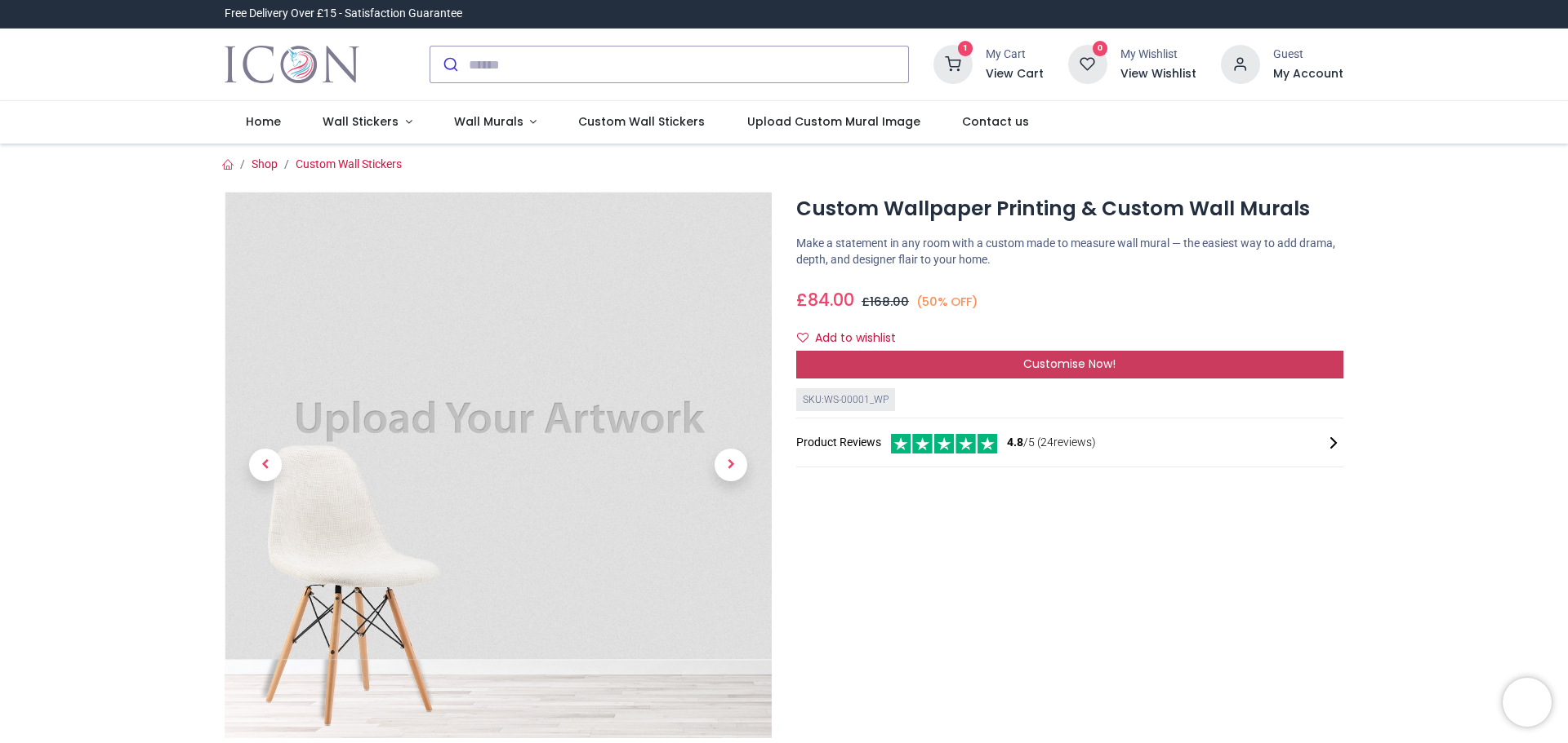
click at [1084, 369] on span "Customise Now!" at bounding box center [1069, 364] width 92 height 16
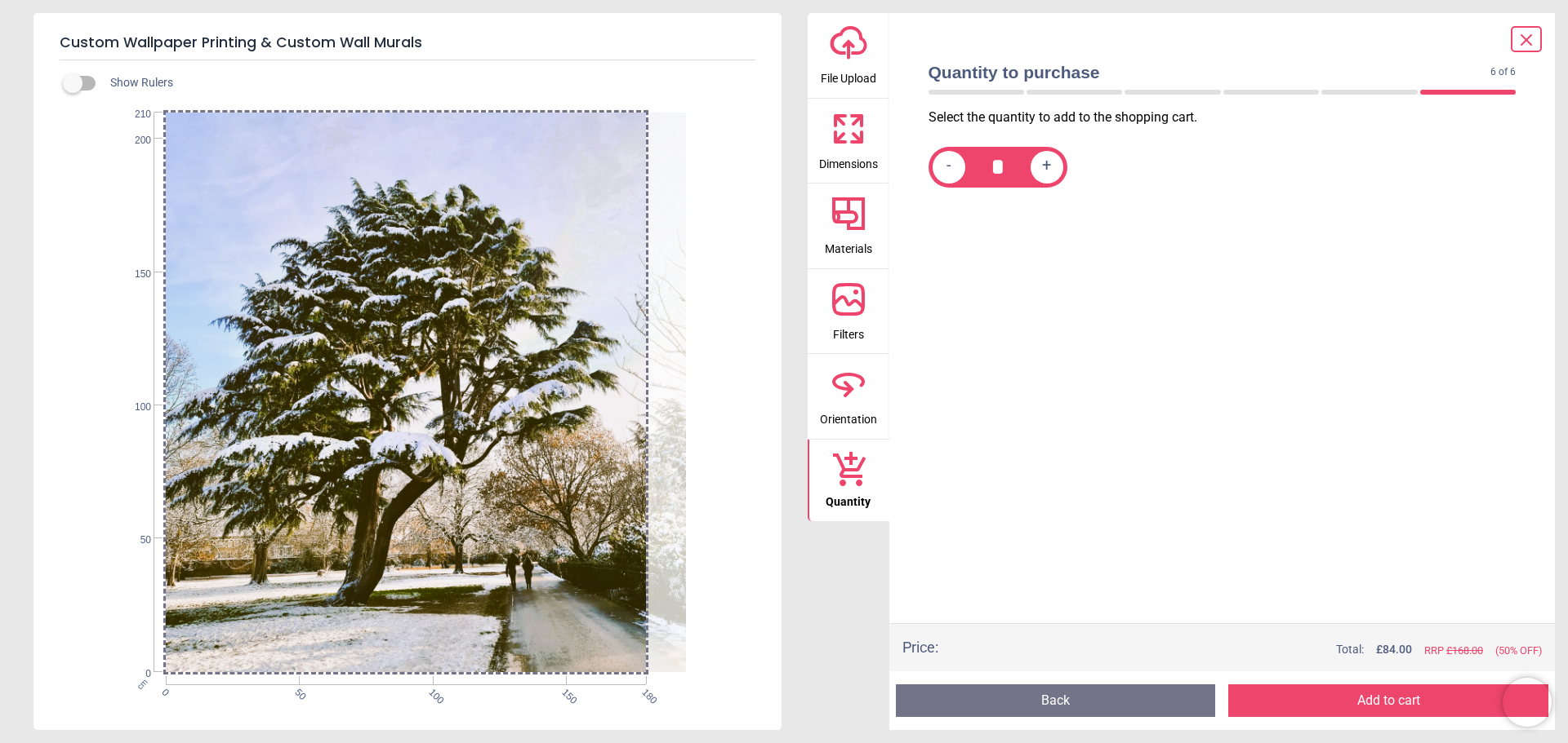
click at [861, 64] on span "File Upload" at bounding box center [849, 75] width 56 height 24
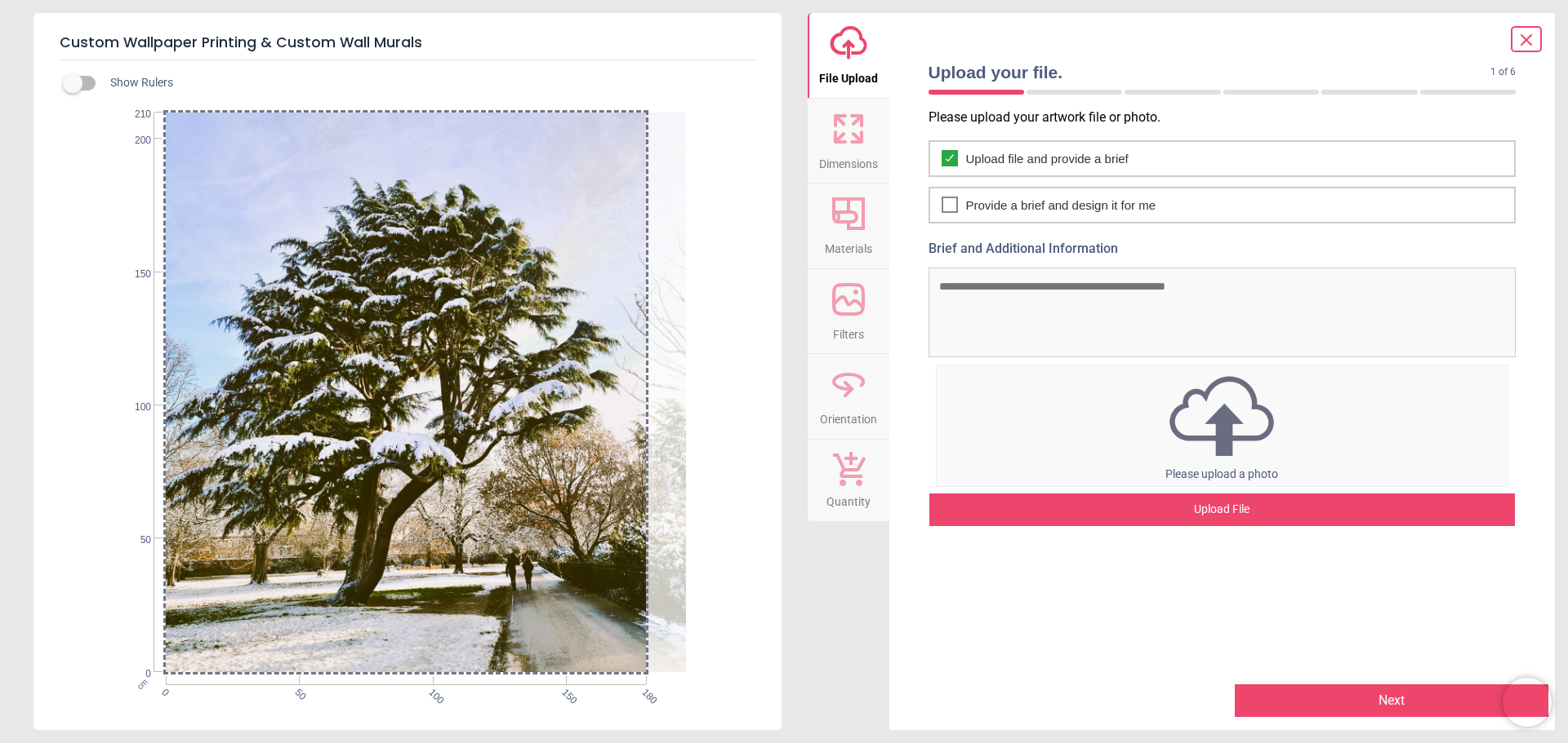
click at [1109, 497] on div "Upload File" at bounding box center [1222, 510] width 586 height 32
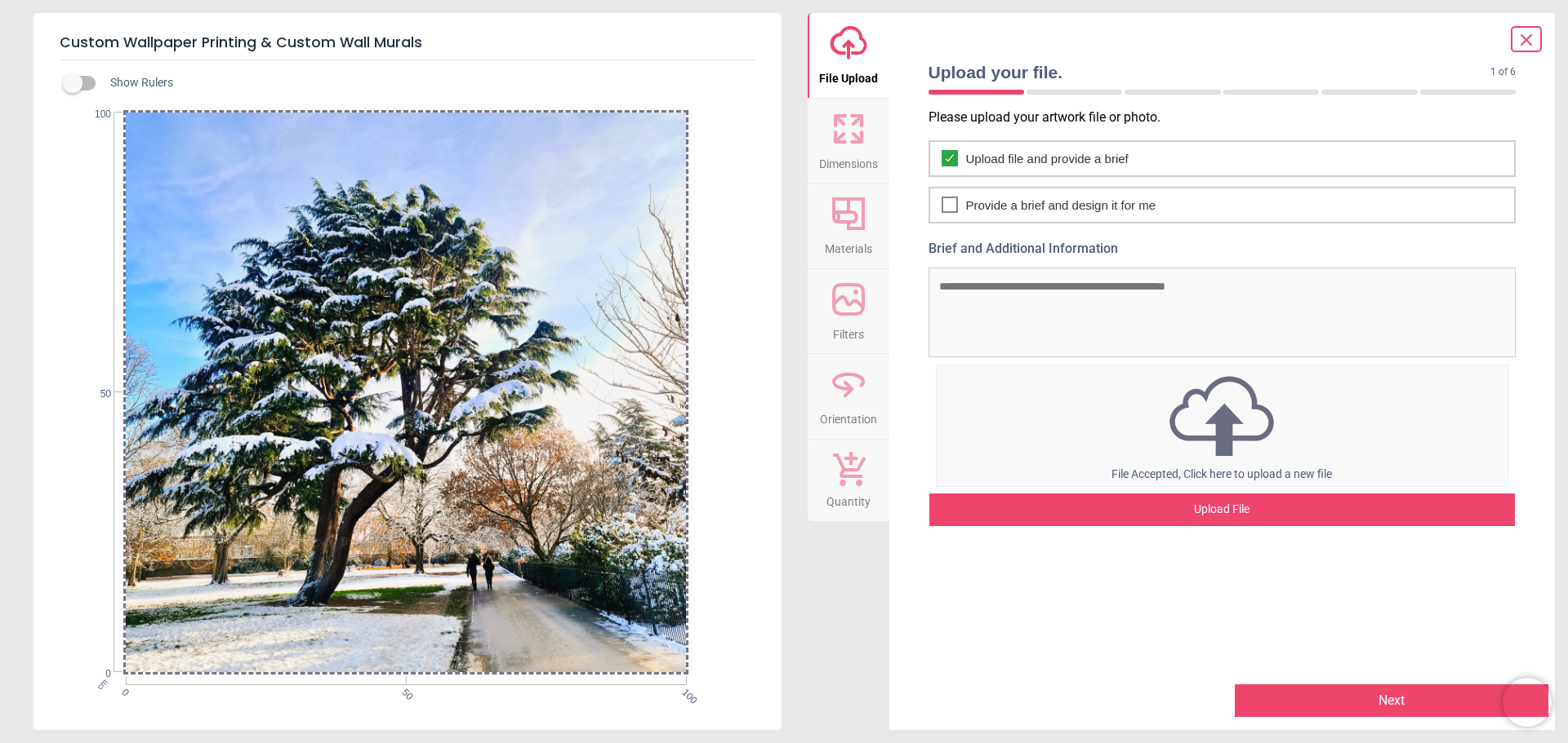
click at [1360, 702] on button "Next" at bounding box center [1391, 701] width 314 height 32
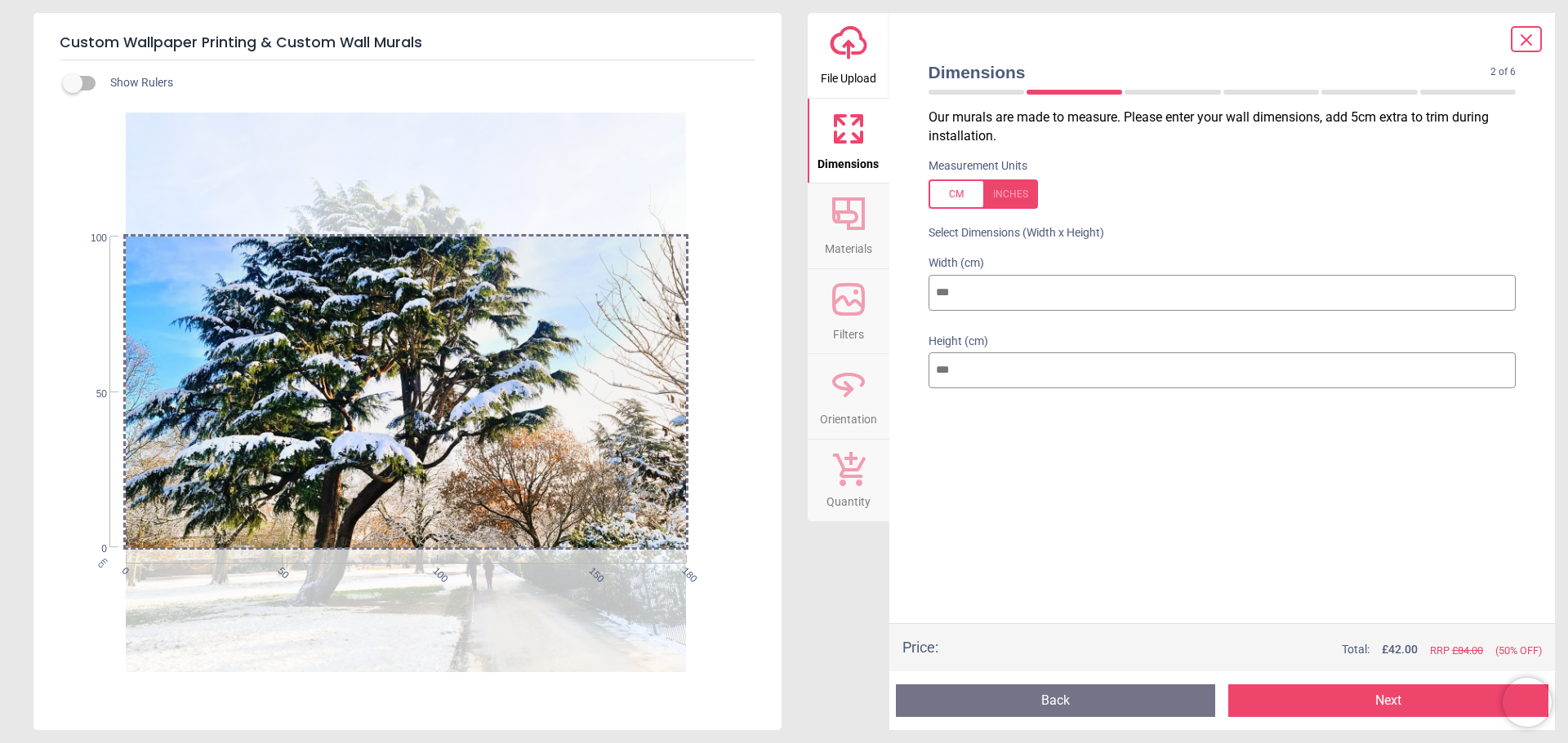
type input "***"
click at [933, 372] on input "***" at bounding box center [1222, 371] width 588 height 36
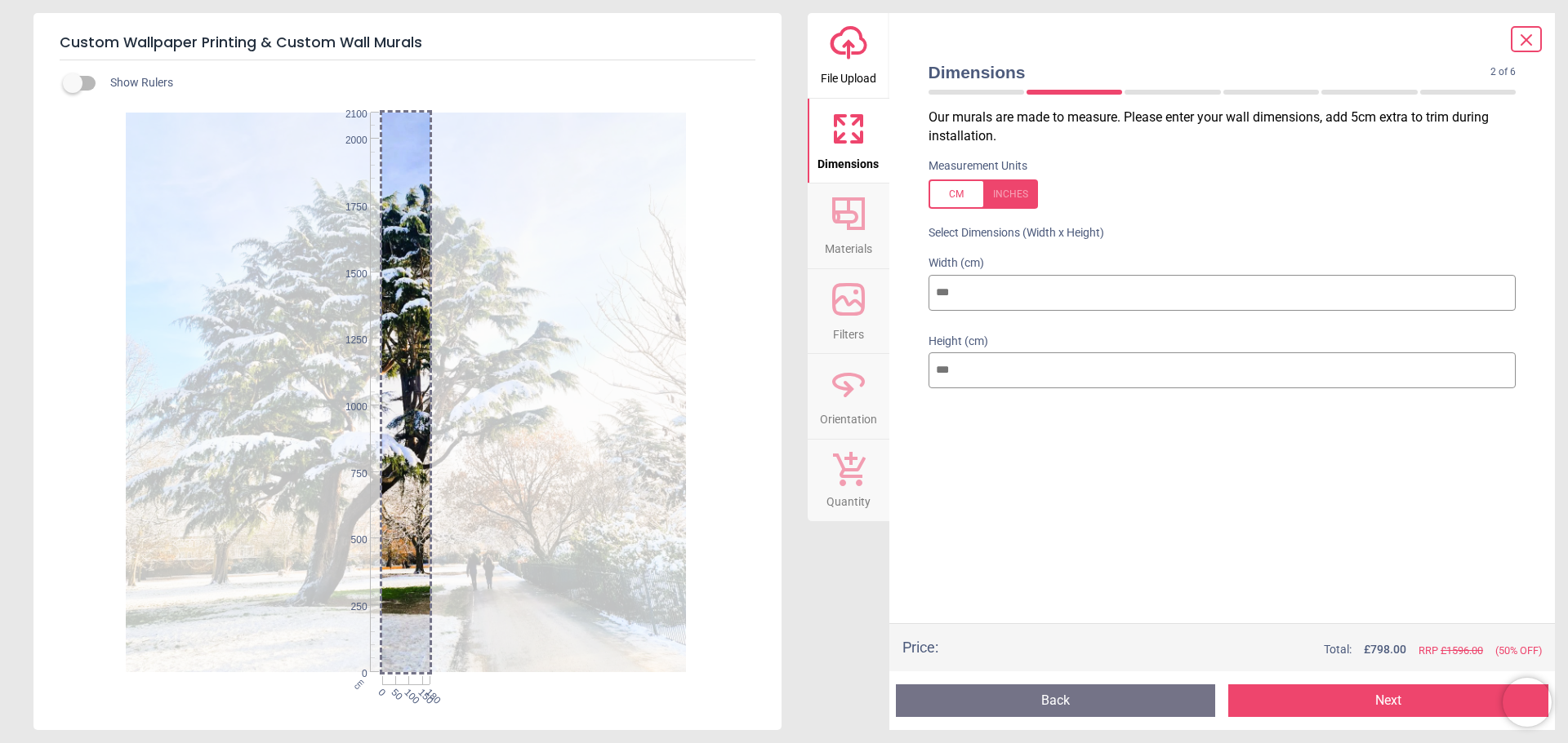
click at [973, 369] on input "****" at bounding box center [1222, 371] width 588 height 36
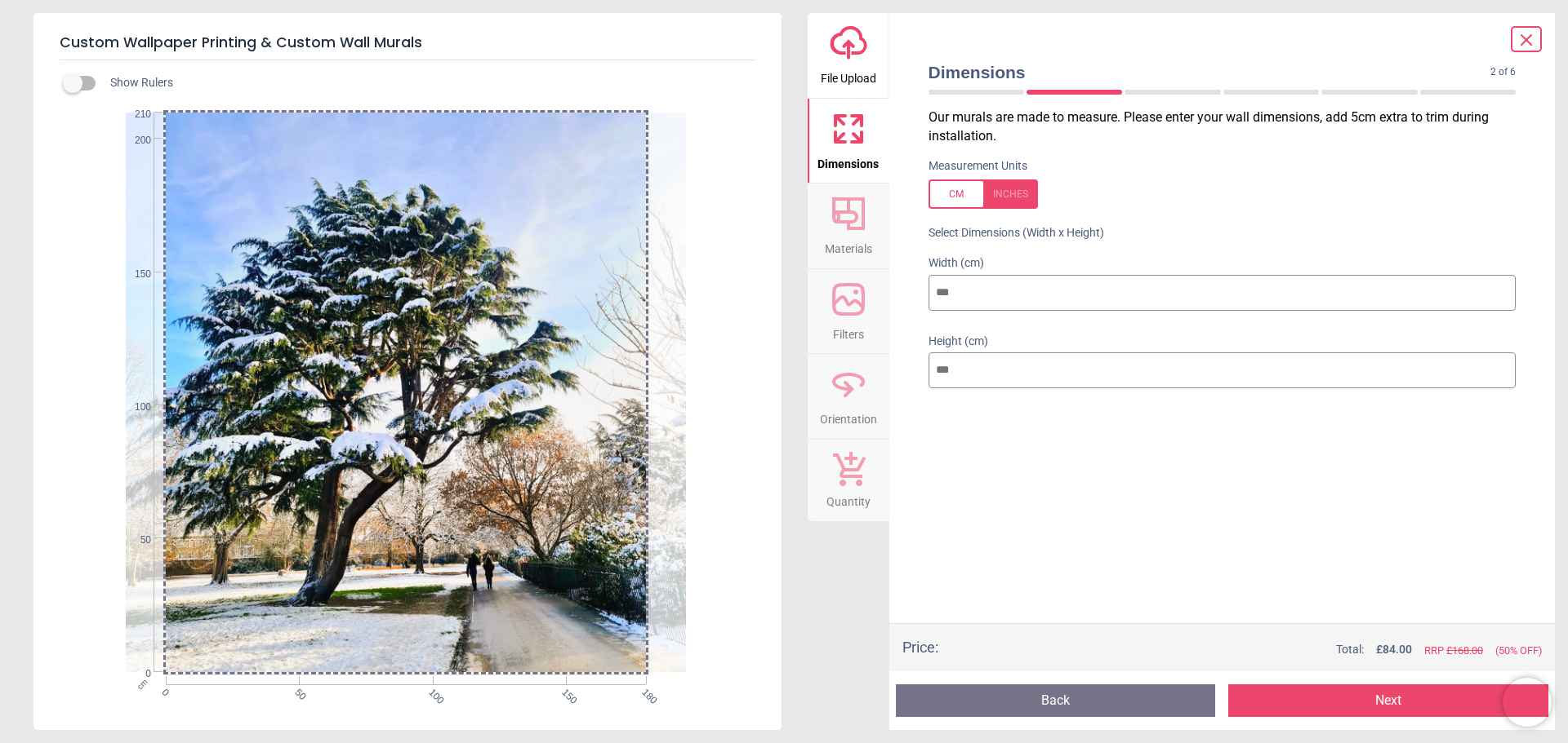
type input "***"
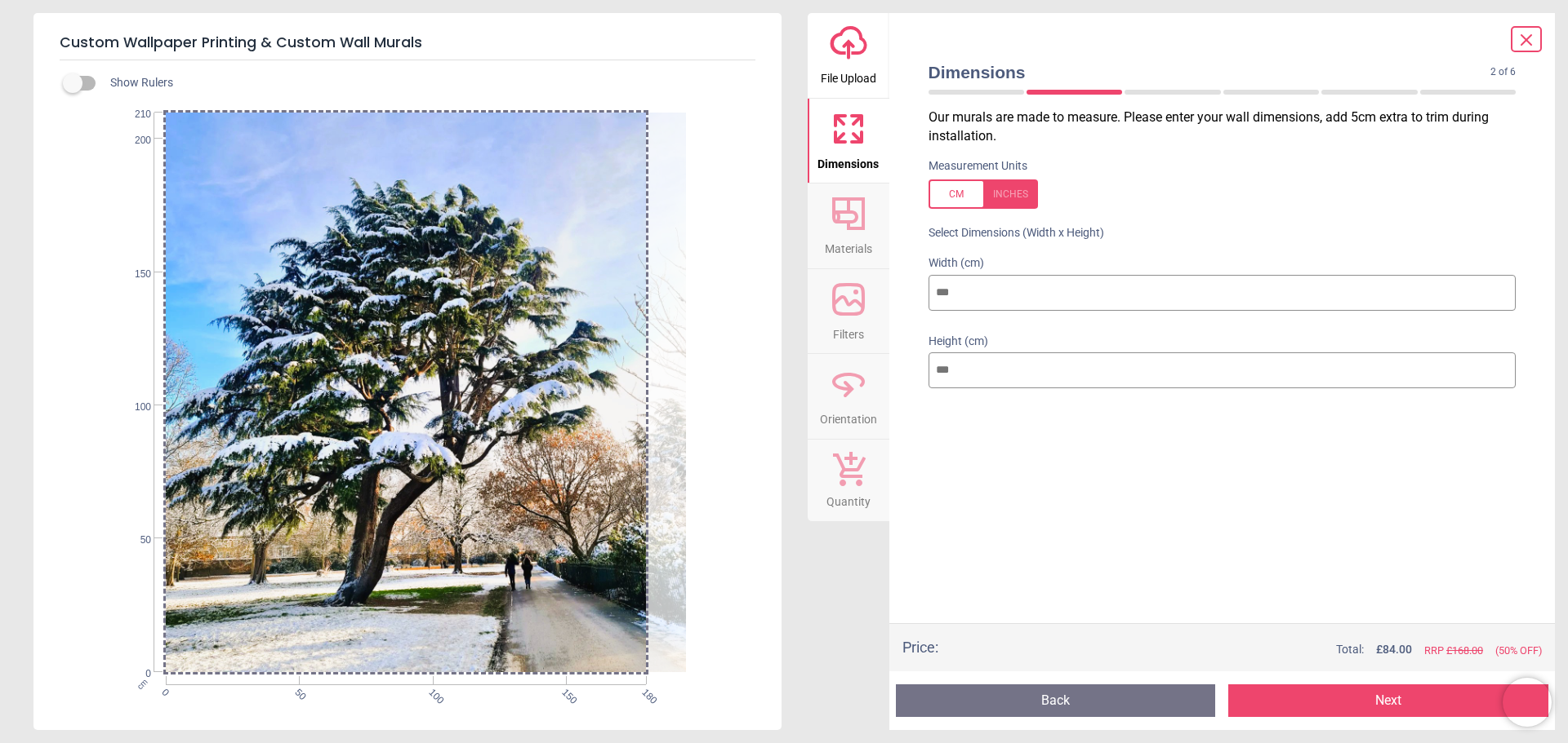
drag, startPoint x: 561, startPoint y: 619, endPoint x: 599, endPoint y: 621, distance: 38.1
click at [599, 621] on div at bounding box center [444, 392] width 560 height 560
click at [1360, 703] on button "Next" at bounding box center [1388, 701] width 320 height 32
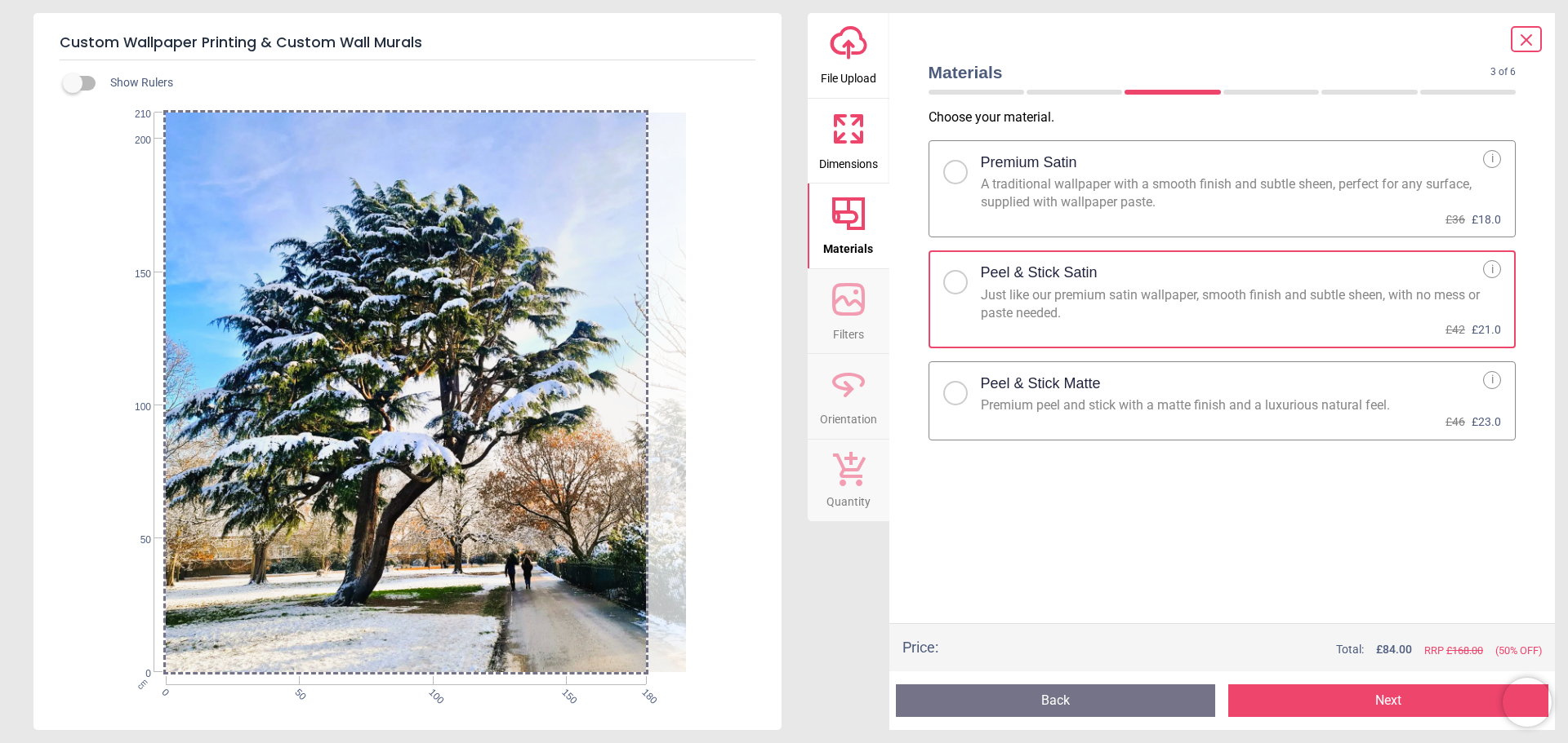
click at [1416, 702] on button "Next" at bounding box center [1388, 701] width 320 height 32
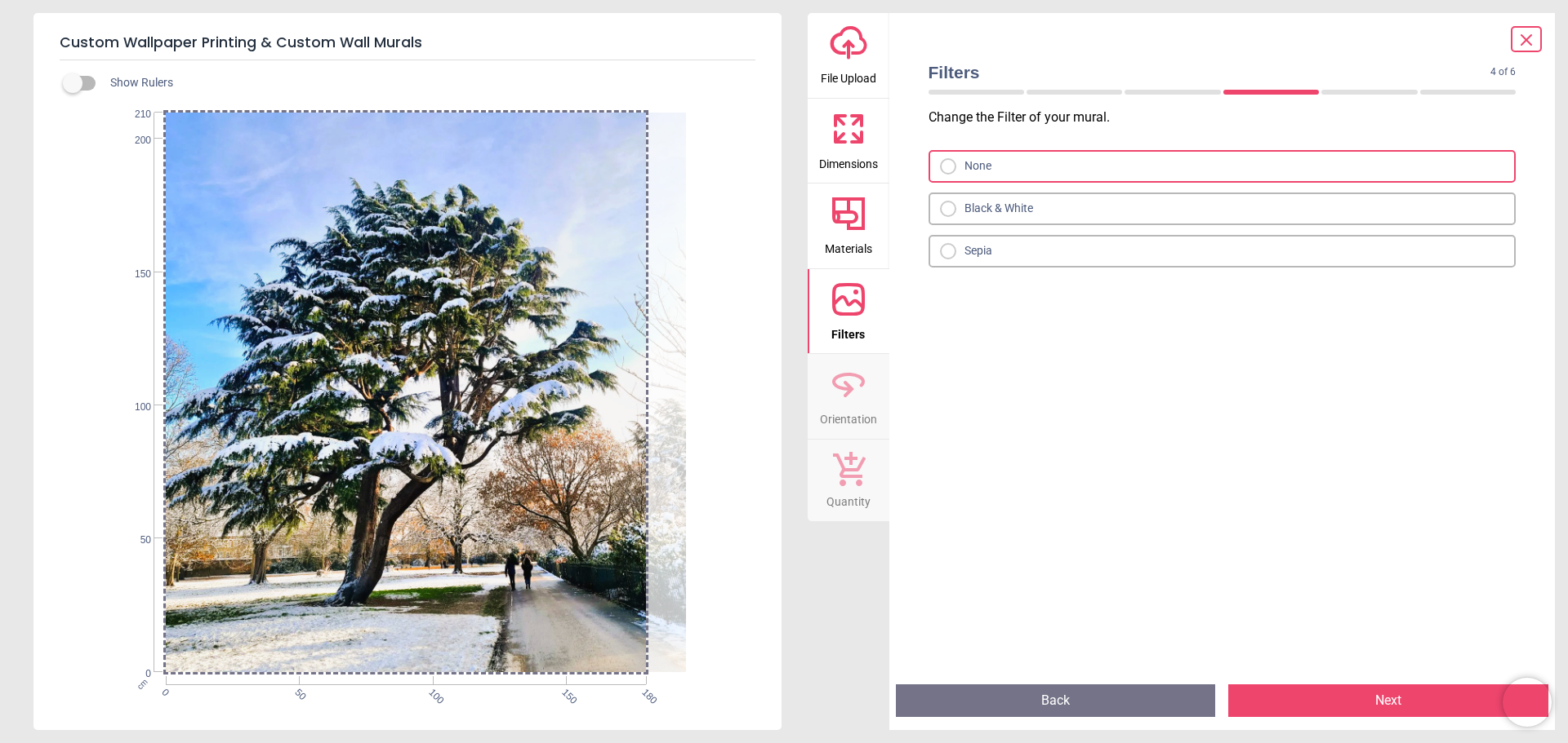
click at [944, 159] on div at bounding box center [948, 167] width 16 height 16
click at [1302, 693] on button "Next" at bounding box center [1388, 701] width 320 height 32
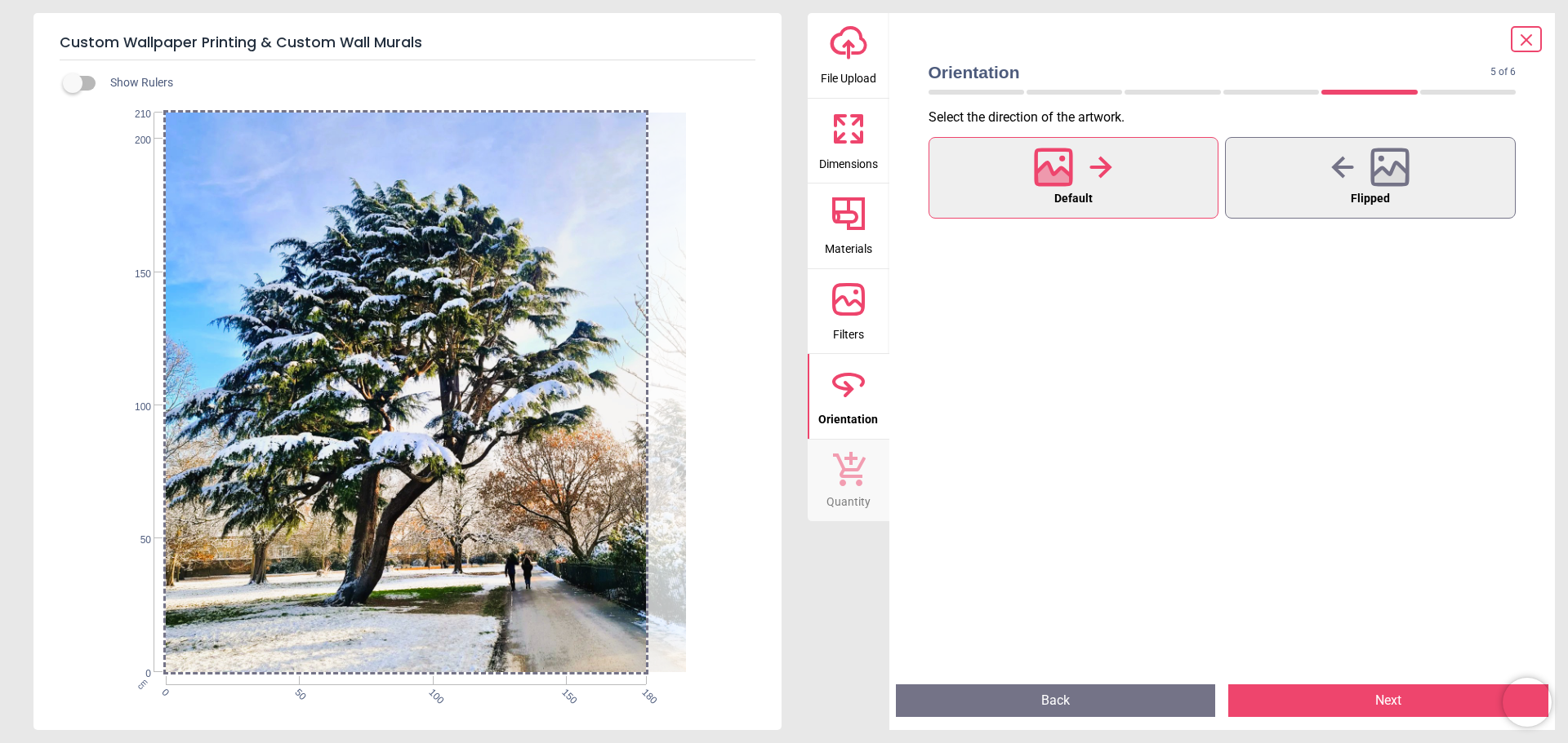
click at [1359, 709] on button "Next" at bounding box center [1388, 701] width 320 height 32
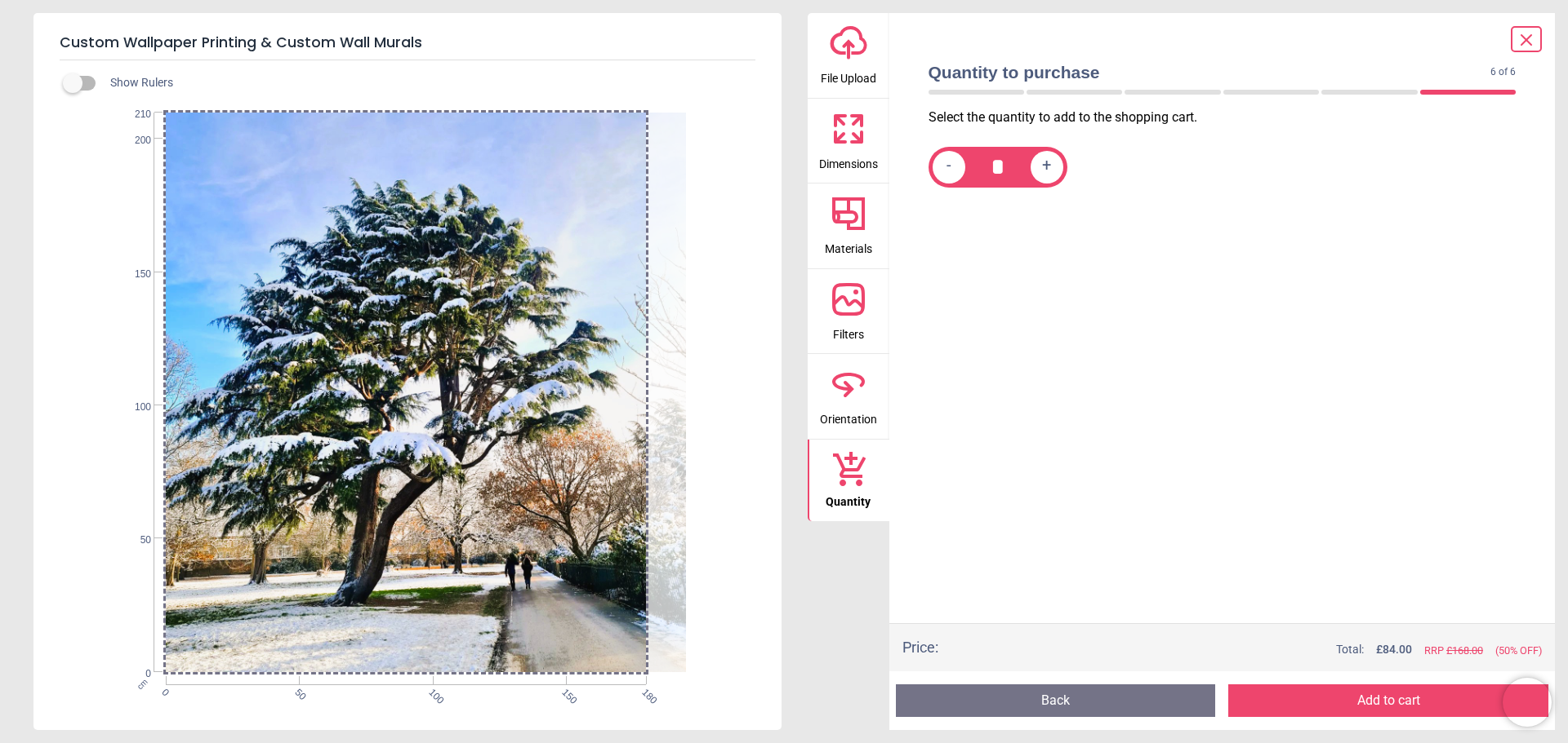
click at [1359, 704] on button "Add to cart" at bounding box center [1388, 701] width 320 height 32
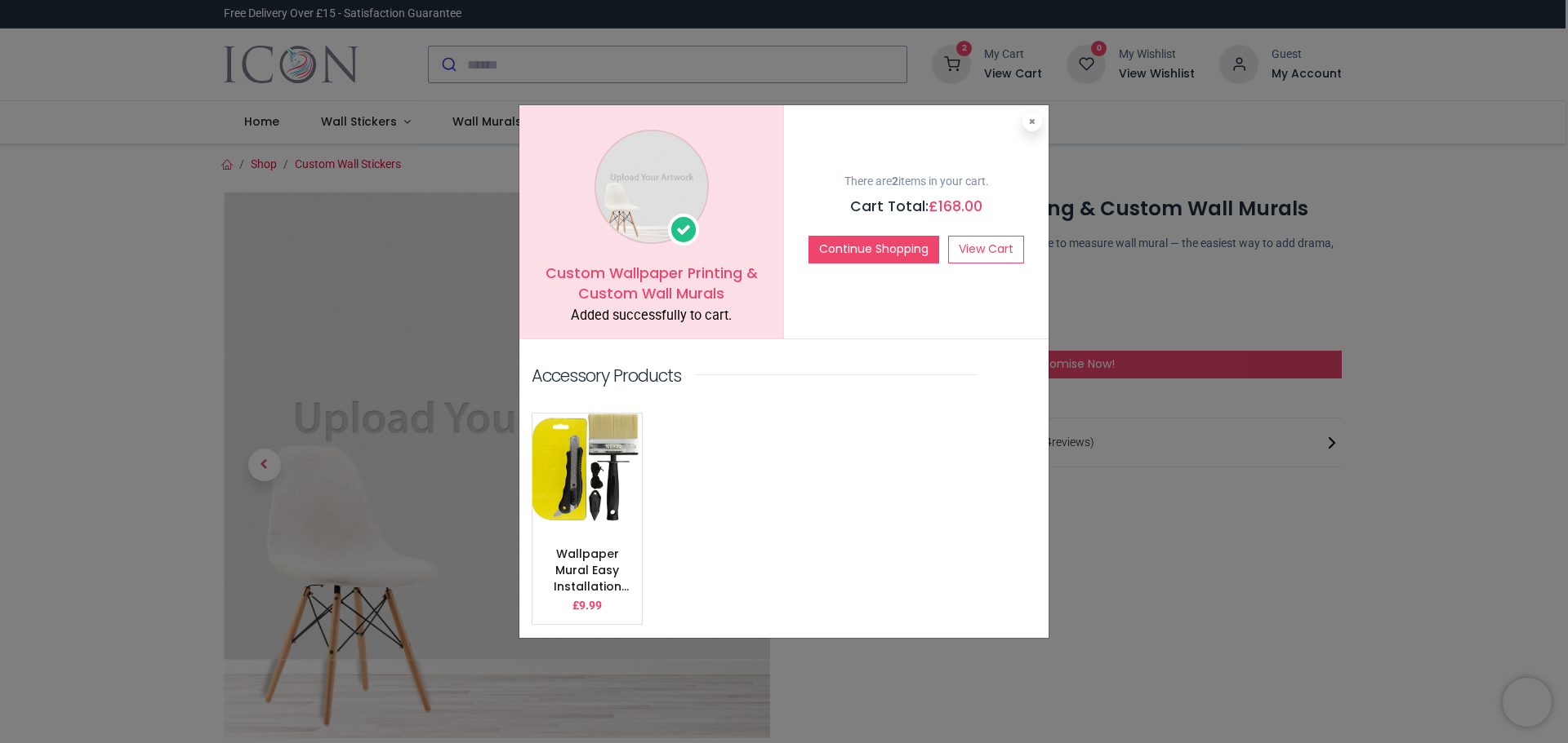
click at [969, 57] on div "Custom Wallpaper Printing & Custom Wall Murals Added successfully to cart. Ther…" at bounding box center [784, 372] width 1568 height 743
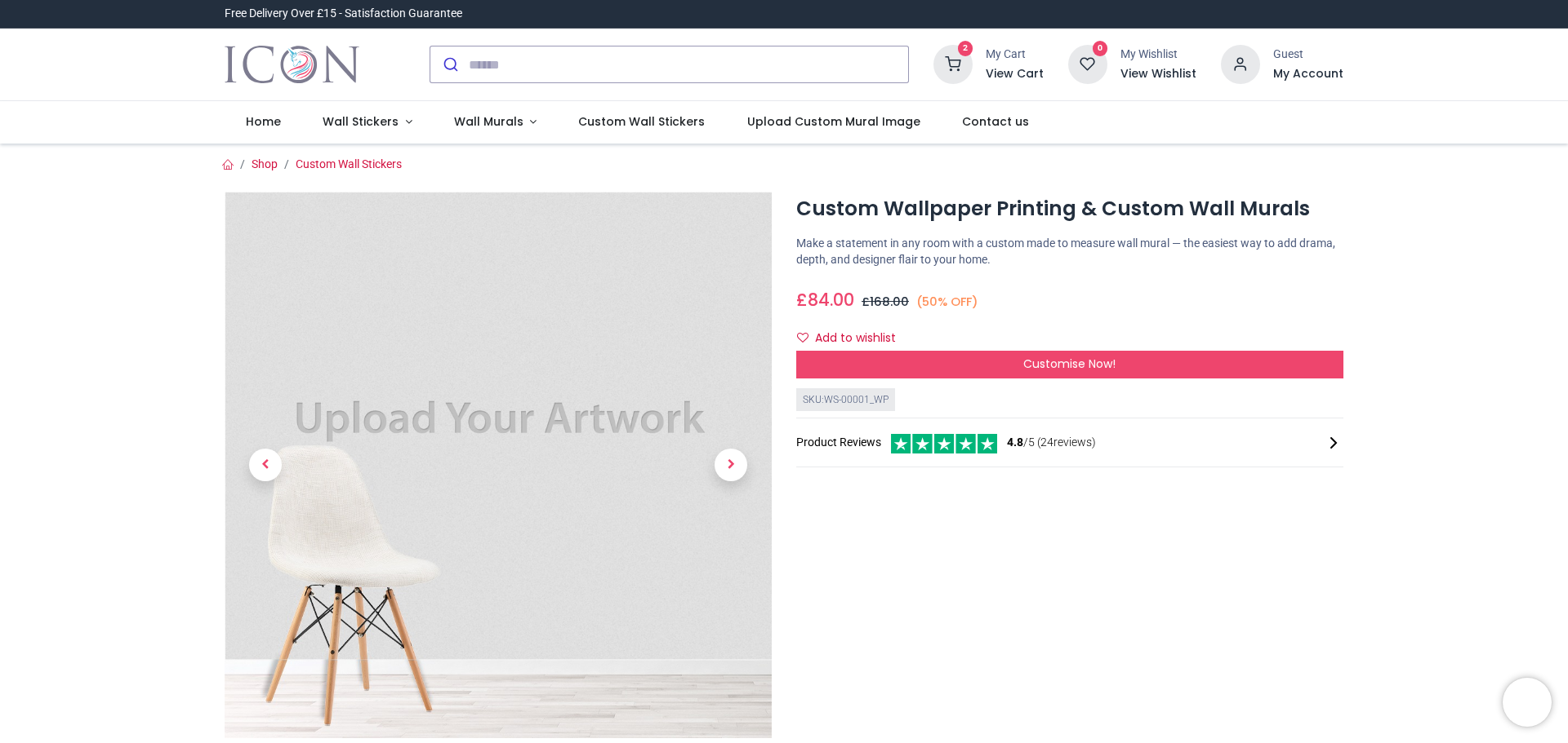
click at [969, 57] on icon at bounding box center [952, 64] width 39 height 39
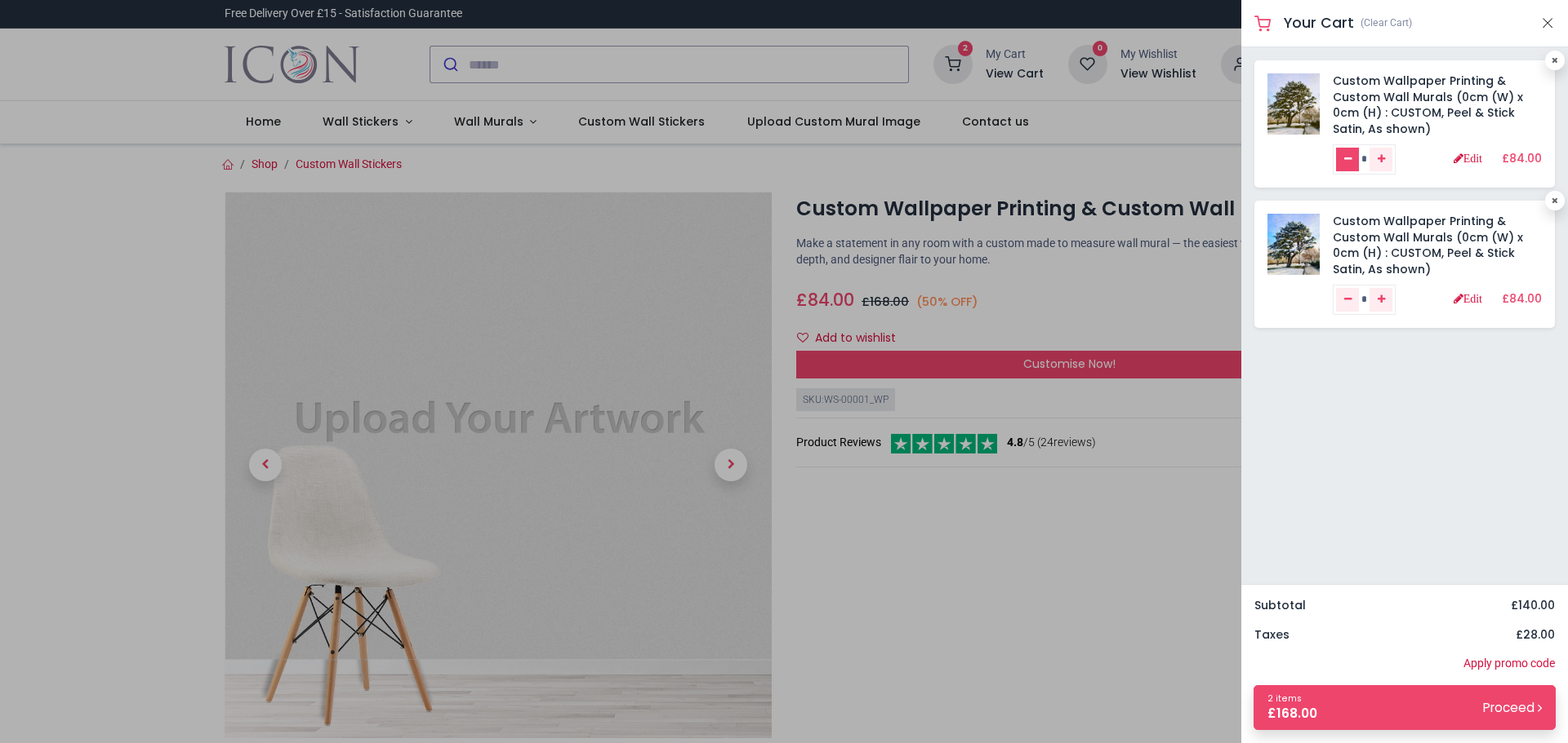
click at [1337, 157] on link "Remove one" at bounding box center [1347, 160] width 23 height 24
type input "*"
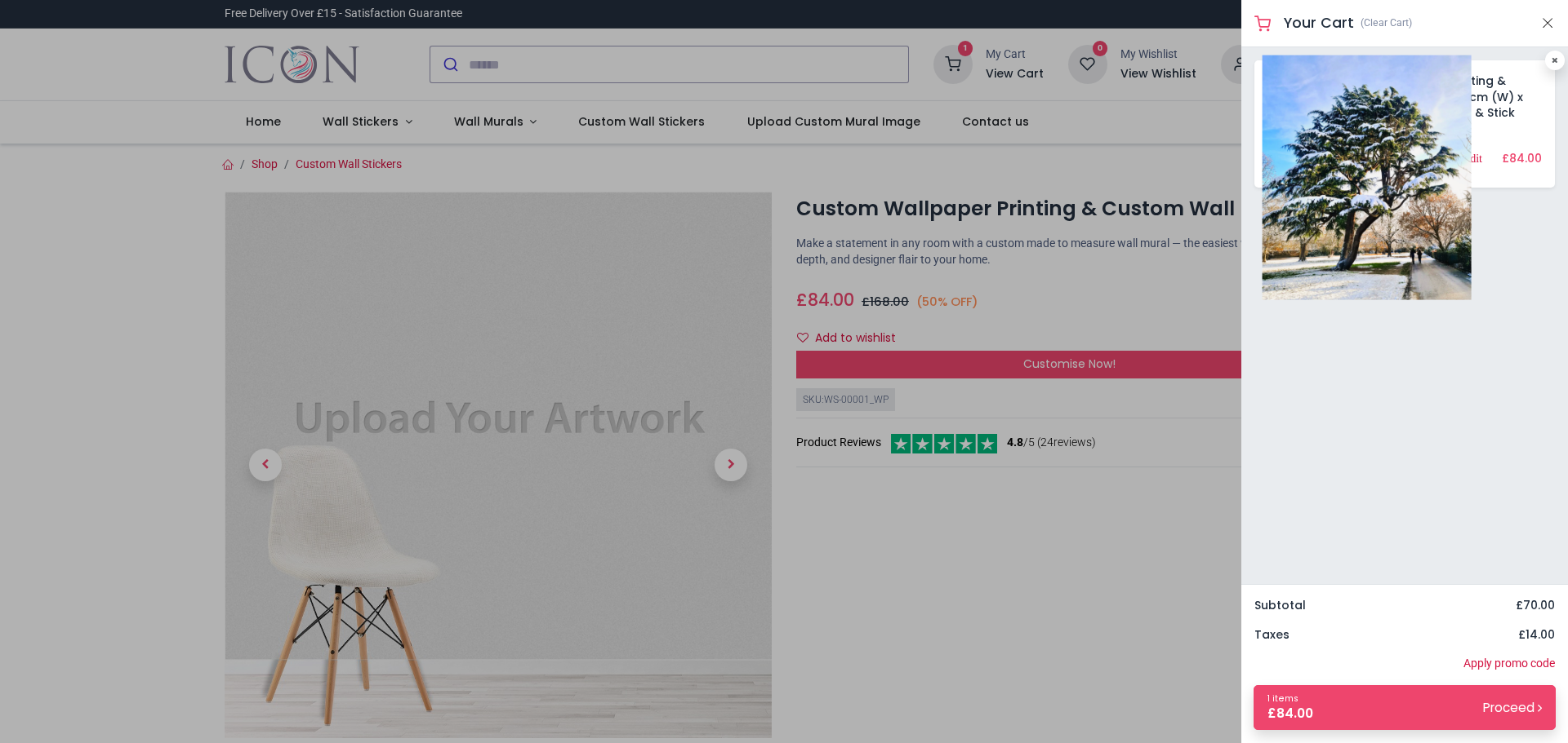
click at [1286, 121] on img at bounding box center [1367, 178] width 209 height 244
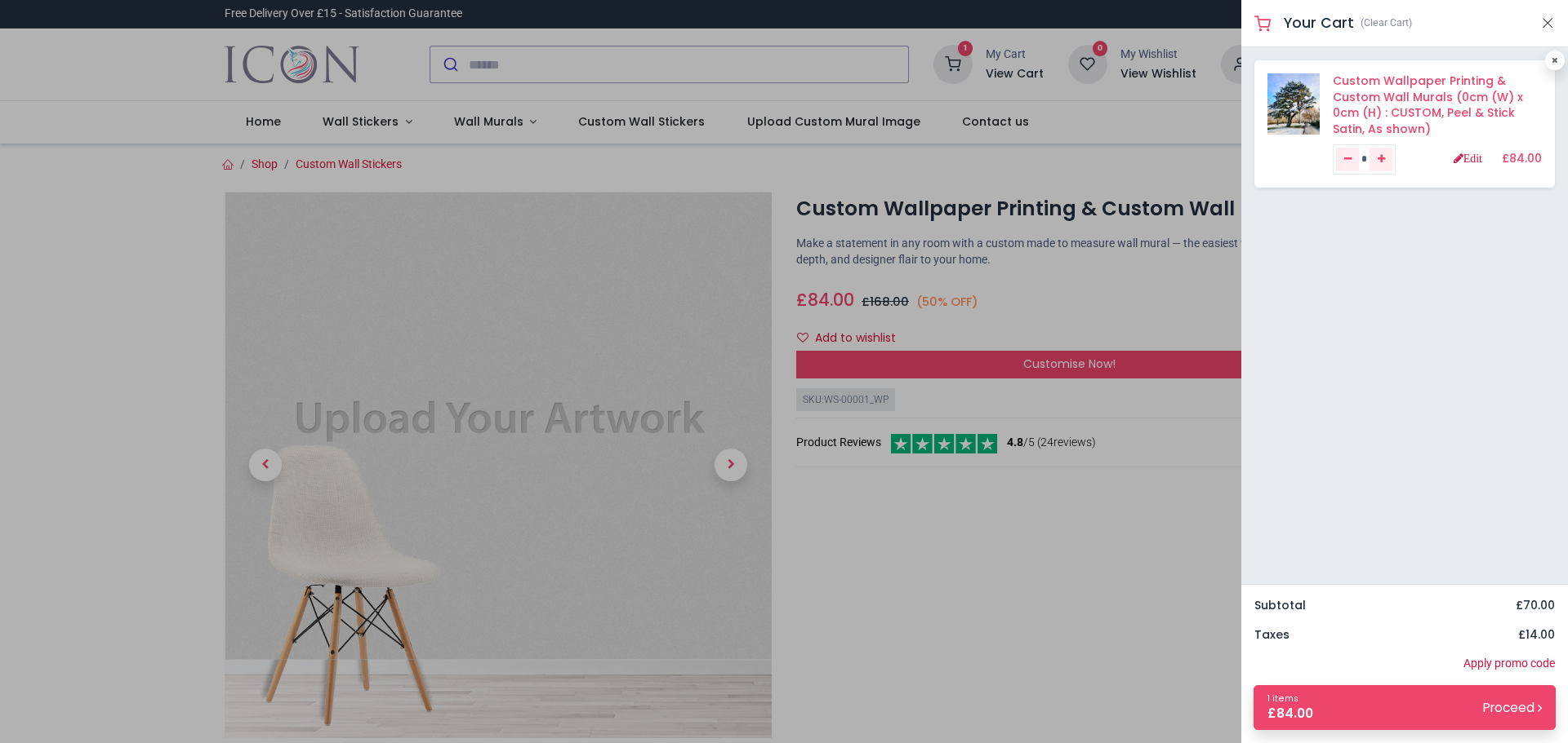
click at [1477, 88] on link "Custom Wallpaper Printing & Custom Wall Murals (0cm (W) x 0cm (H) : CUSTOM, Pee…" at bounding box center [1427, 105] width 190 height 64
click at [1457, 88] on link "Custom Wallpaper Printing & Custom Wall Murals (0cm (W) x 0cm (H) : CUSTOM, Pee…" at bounding box center [1427, 105] width 190 height 64
click at [699, 722] on div at bounding box center [784, 372] width 1568 height 743
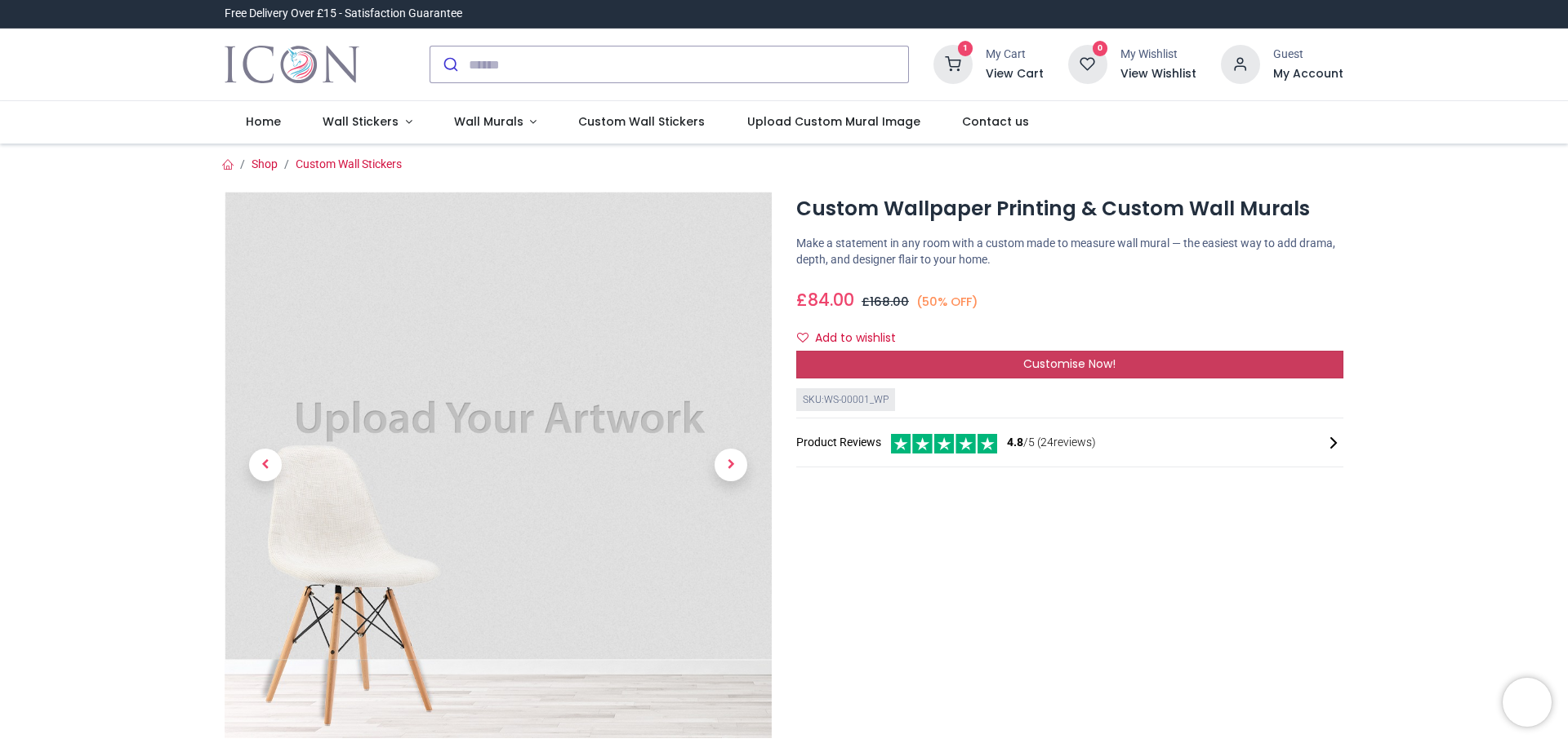
click at [968, 372] on div "Customise Now!" at bounding box center [1069, 364] width 547 height 28
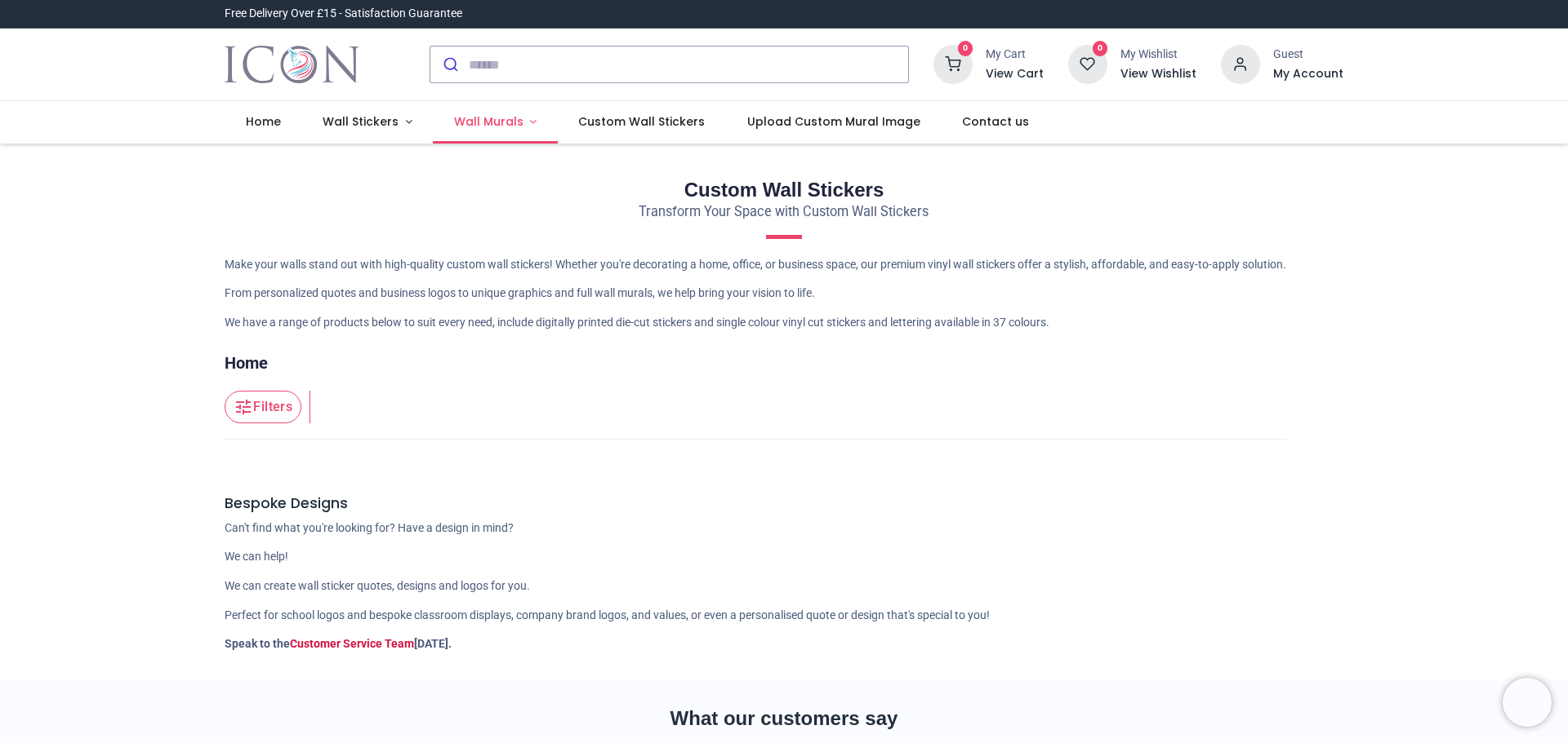
click at [479, 123] on span "Wall Murals" at bounding box center [488, 122] width 69 height 16
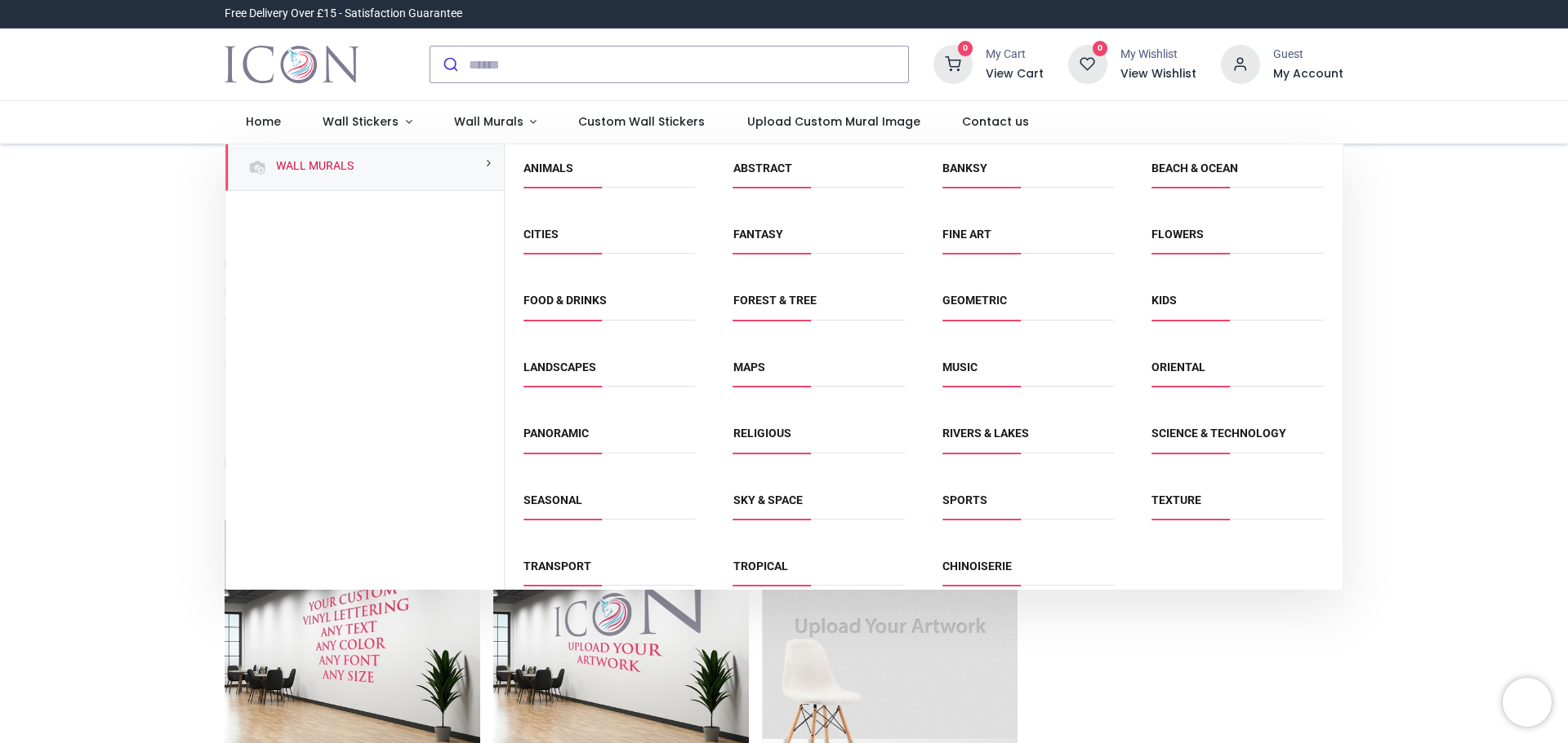
click at [1175, 350] on div "Oriental" at bounding box center [1237, 376] width 209 height 66
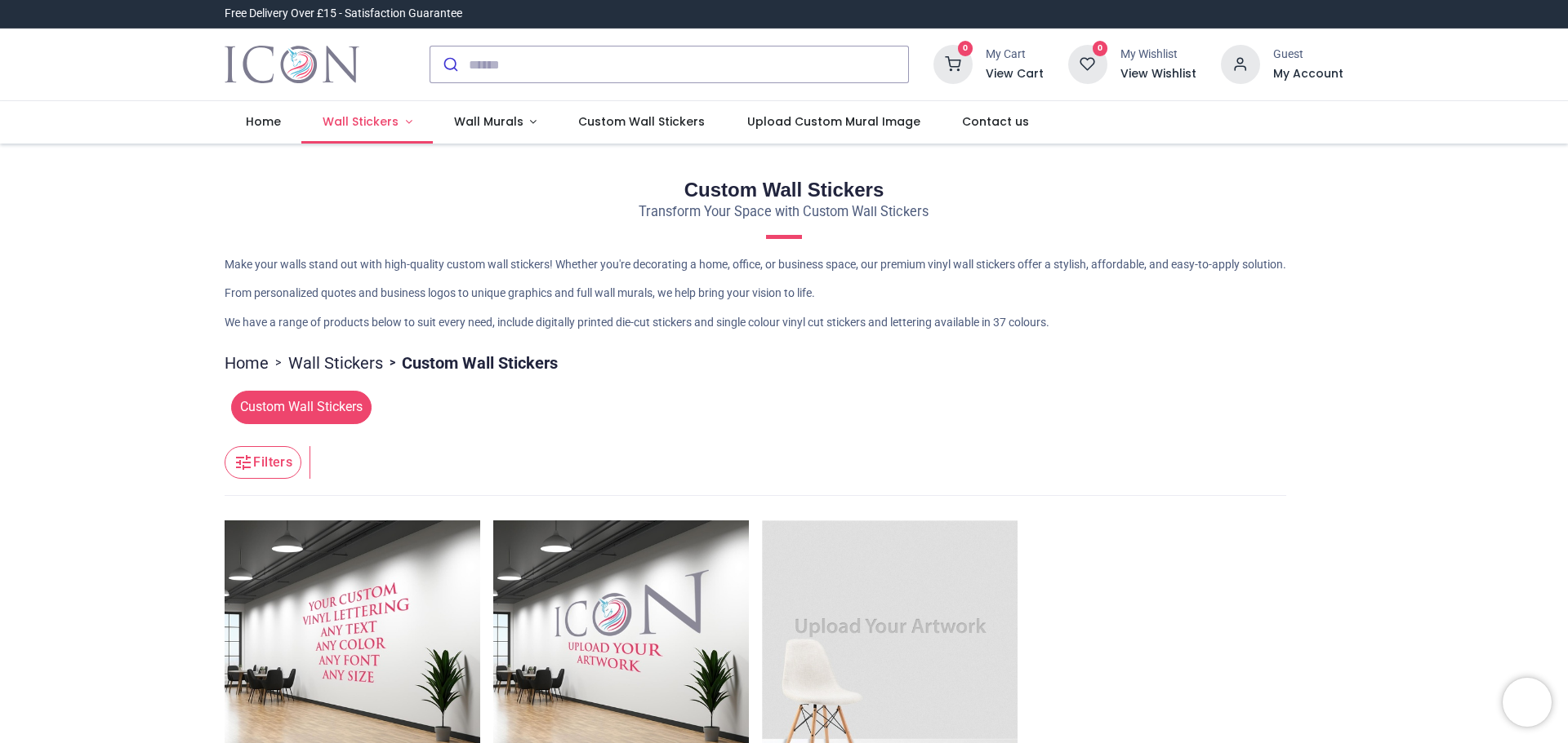
click at [356, 118] on span "Wall Stickers" at bounding box center [360, 122] width 76 height 16
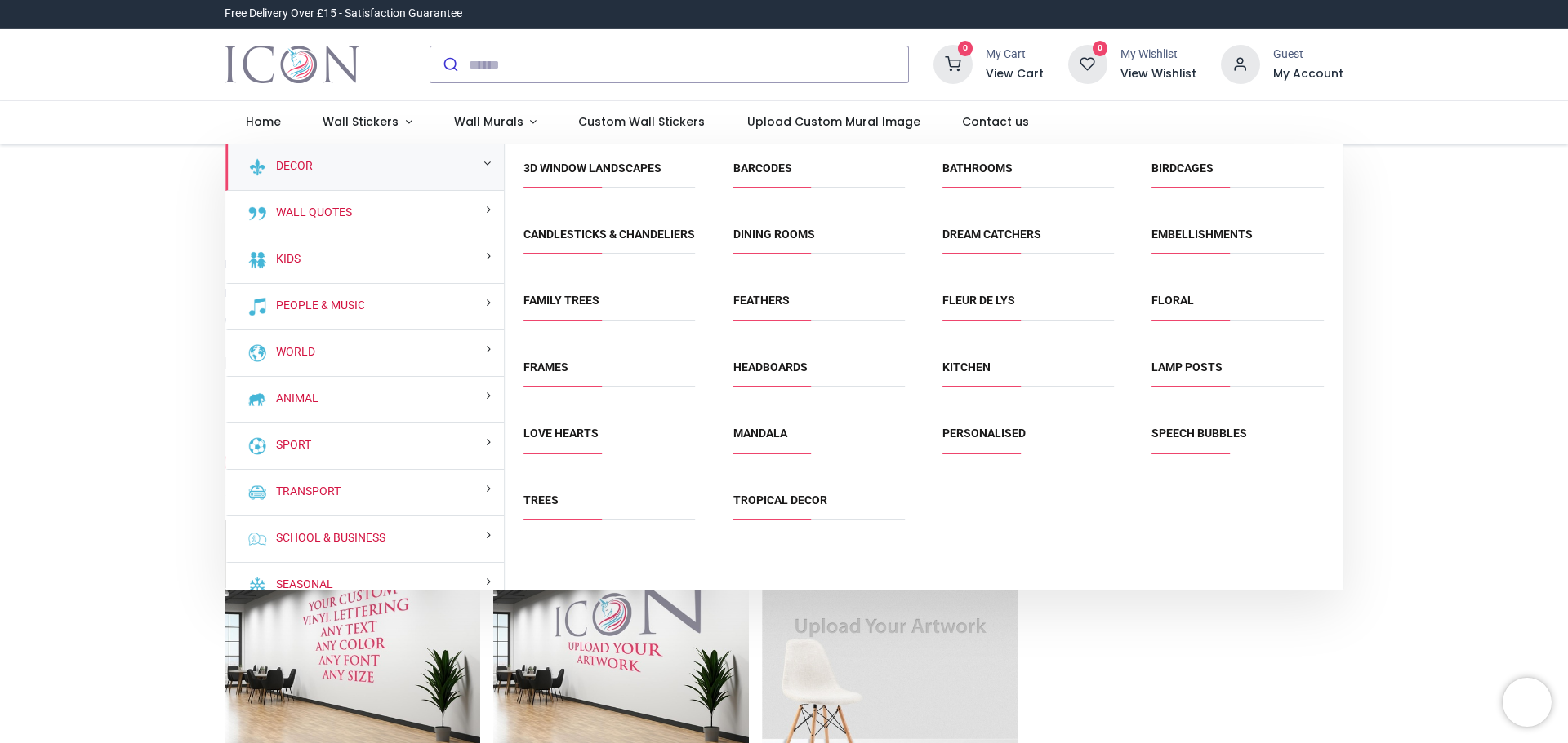
click at [987, 247] on span "Dream Catchers" at bounding box center [1028, 241] width 171 height 27
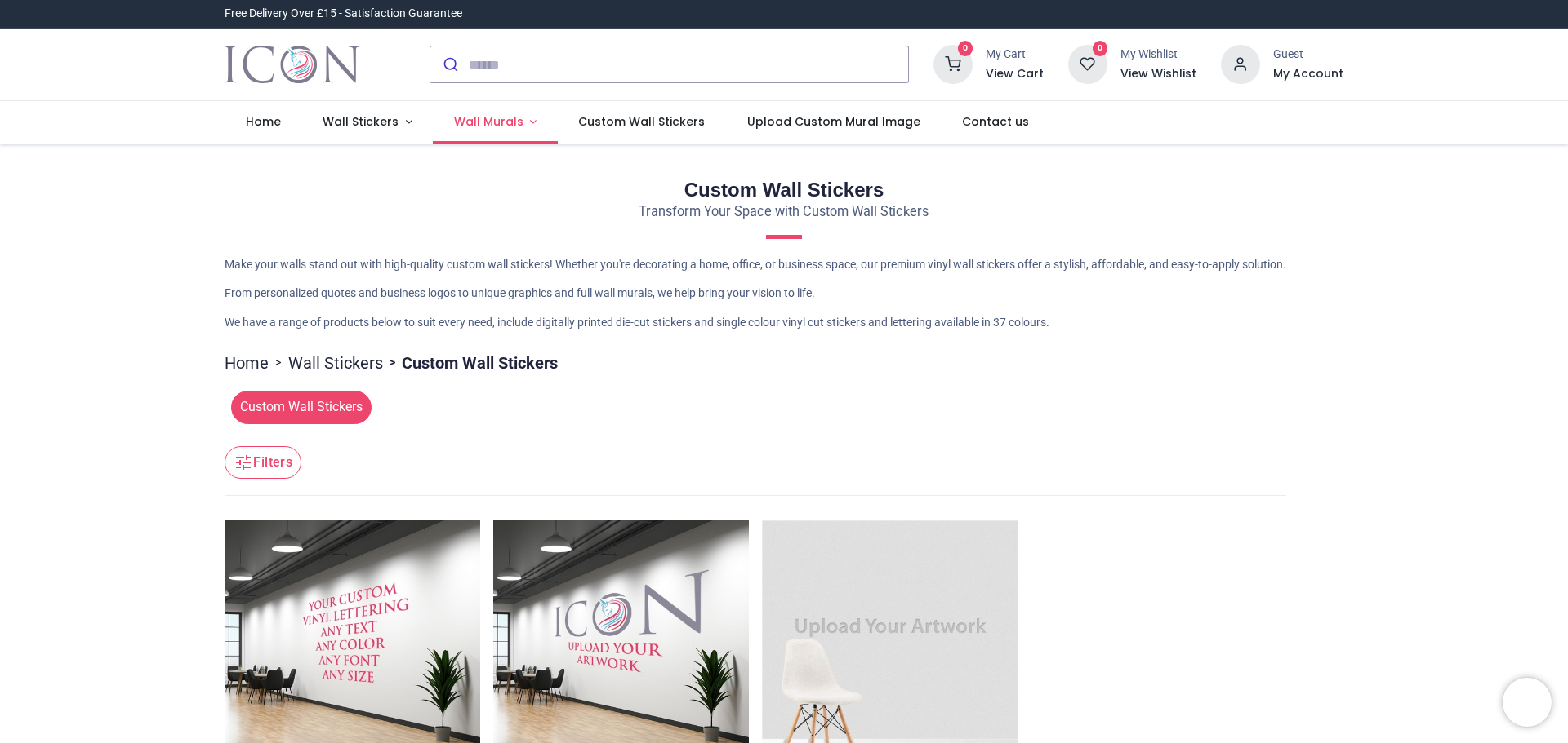
click at [467, 123] on span "Wall Murals" at bounding box center [488, 122] width 69 height 16
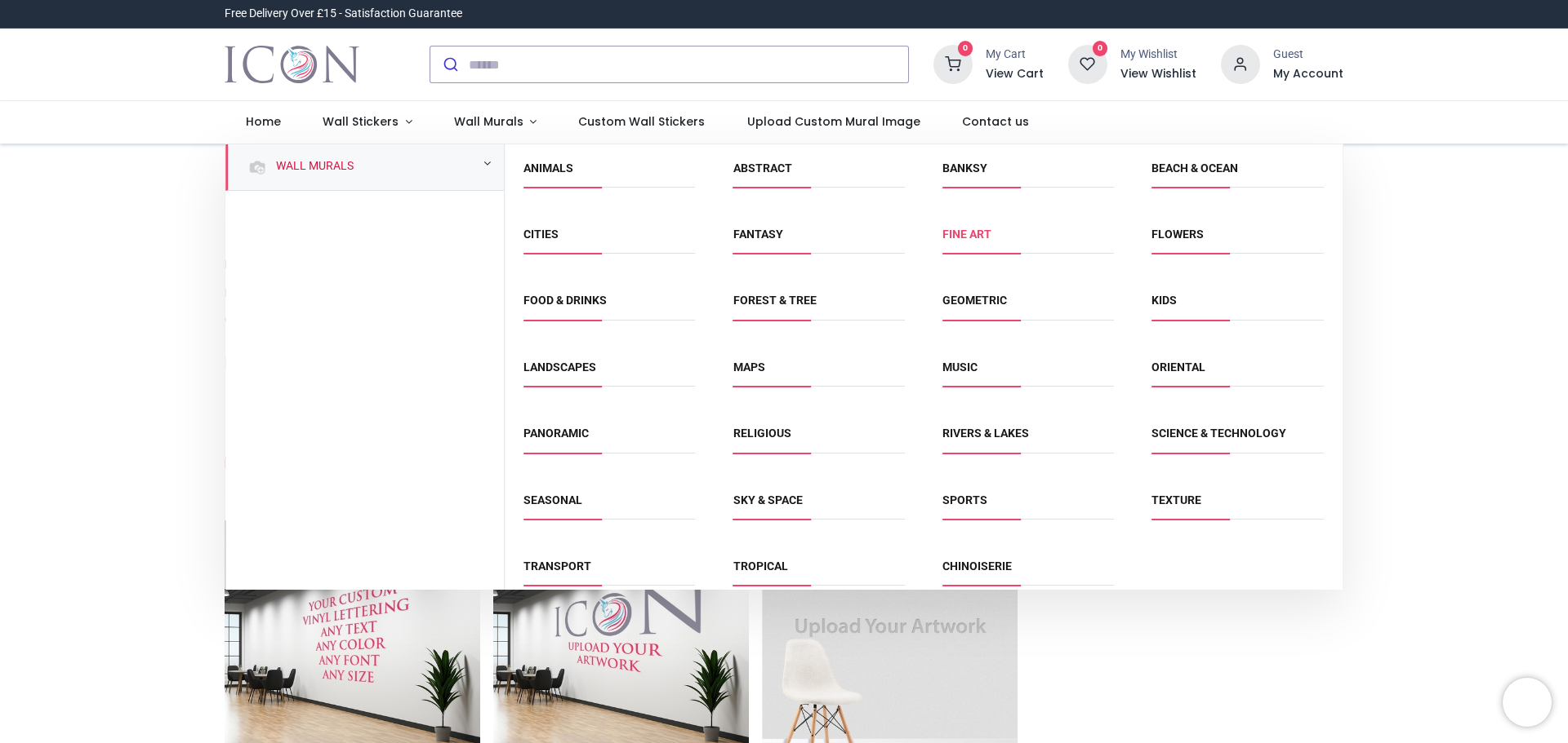
click at [945, 233] on link "Fine Art" at bounding box center [966, 234] width 49 height 13
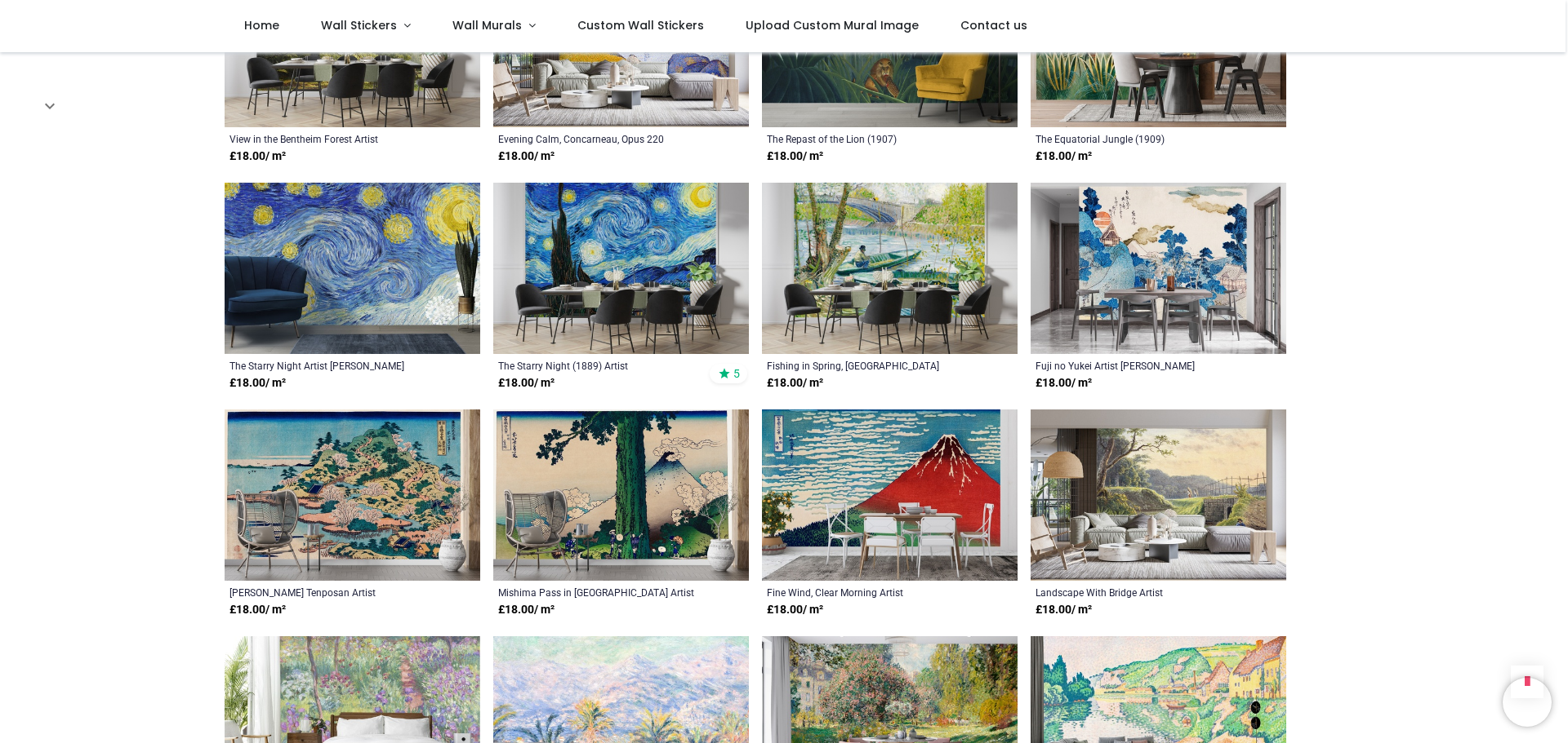
scroll to position [735, 0]
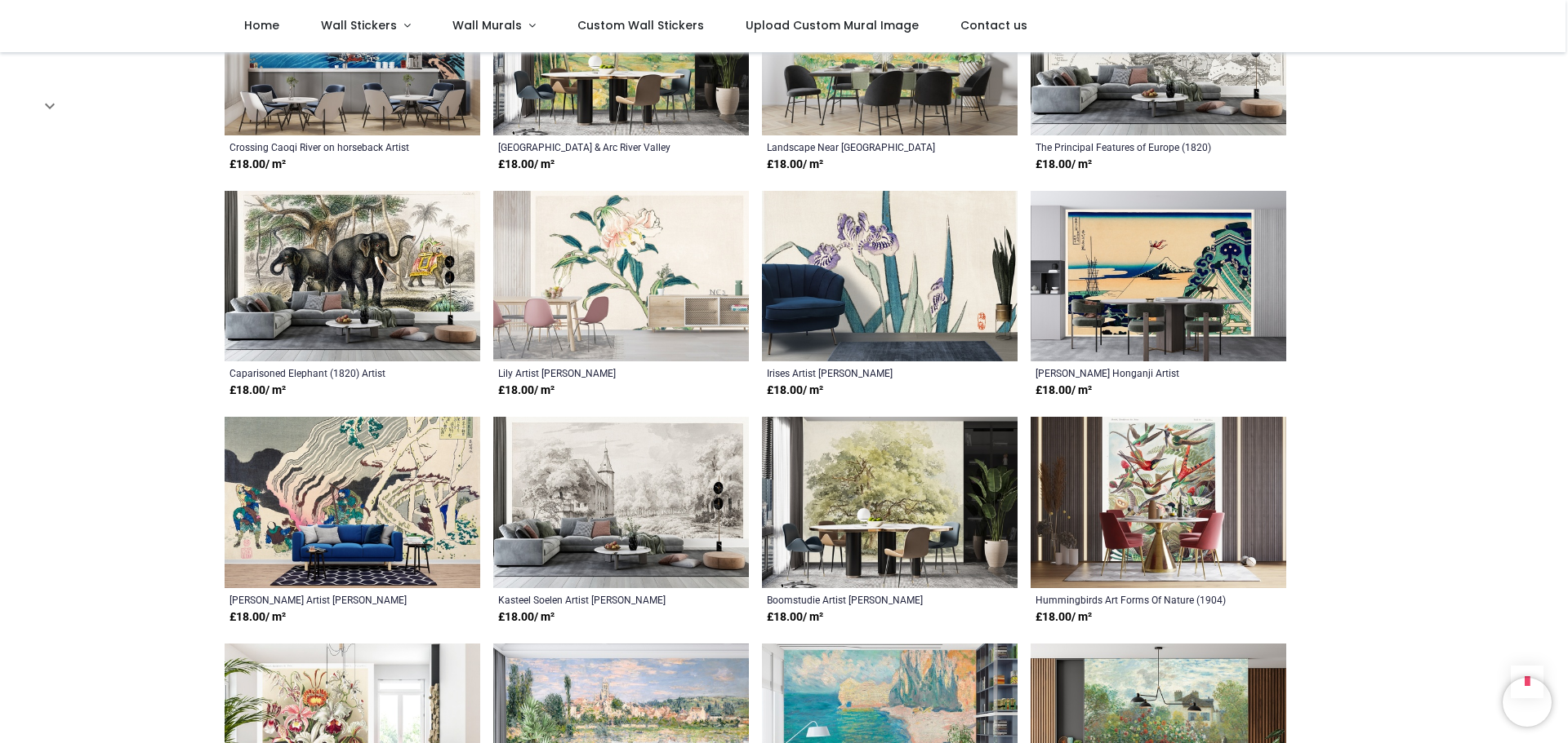
scroll to position [2775, 0]
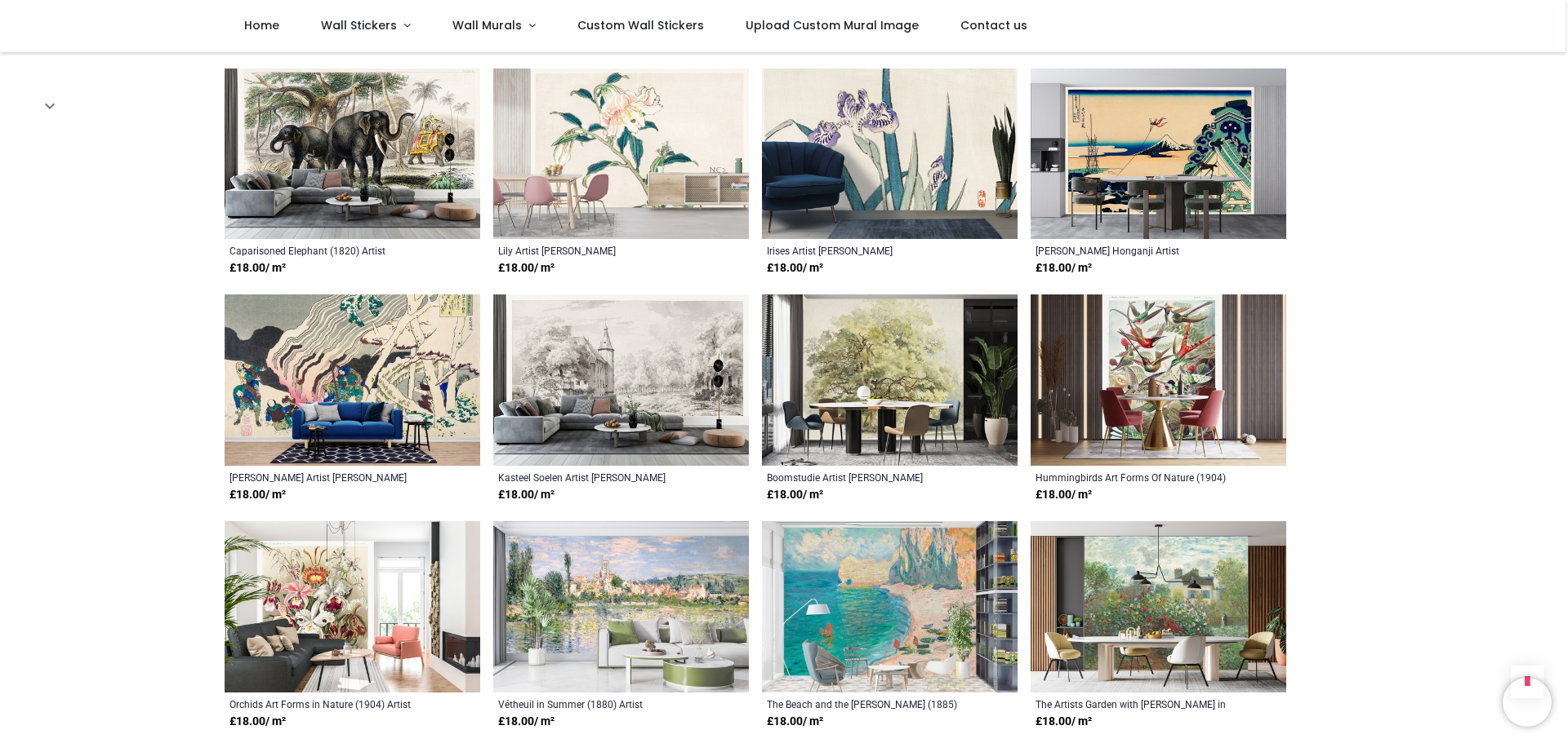
scroll to position [2857, 0]
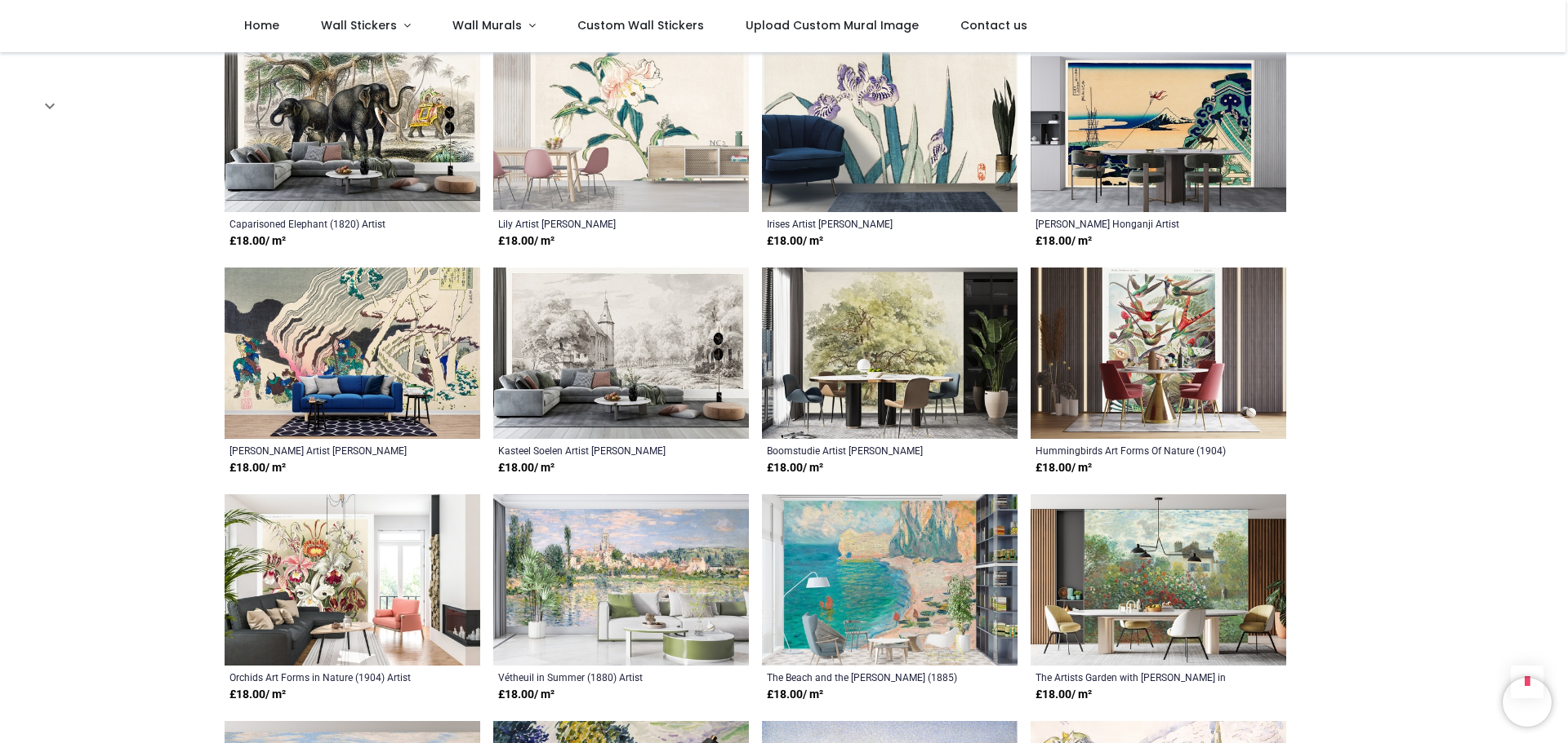
click at [902, 323] on img at bounding box center [889, 353] width 255 height 171
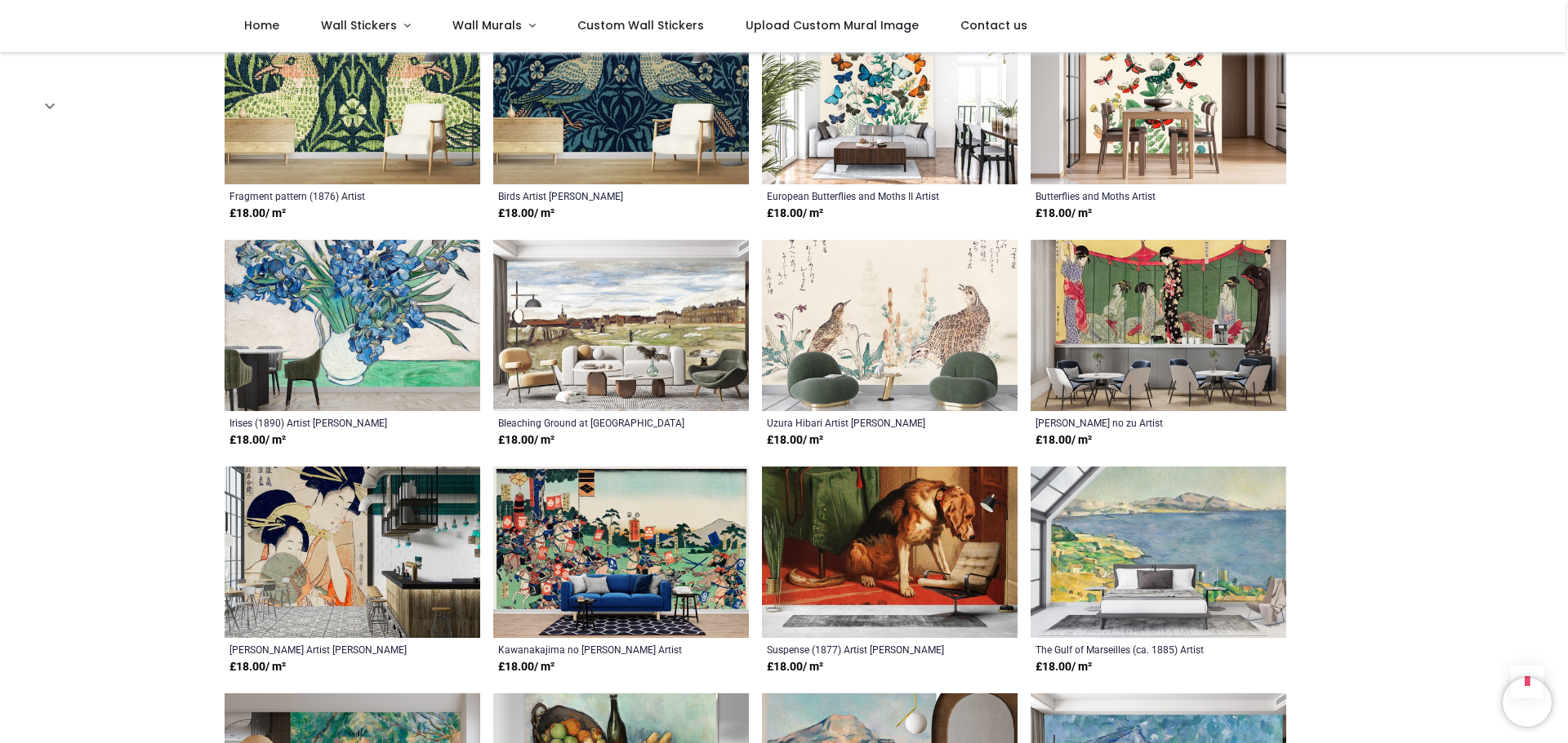
scroll to position [4325, 0]
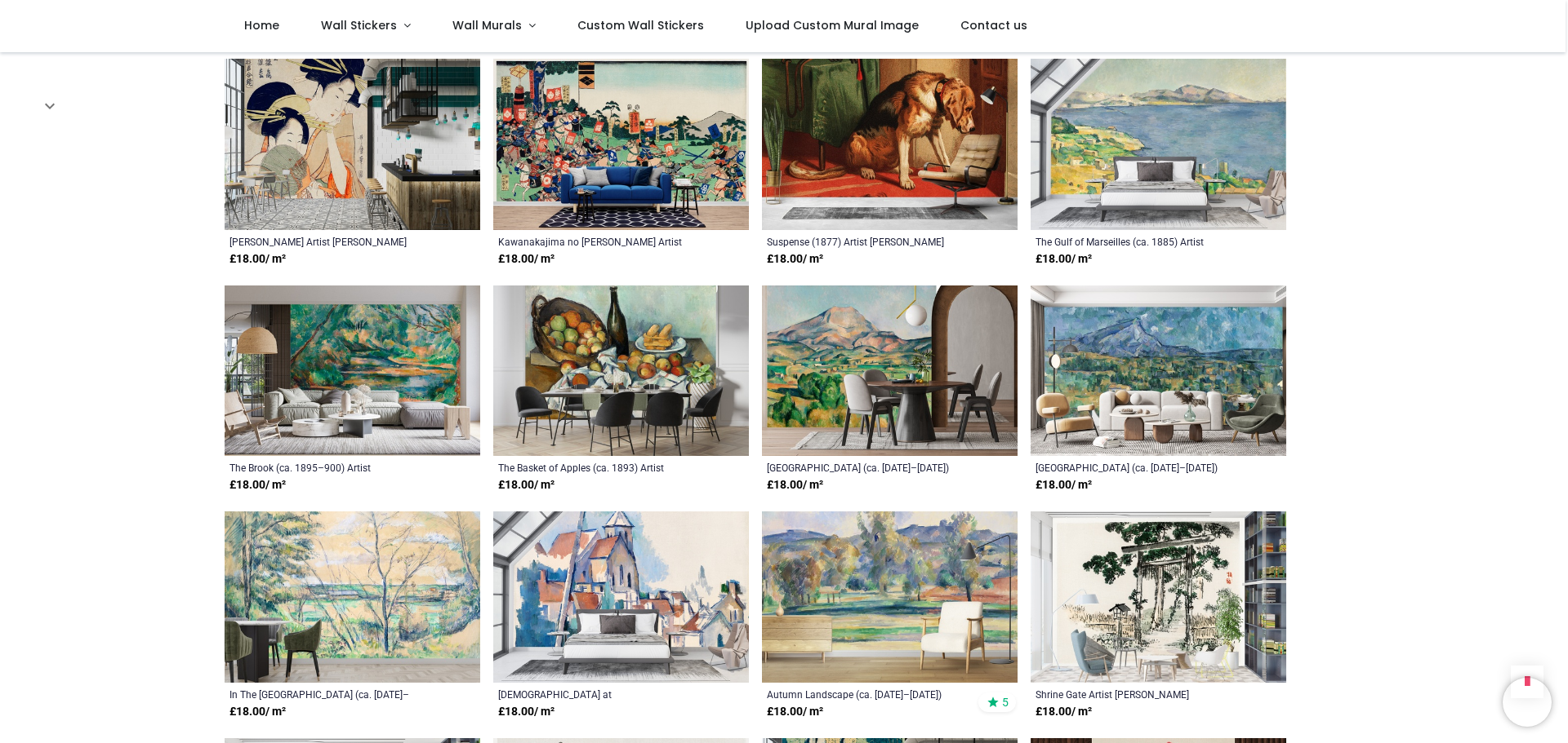
scroll to position [4815, 0]
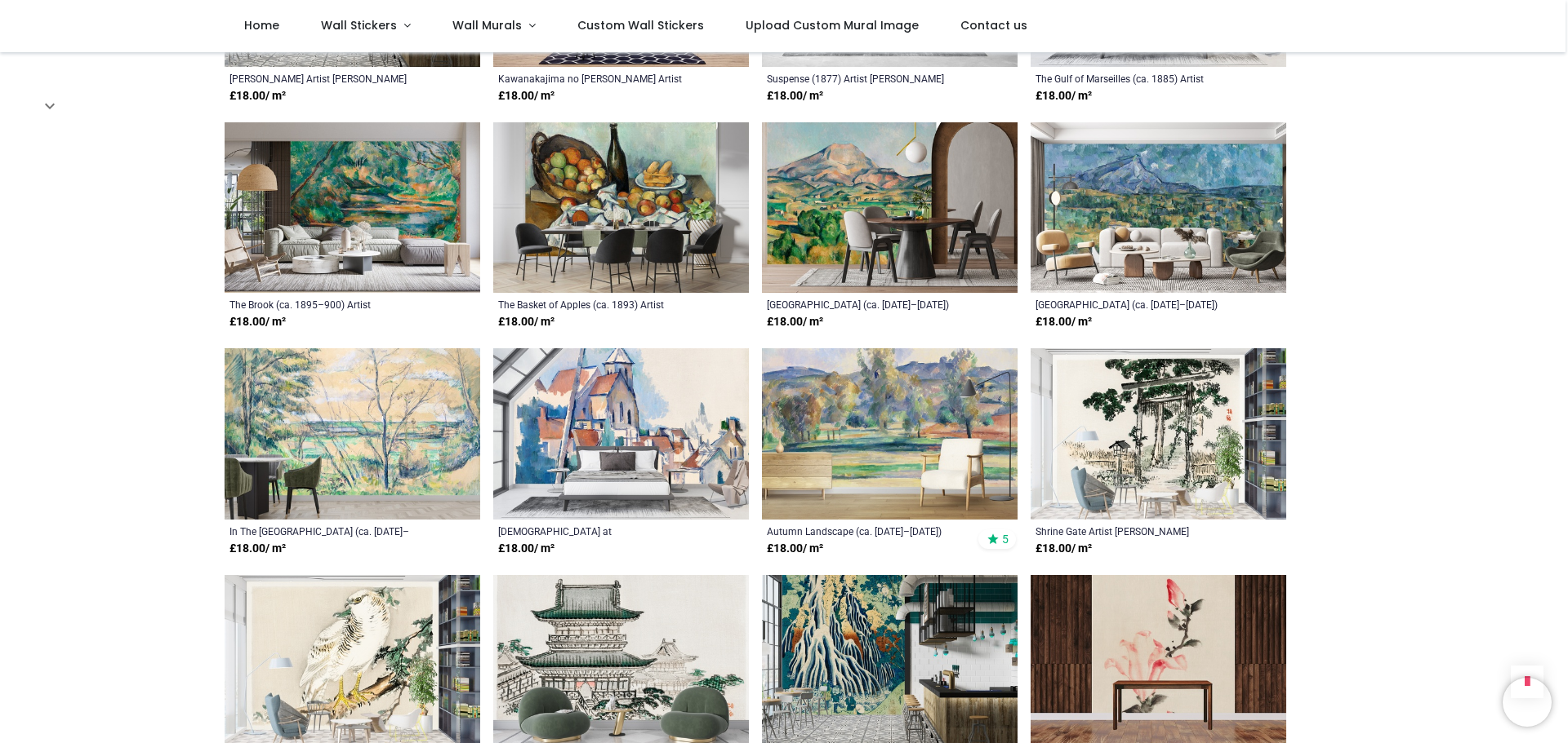
click at [1175, 452] on img at bounding box center [1158, 434] width 255 height 171
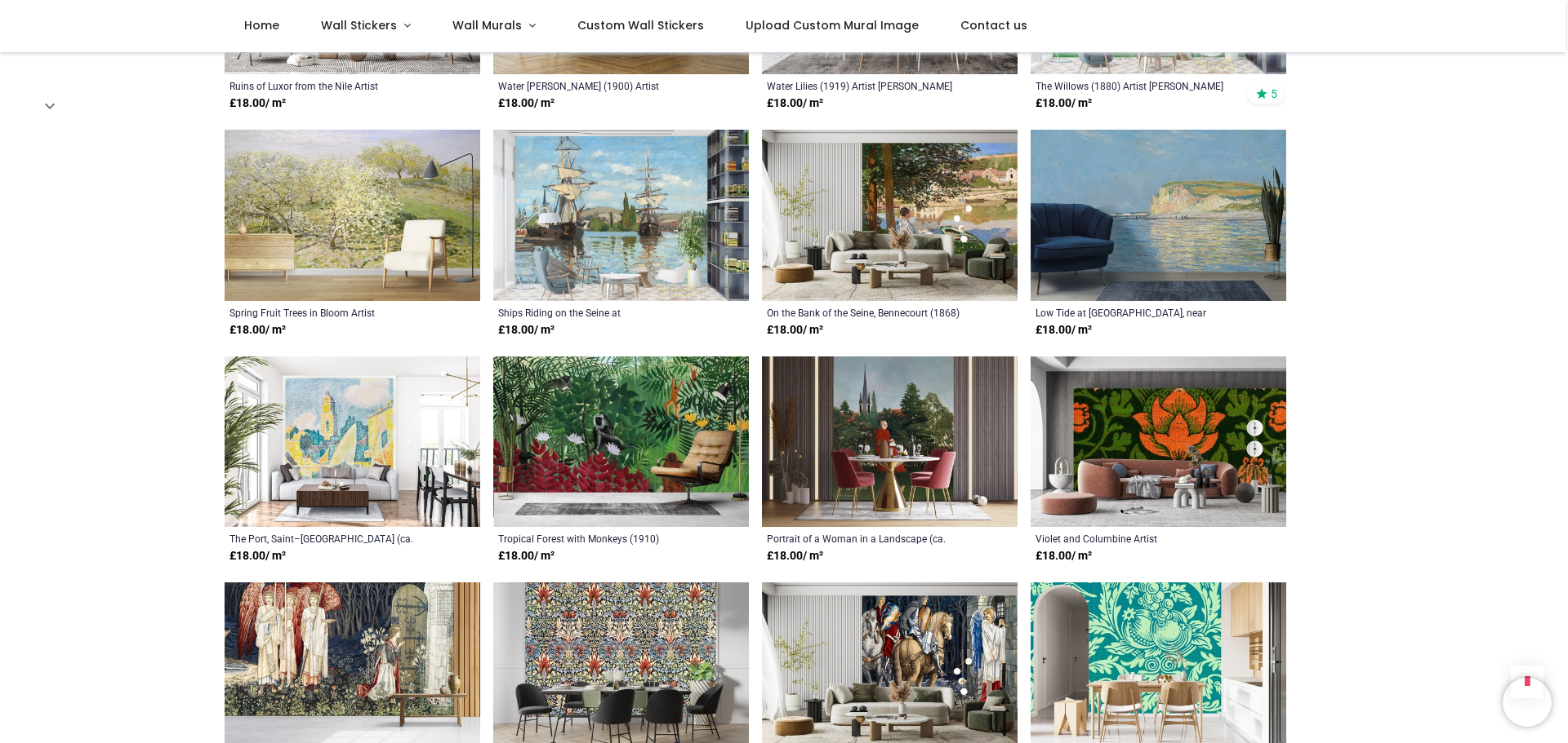
scroll to position [5958, 0]
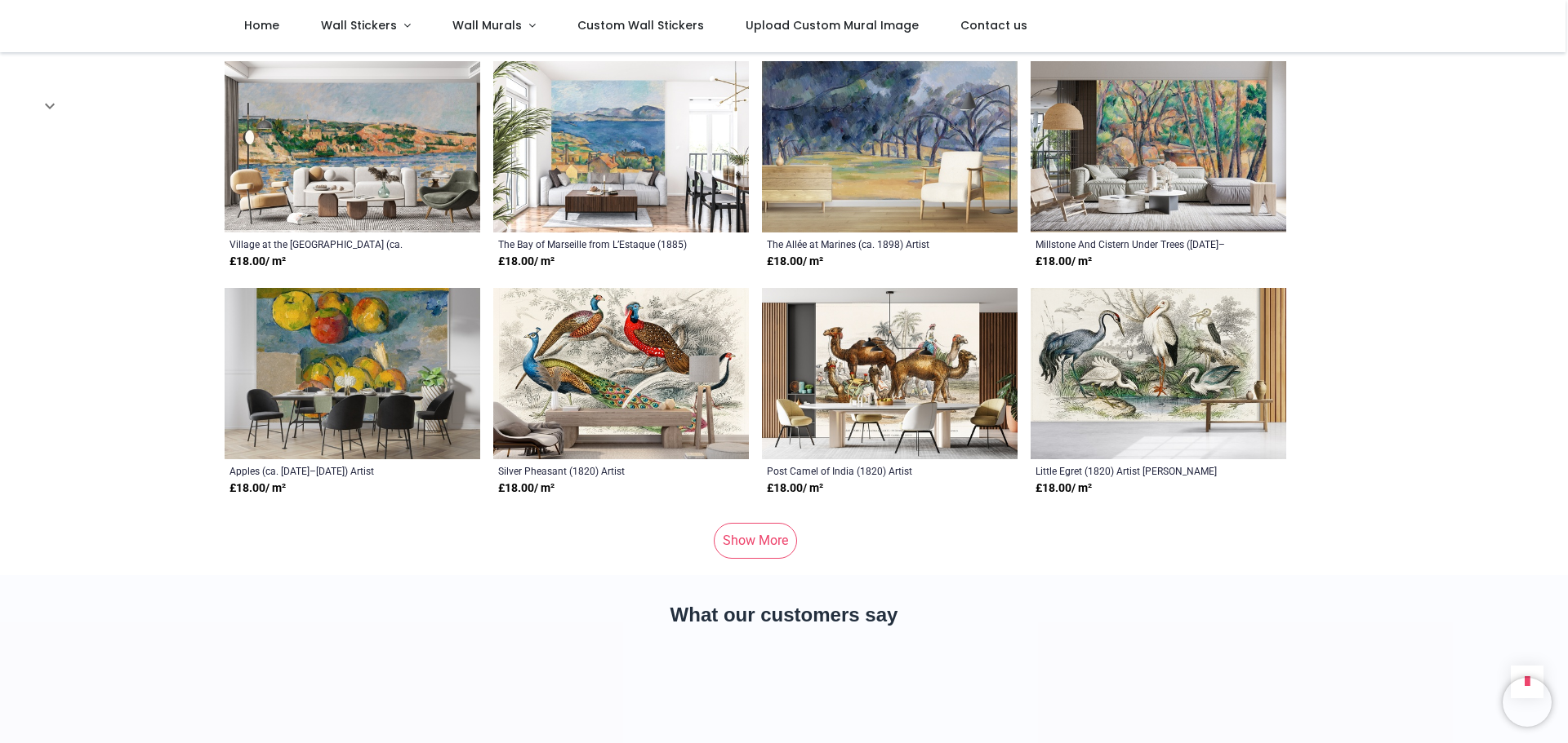
scroll to position [7834, 0]
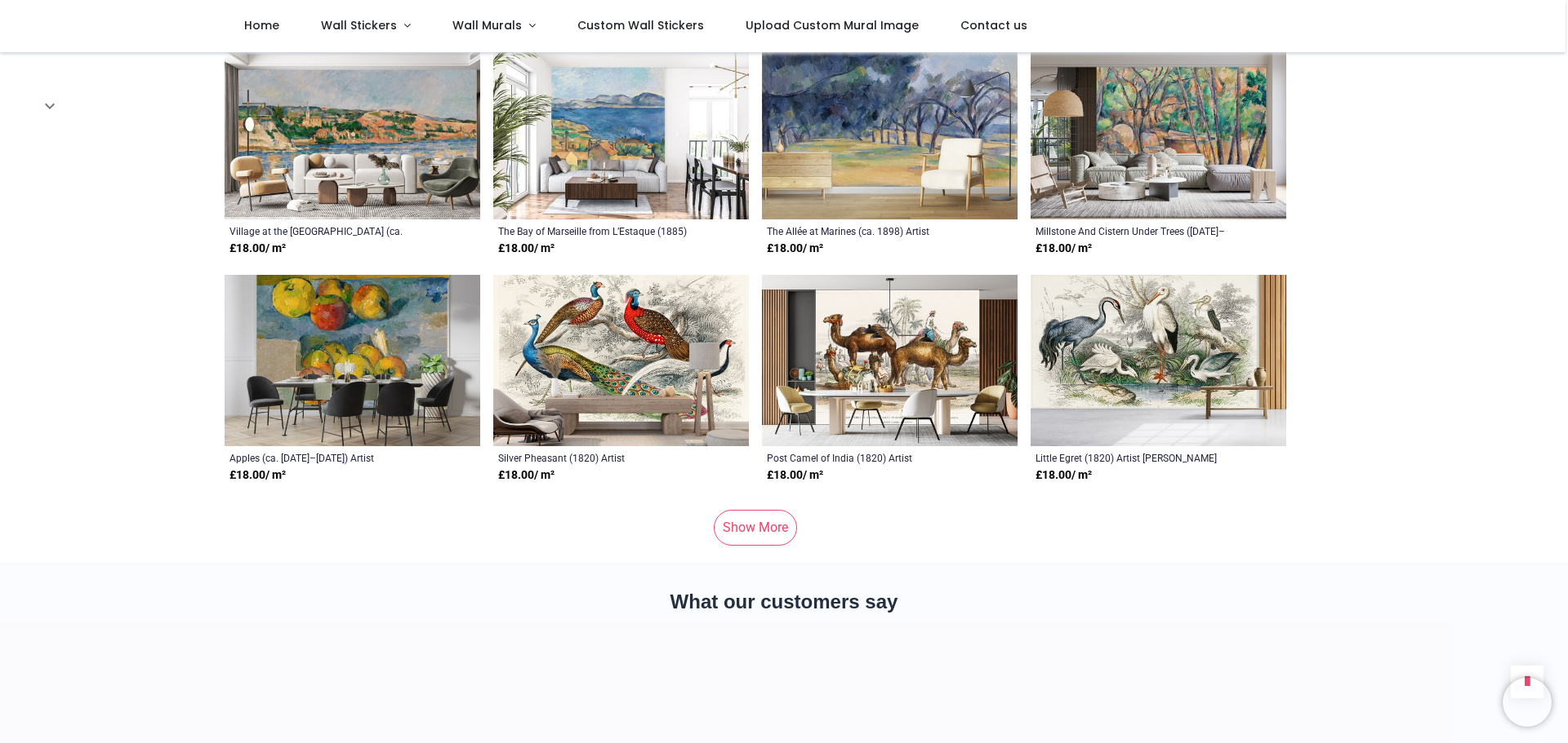
click at [739, 510] on link "Show More" at bounding box center [755, 528] width 83 height 36
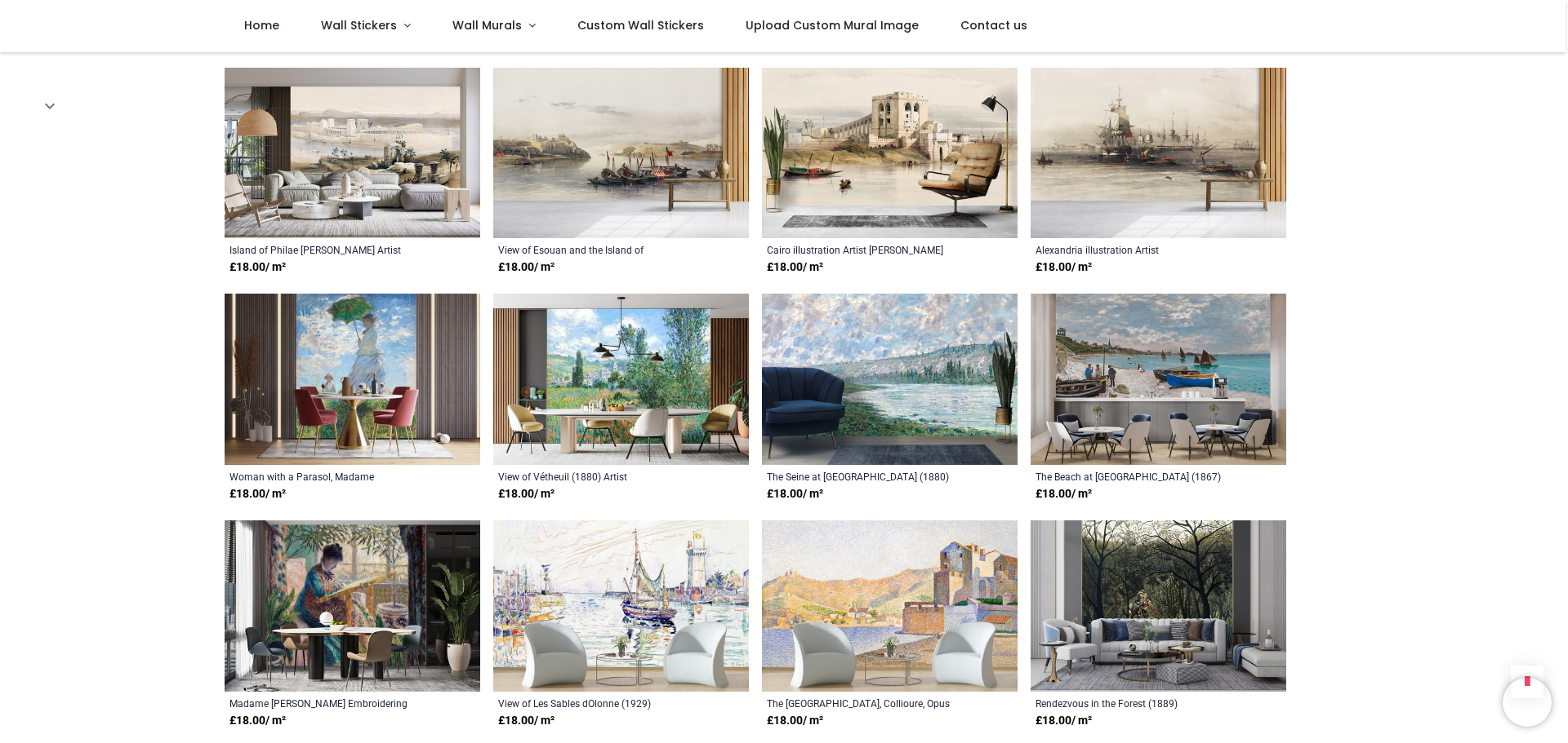
scroll to position [8976, 0]
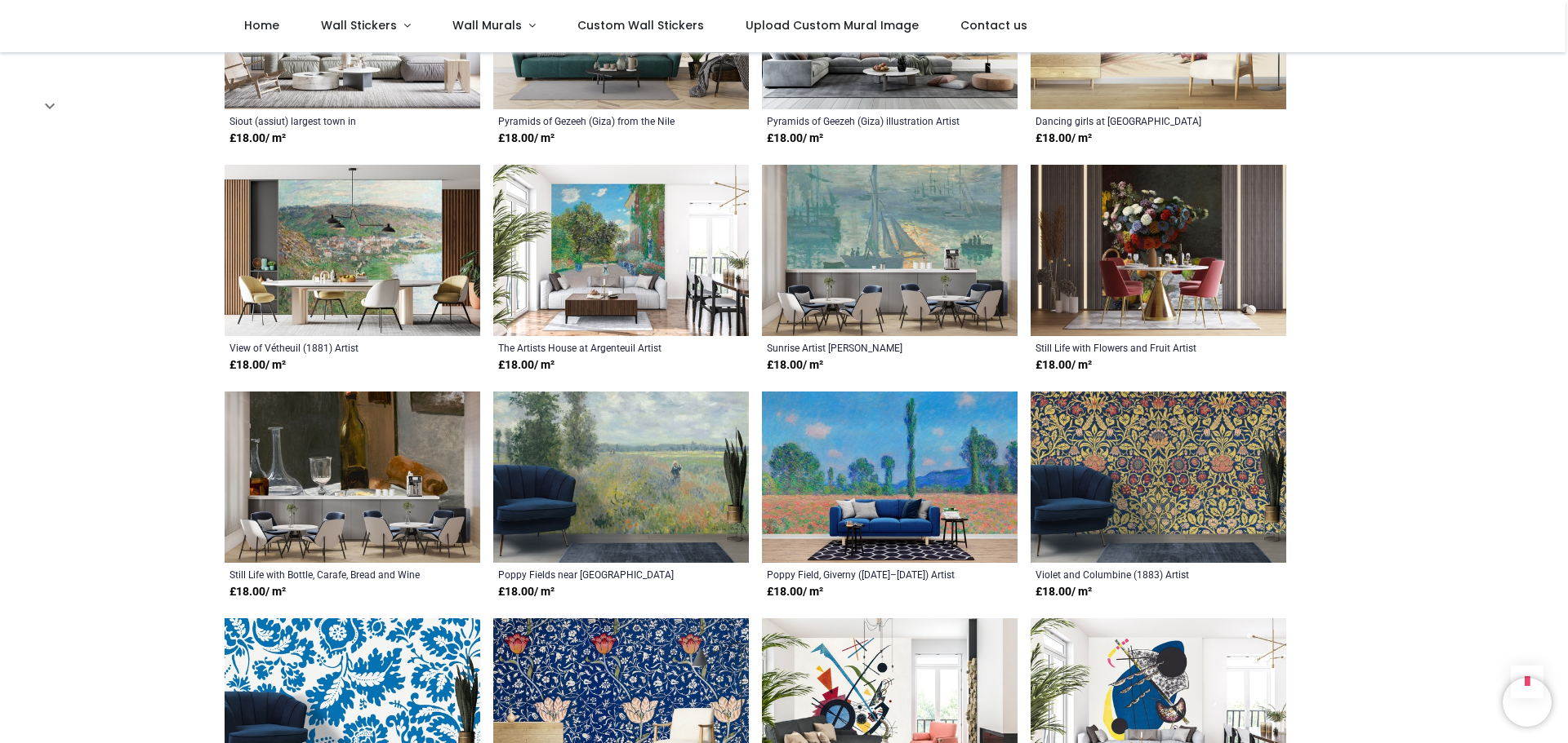
scroll to position [10527, 0]
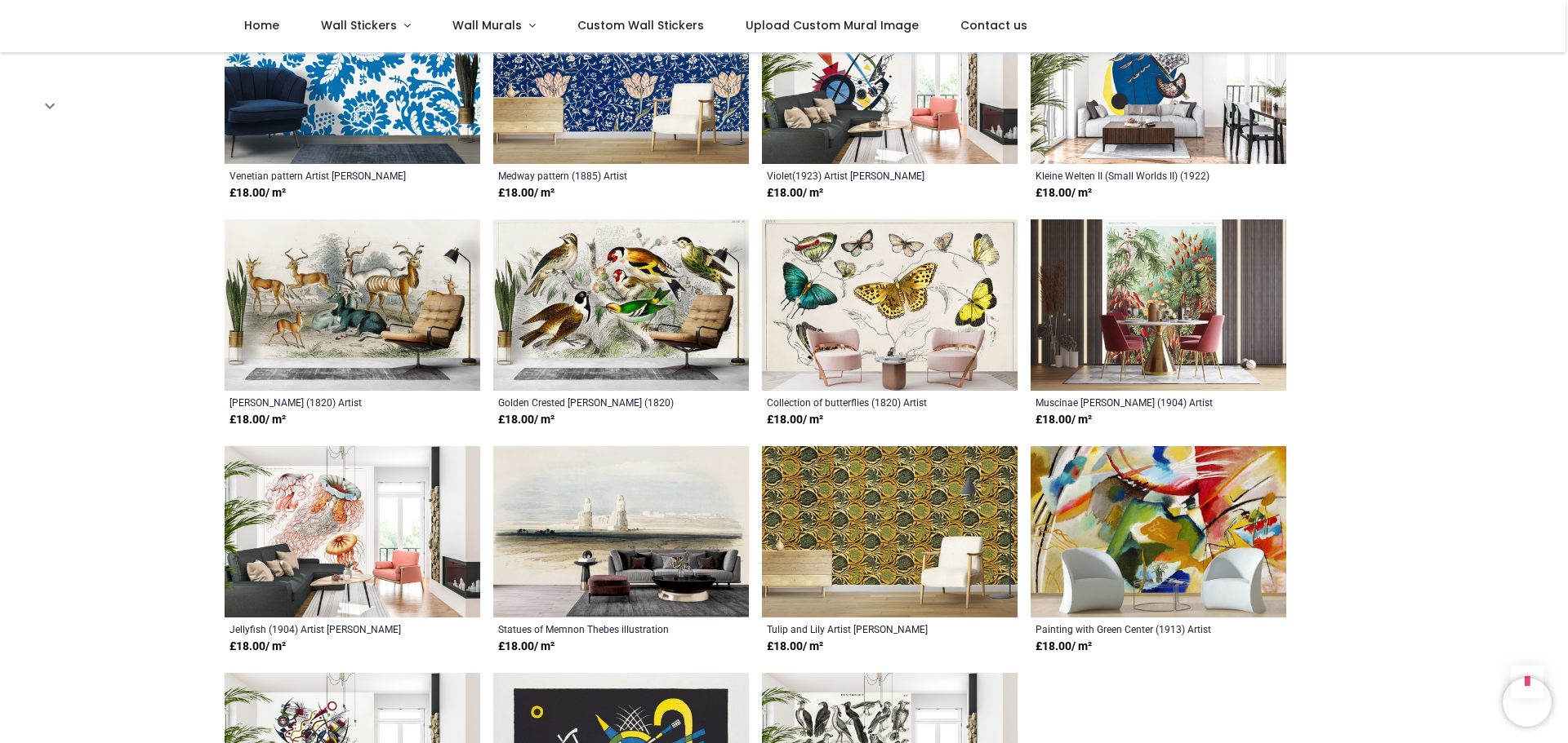
scroll to position [11098, 0]
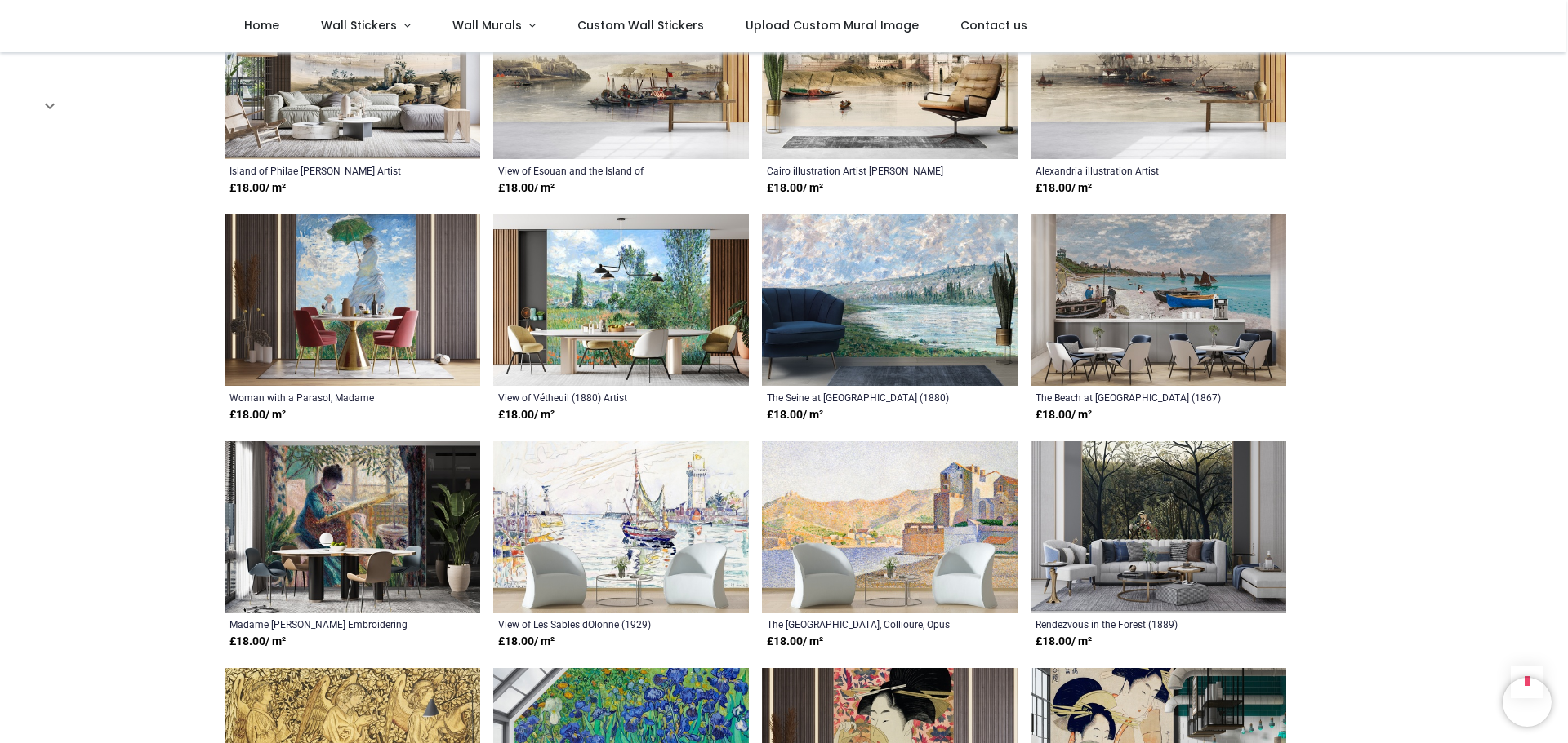
scroll to position [8976, 0]
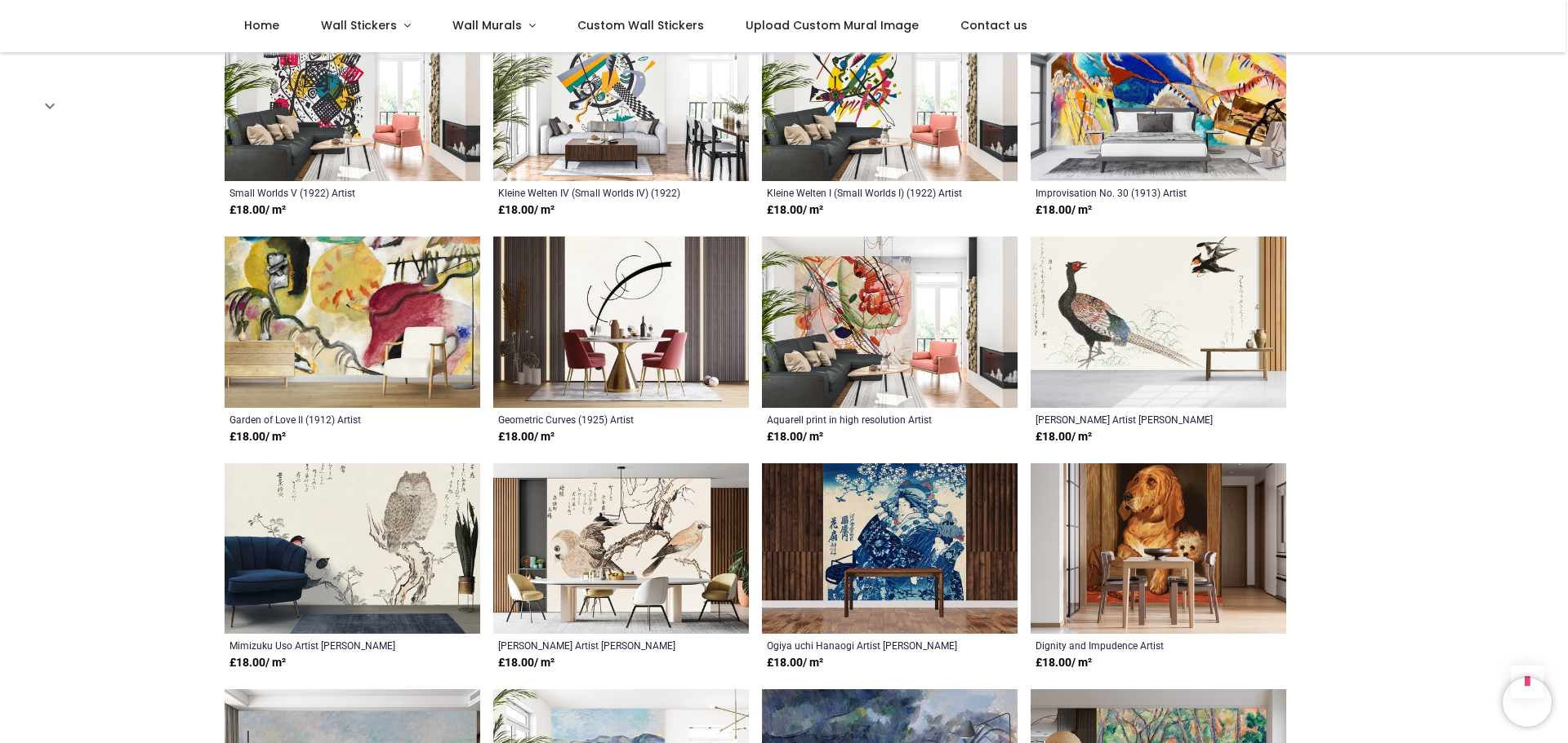
scroll to position [7181, 0]
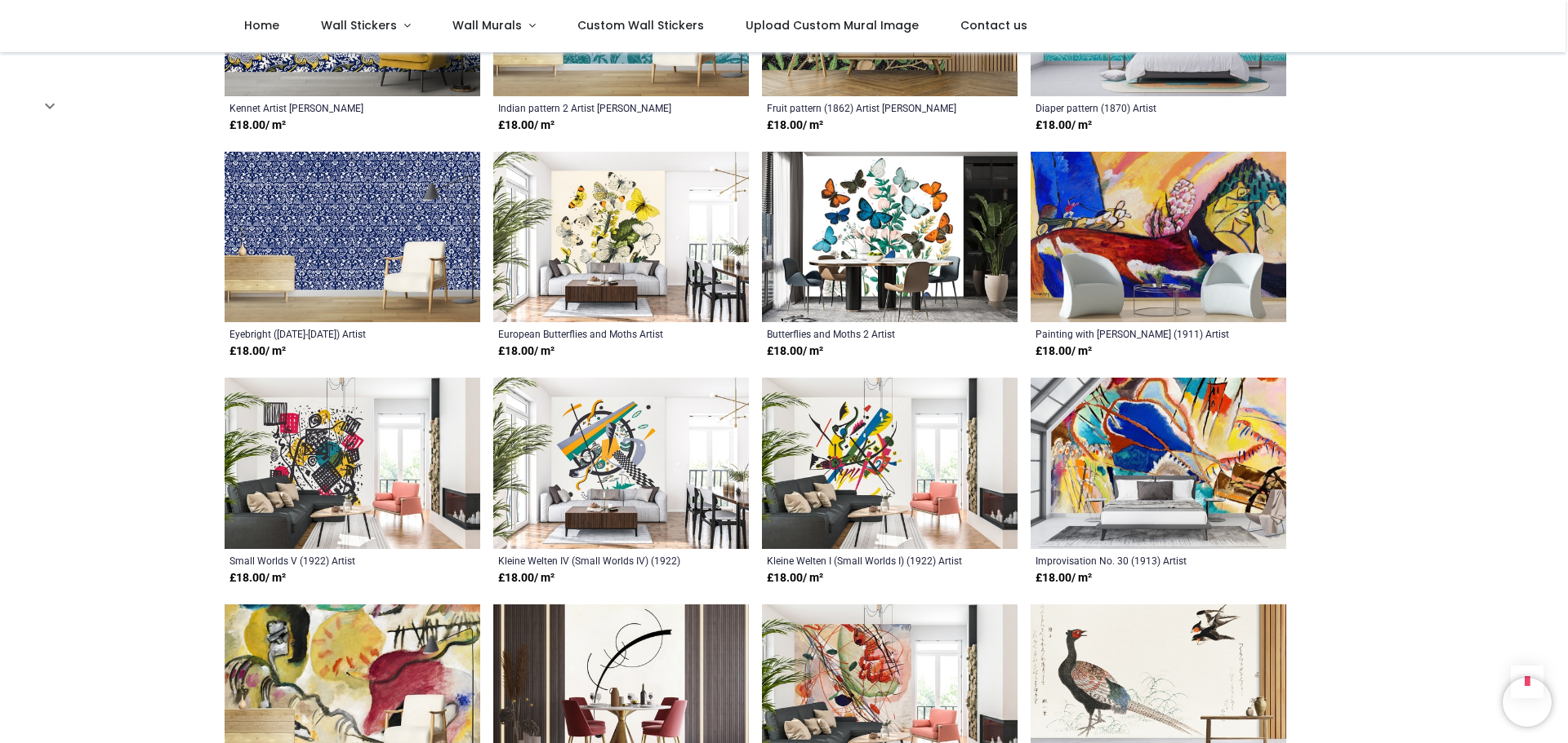
scroll to position [6692, 0]
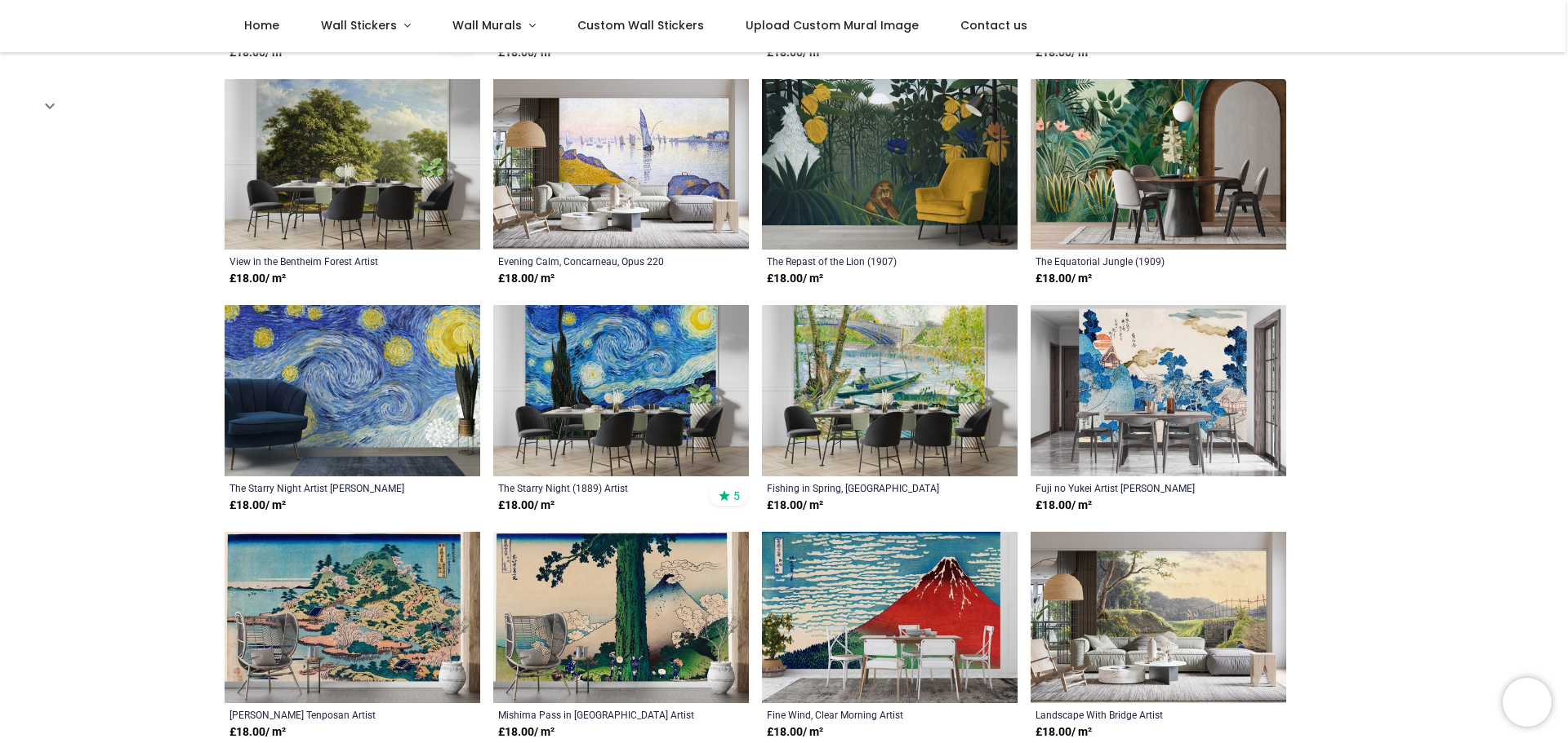
scroll to position [345, 0]
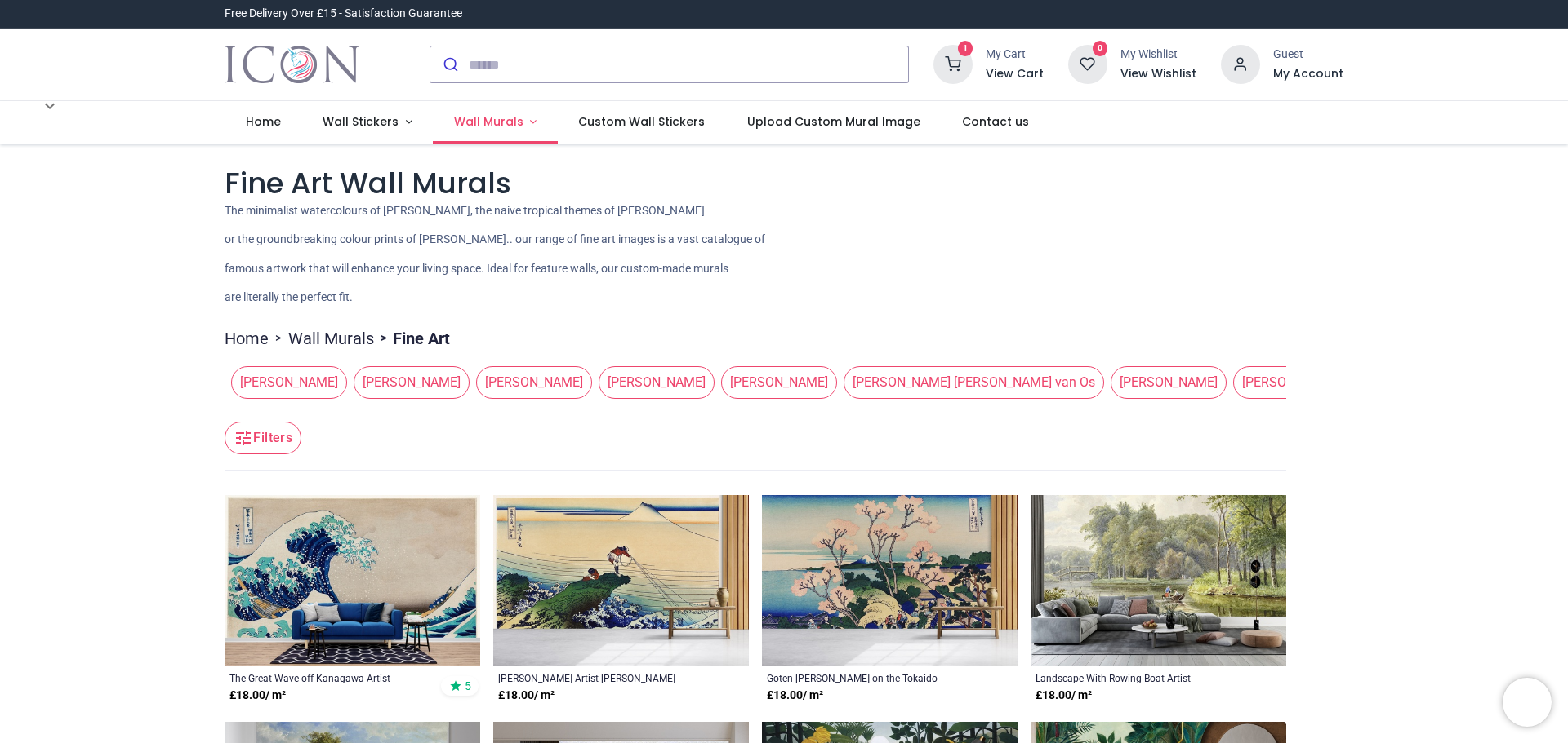
click at [460, 124] on span "Wall Murals" at bounding box center [488, 122] width 69 height 16
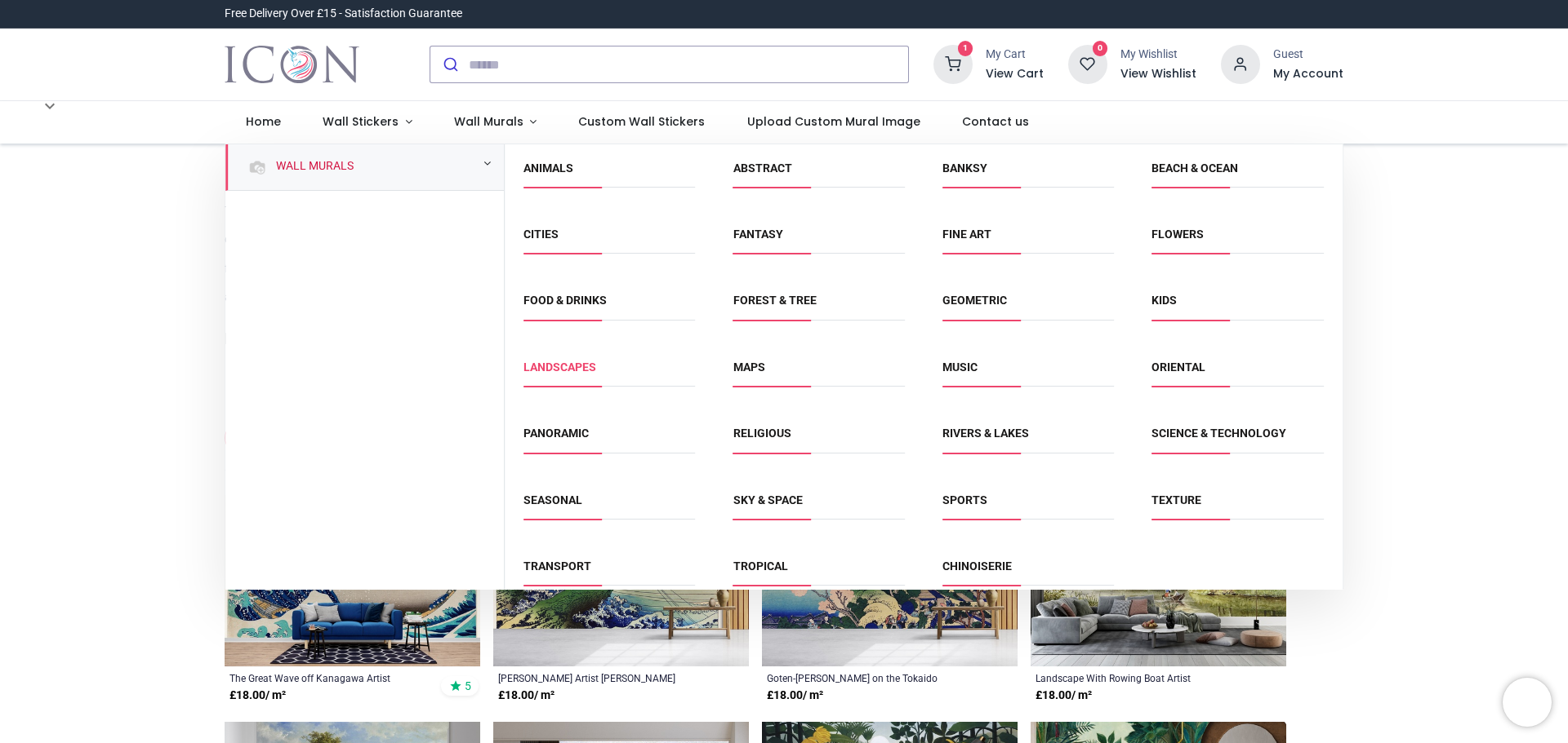
click at [570, 372] on link "Landscapes" at bounding box center [559, 367] width 73 height 13
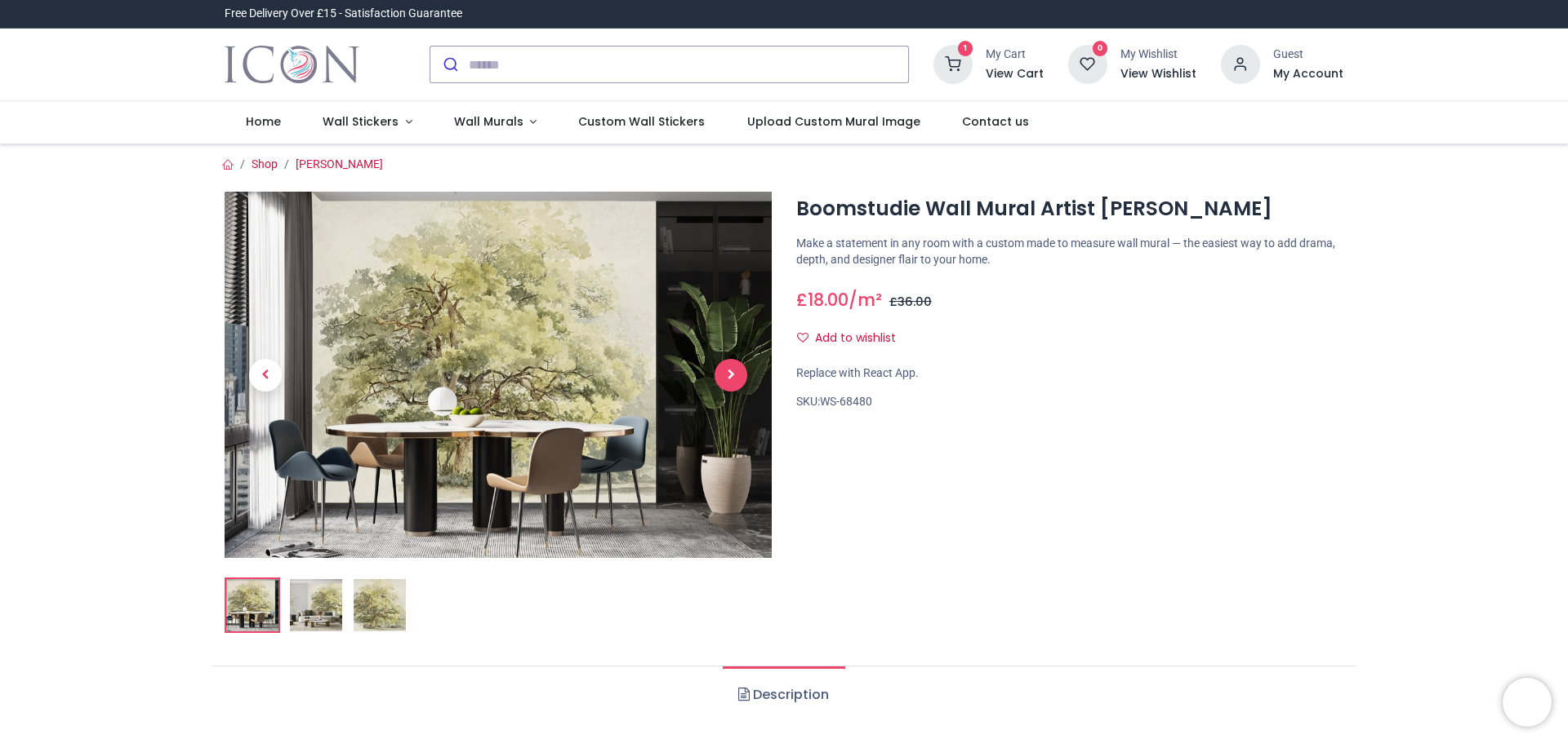
click at [724, 373] on span "Next" at bounding box center [731, 375] width 32 height 32
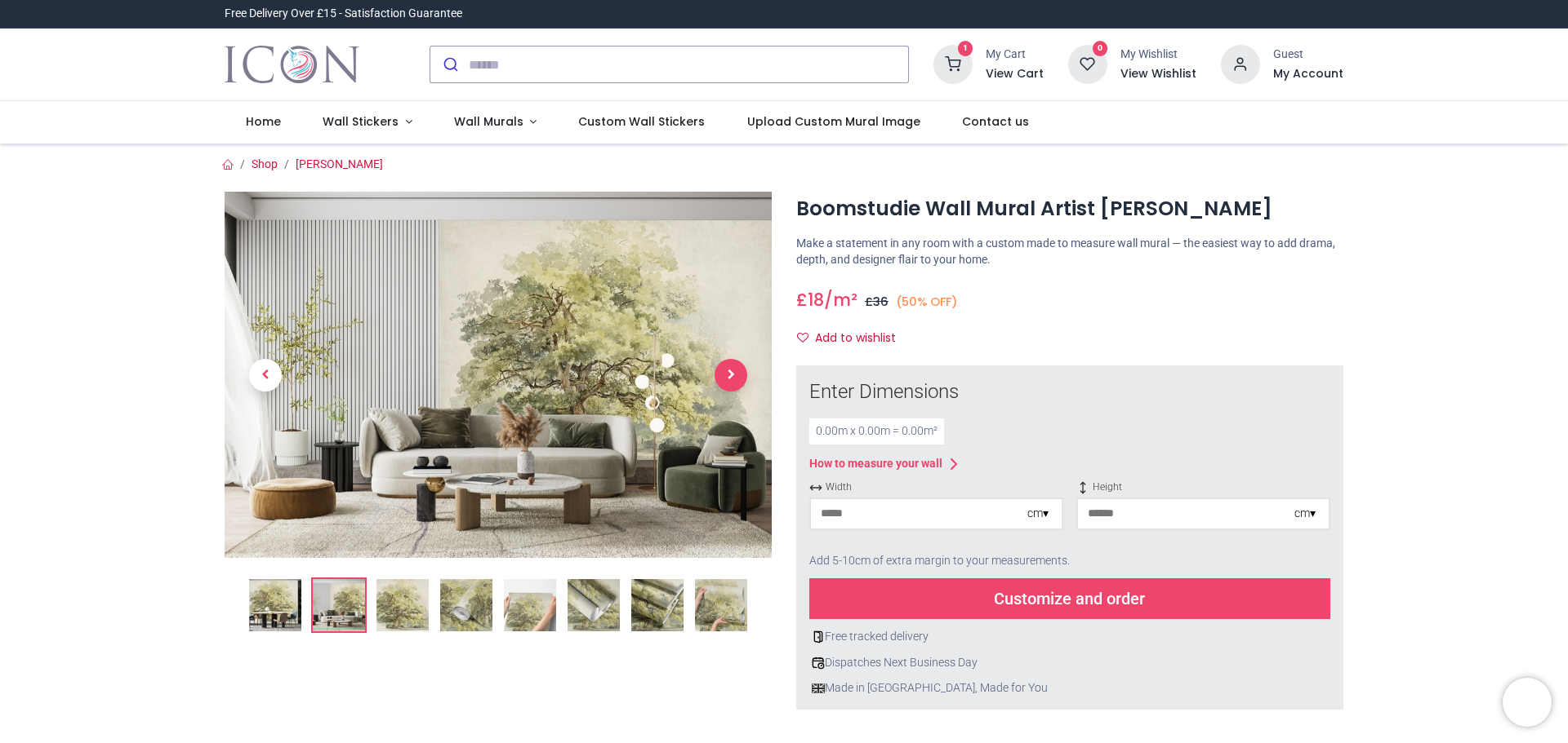
click at [720, 372] on span "Next" at bounding box center [731, 375] width 32 height 32
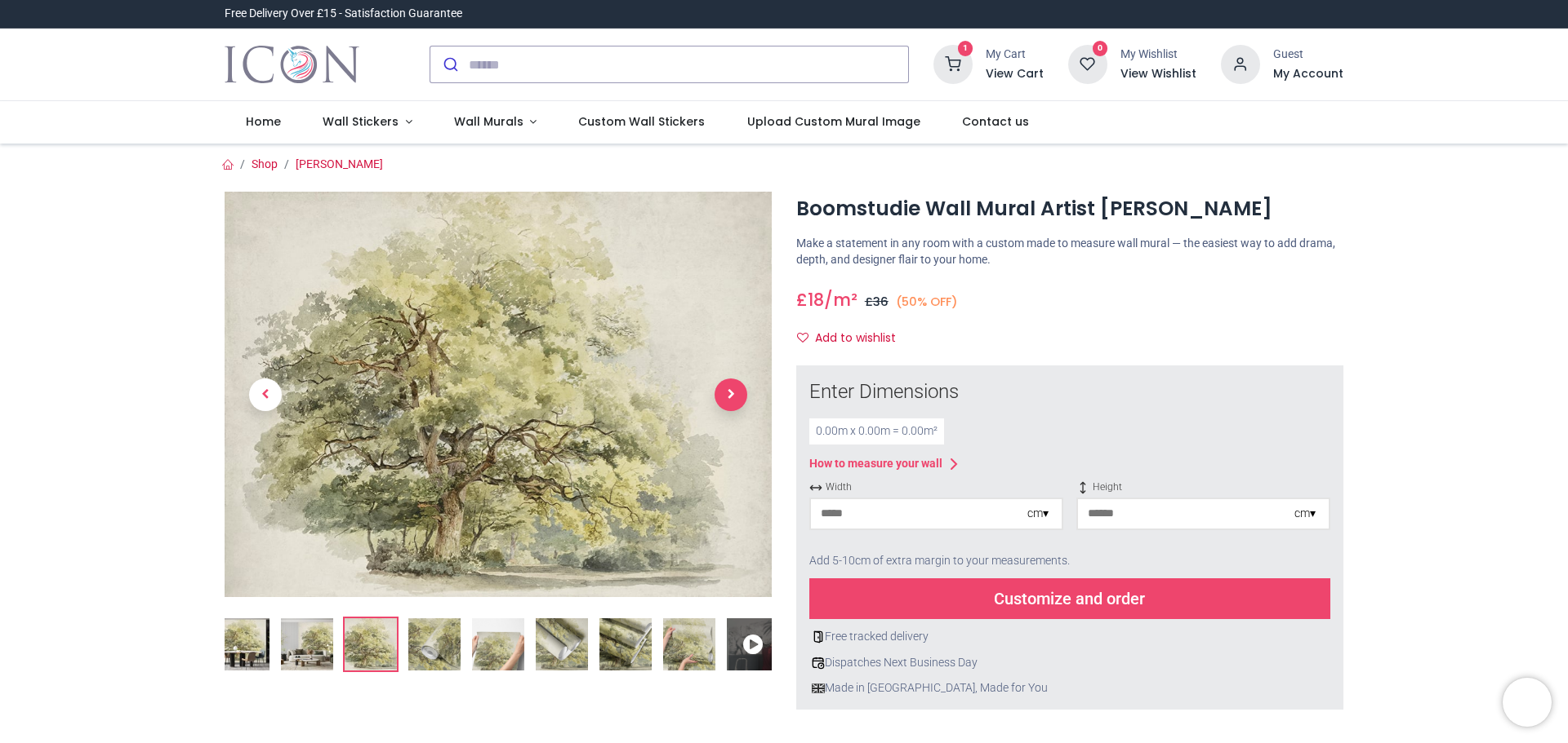
click at [729, 399] on span "Next" at bounding box center [731, 395] width 32 height 32
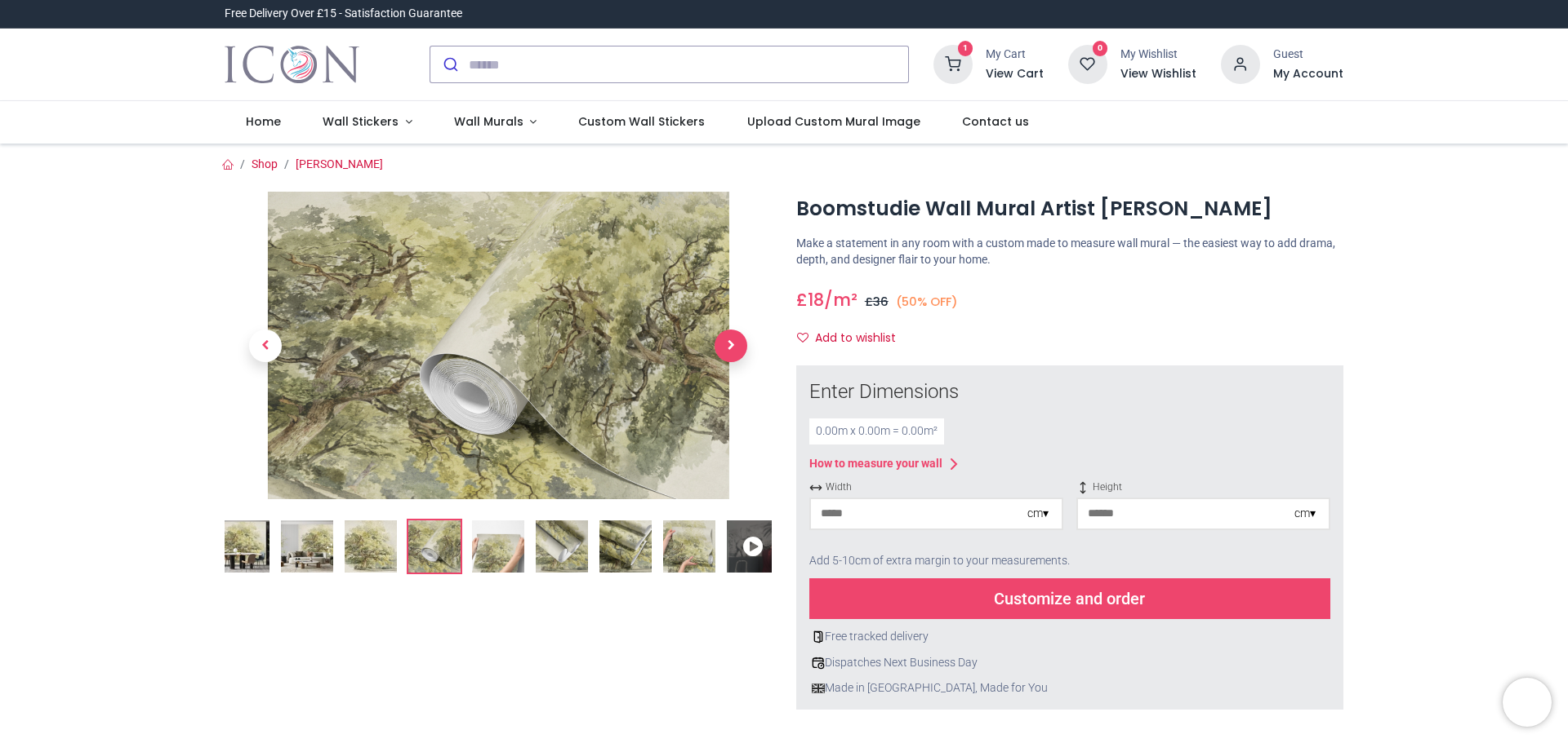
click at [731, 348] on span "Next" at bounding box center [731, 346] width 32 height 32
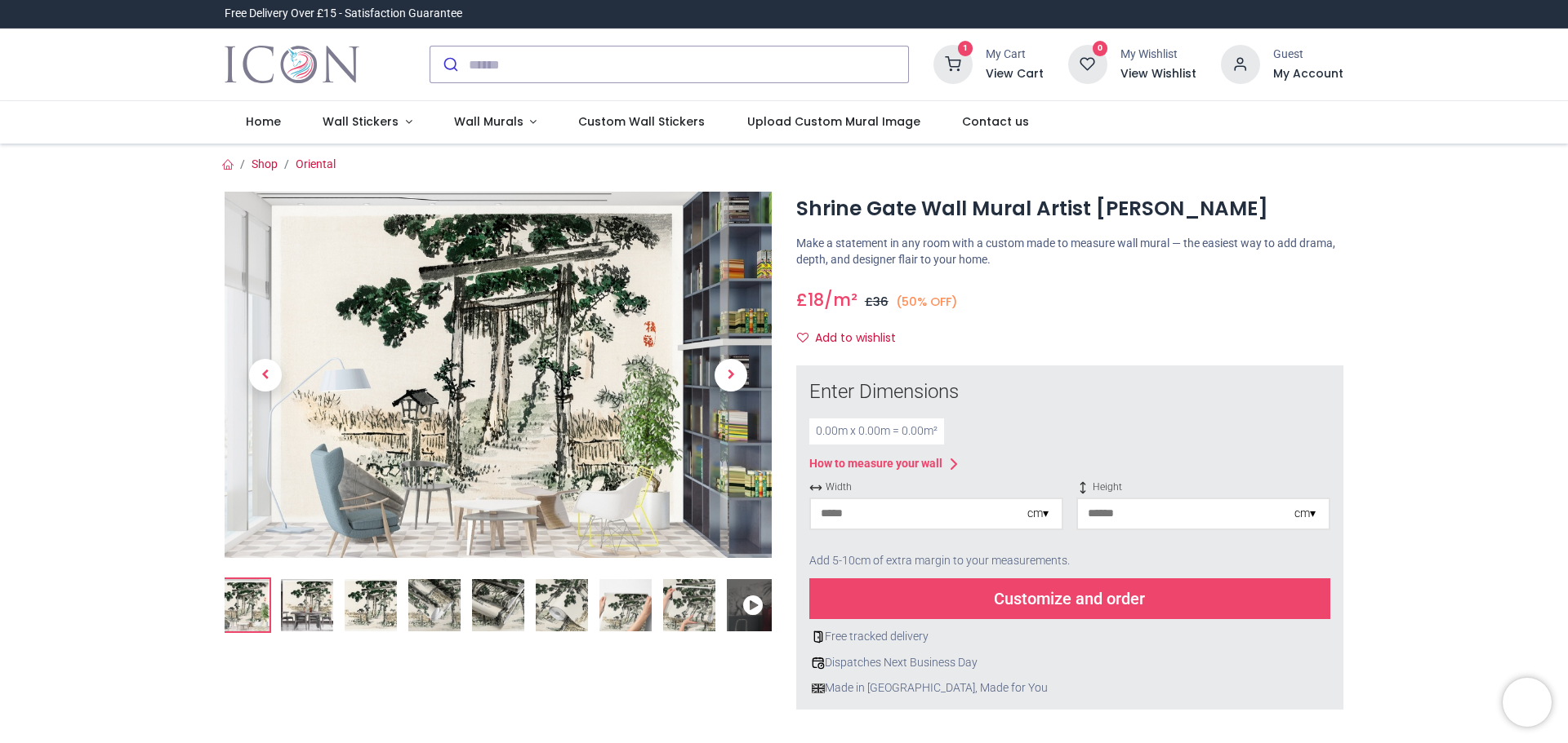
click at [1043, 522] on div "cm ▾" at bounding box center [1038, 514] width 22 height 16
click at [876, 516] on input "number" at bounding box center [919, 514] width 217 height 30
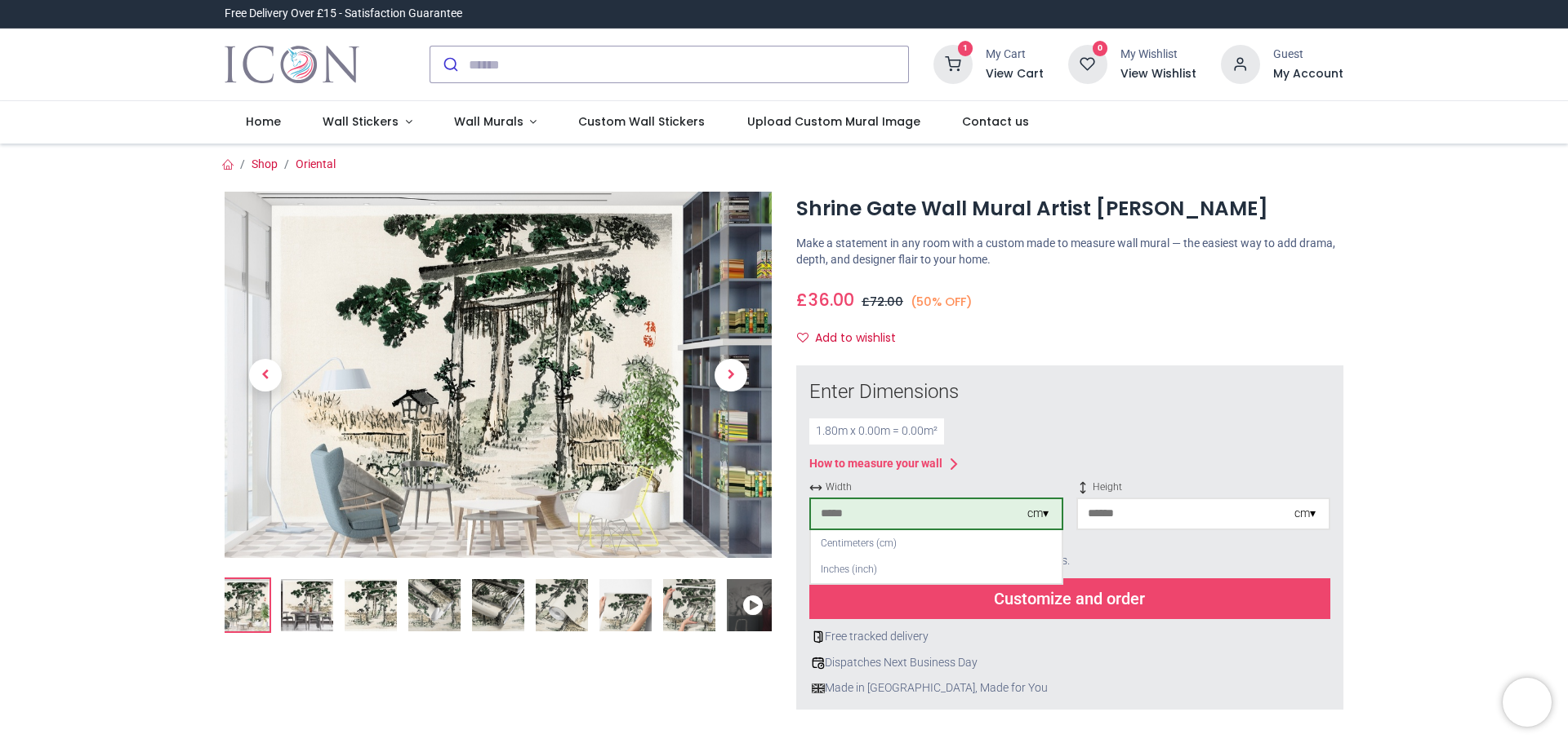
type input "***"
click at [1122, 510] on input "number" at bounding box center [1186, 514] width 217 height 30
type input "***"
click at [1204, 585] on div "Customize and order" at bounding box center [1069, 599] width 521 height 41
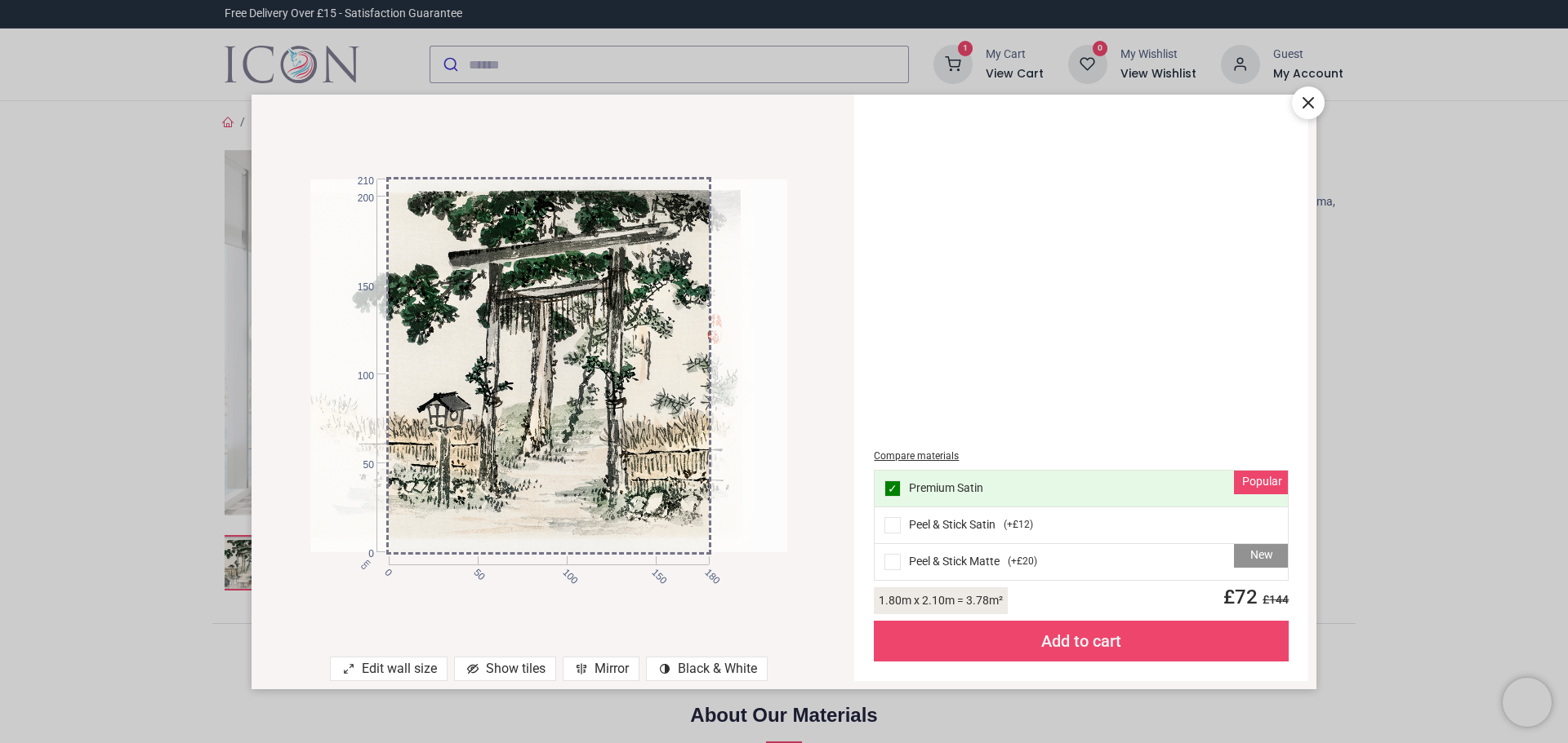
drag, startPoint x: 570, startPoint y: 396, endPoint x: 537, endPoint y: 430, distance: 47.4
click at [537, 430] on div at bounding box center [515, 366] width 476 height 373
click at [1311, 101] on icon at bounding box center [1307, 103] width 10 height 10
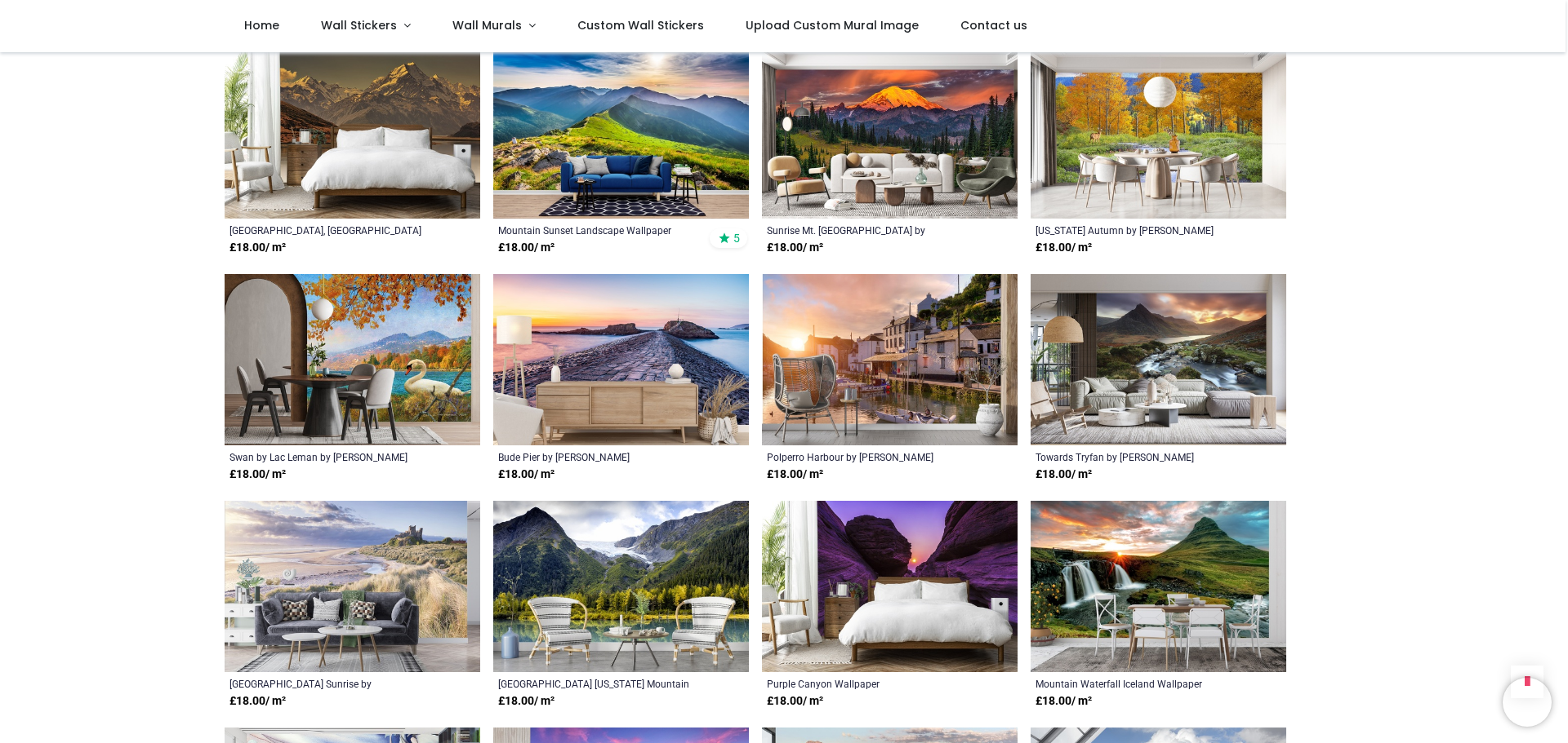
scroll to position [1142, 0]
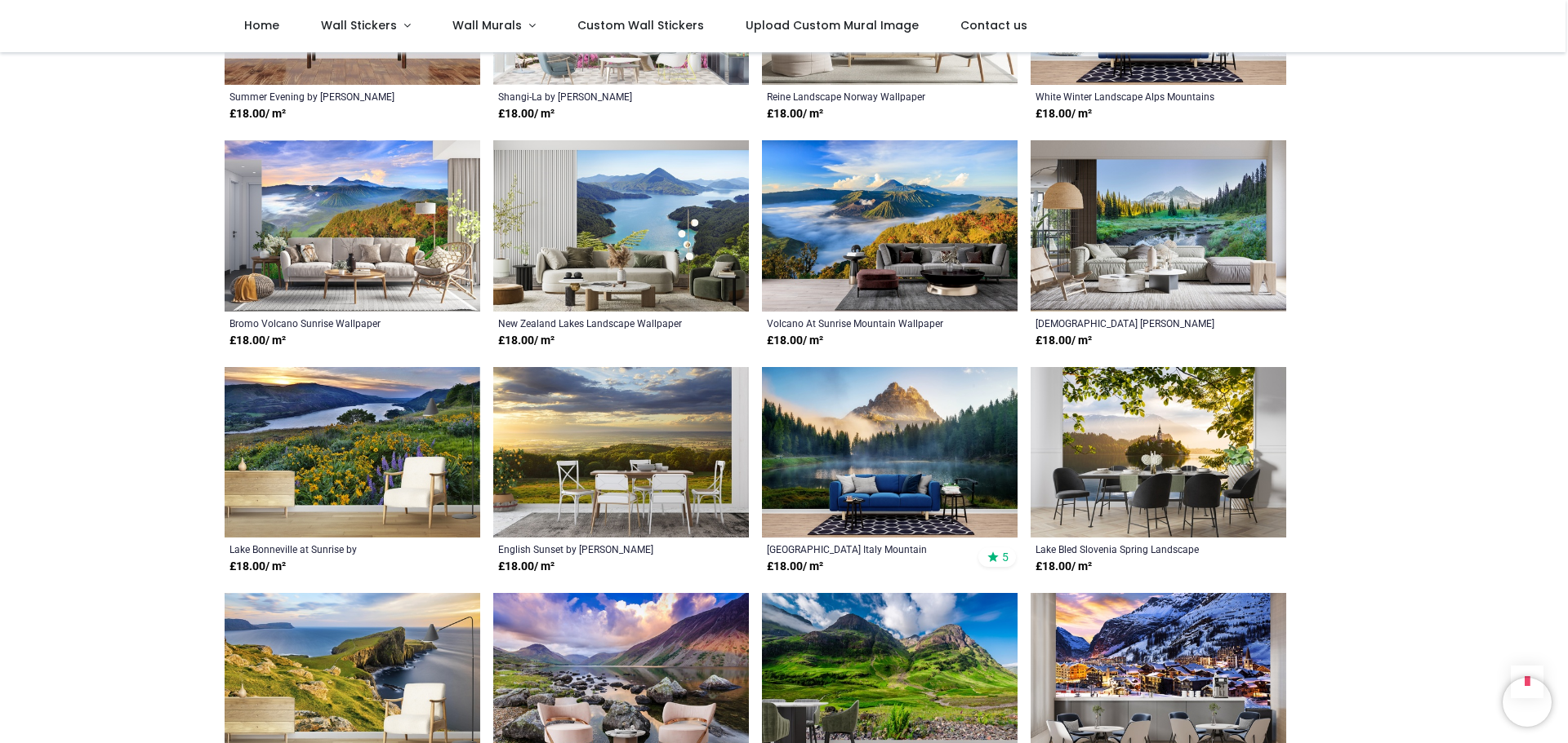
scroll to position [2122, 0]
